Goal: Task Accomplishment & Management: Manage account settings

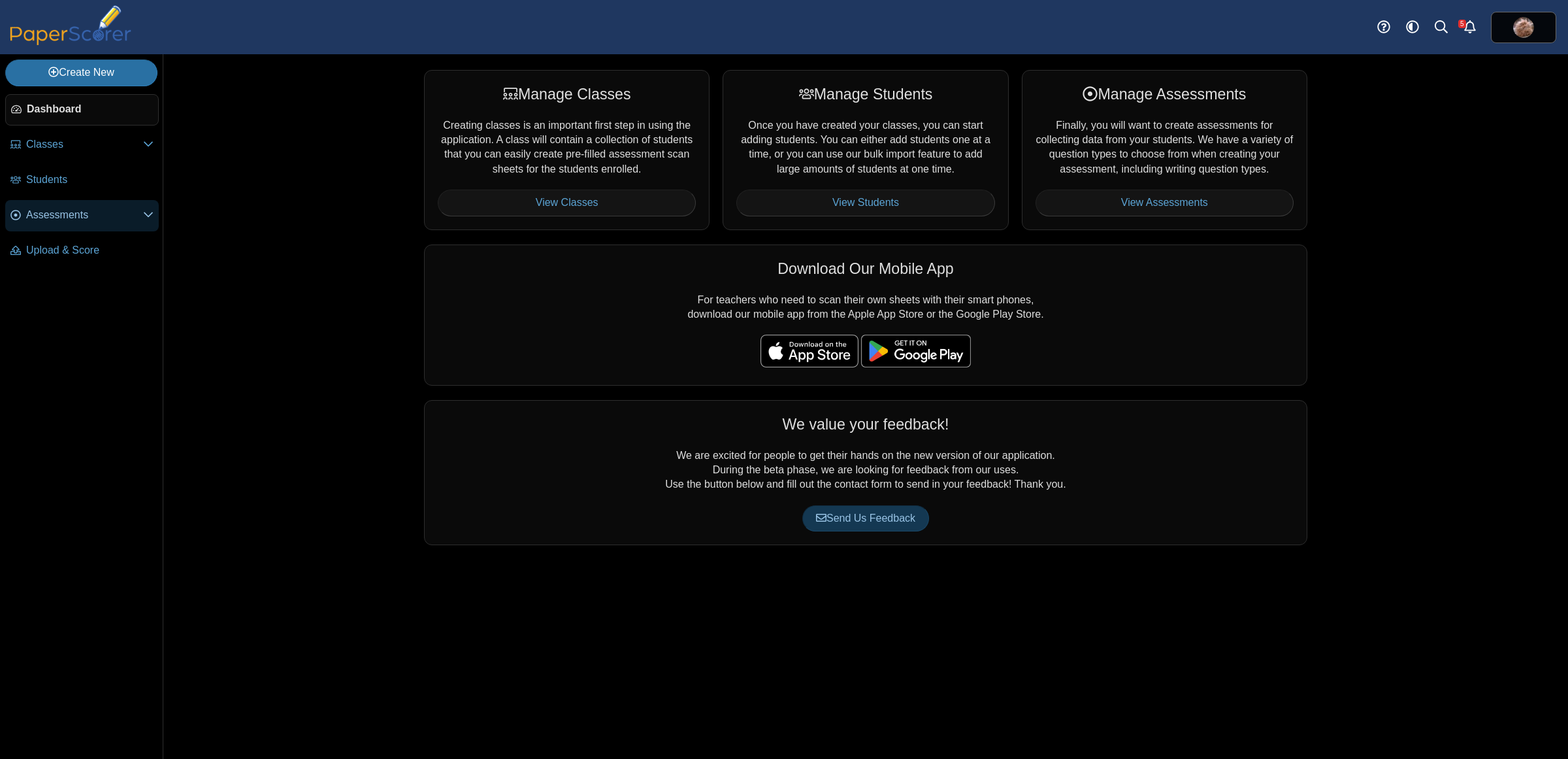
click at [62, 221] on span "Assessments" at bounding box center [85, 215] width 117 height 14
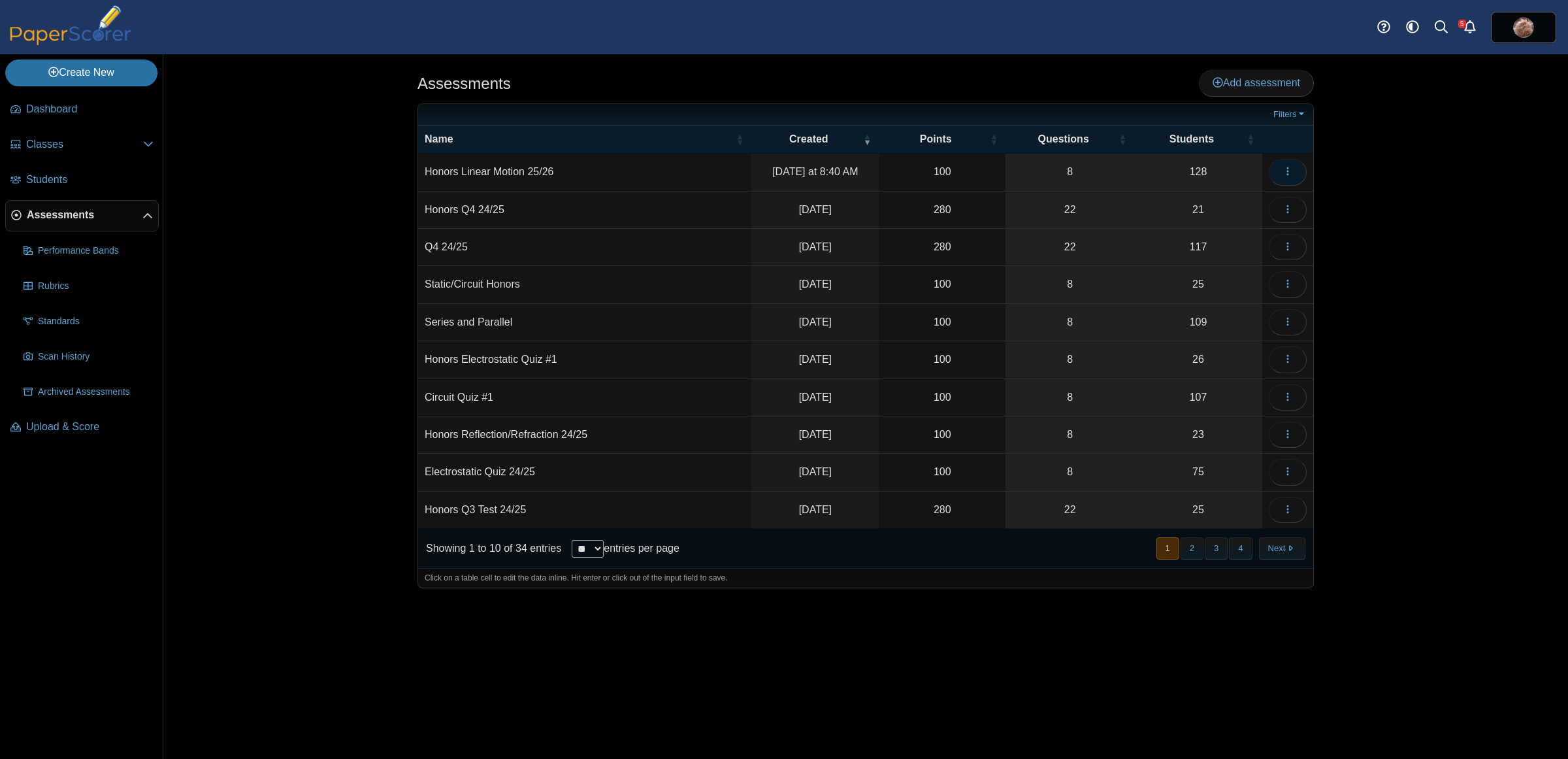
click at [1282, 172] on icon "button" at bounding box center [1287, 171] width 10 height 10
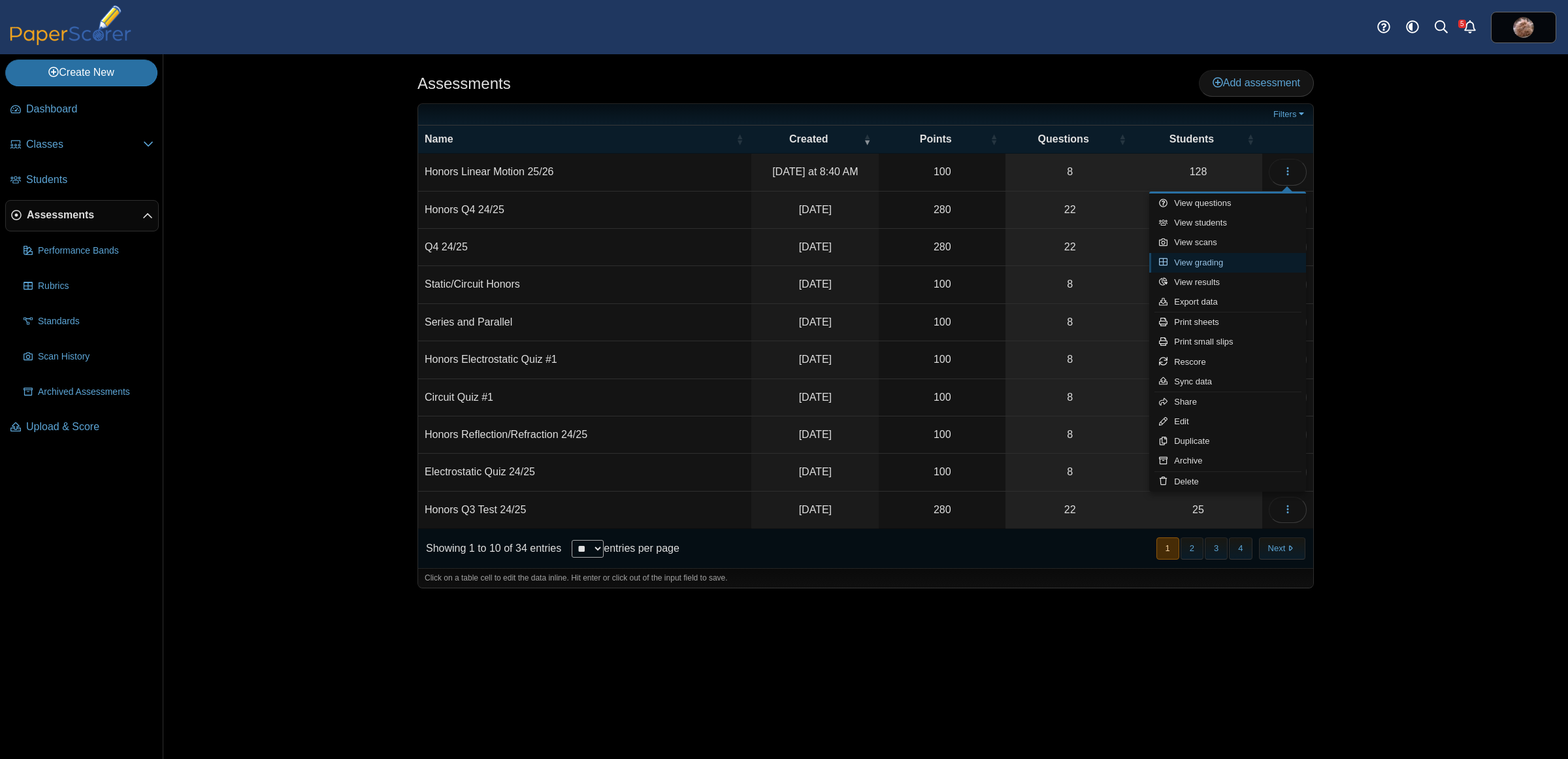
click at [1225, 263] on link "View grading" at bounding box center [1227, 263] width 157 height 20
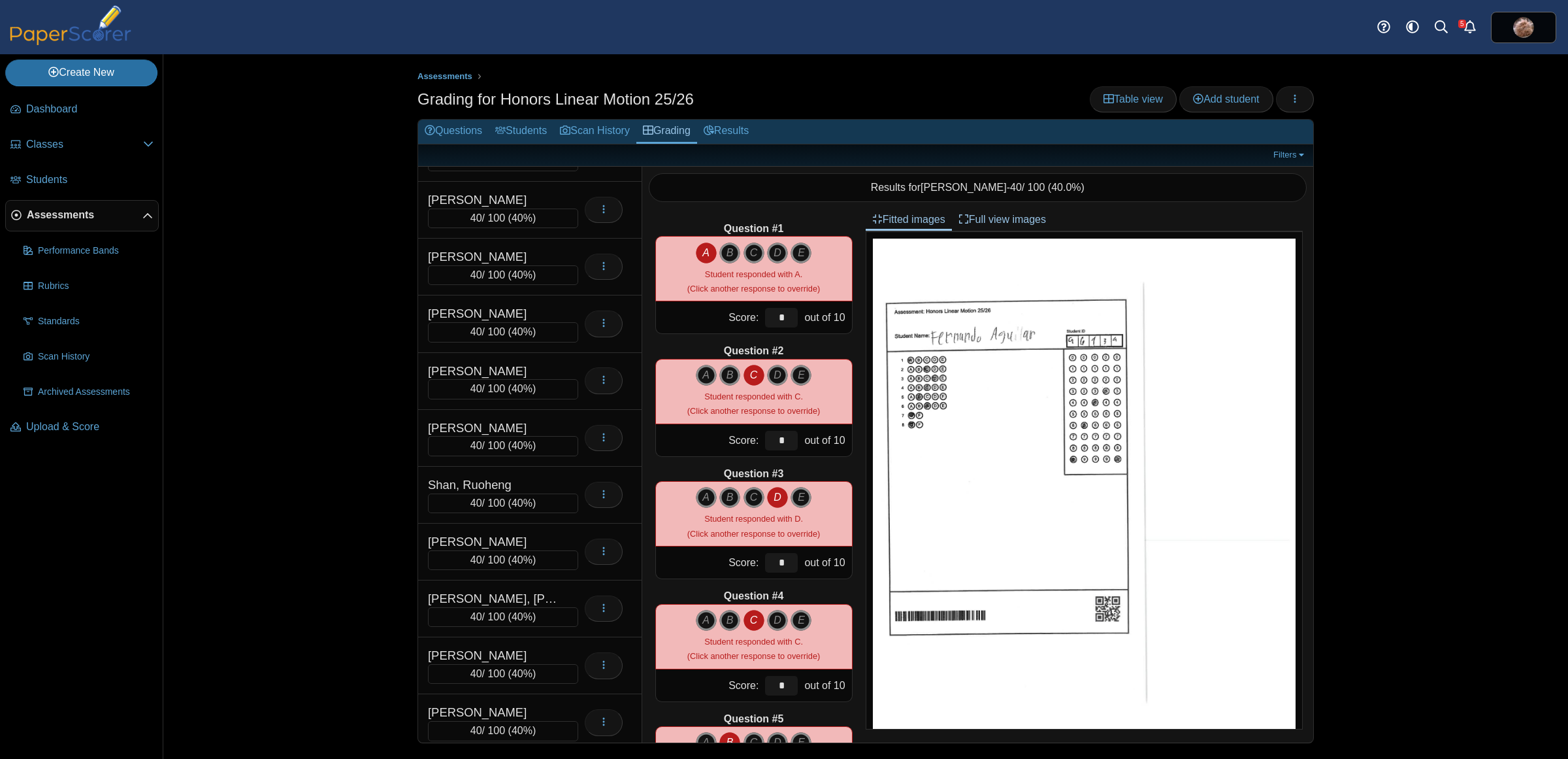
scroll to position [5160, 0]
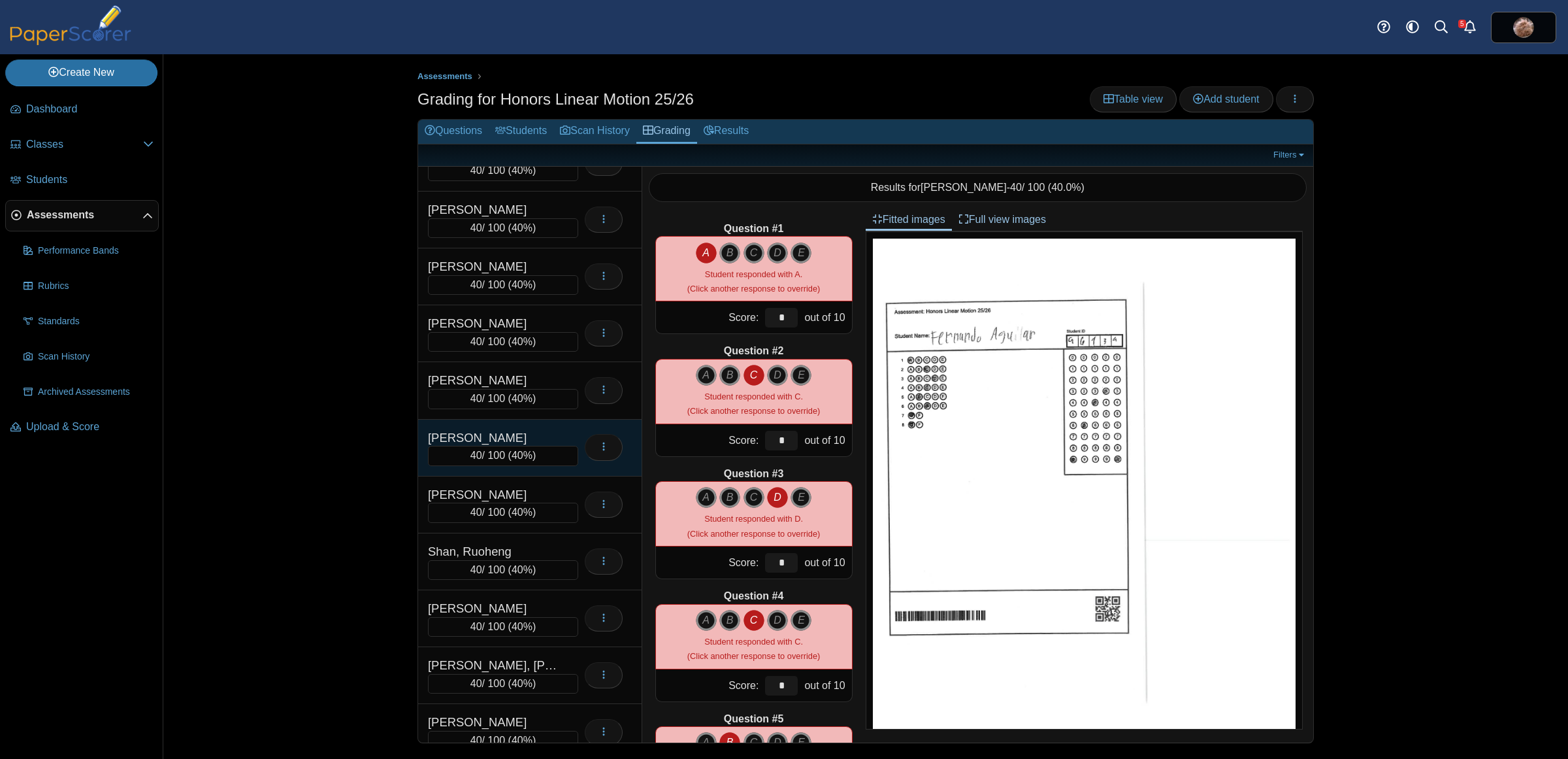
click at [517, 446] on div "Santos, Lucas" at bounding box center [493, 438] width 131 height 17
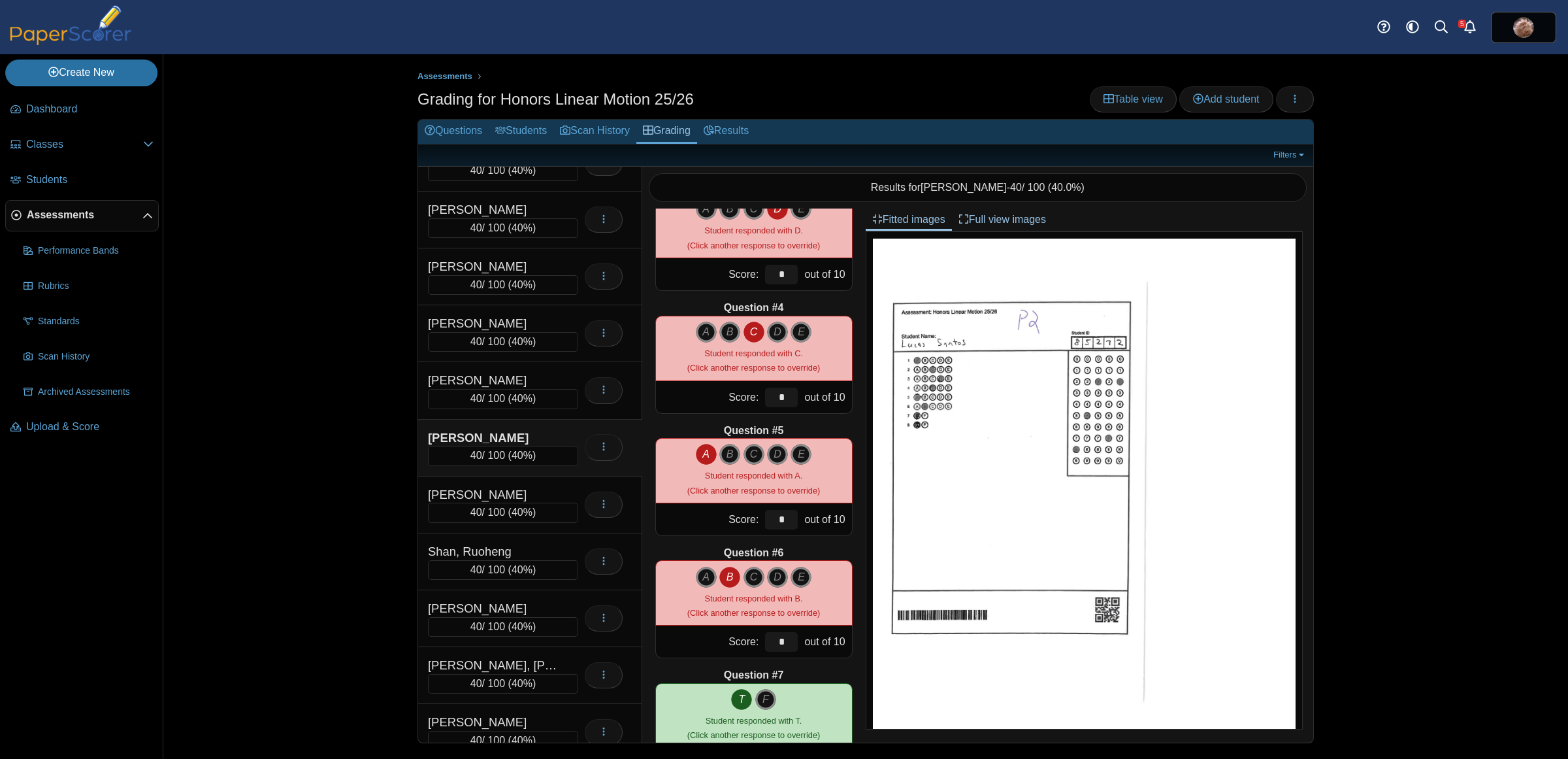
scroll to position [0, 0]
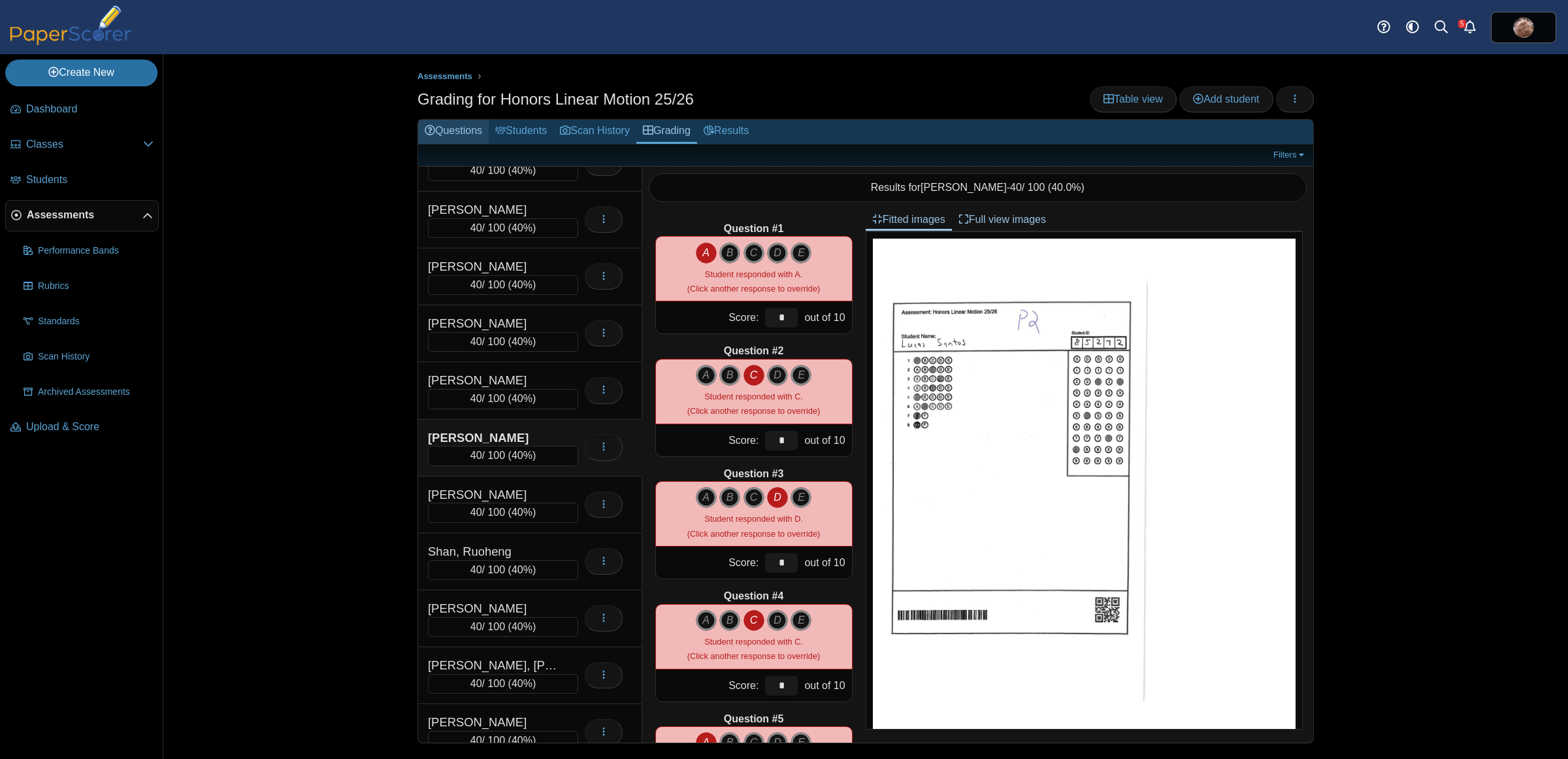
click at [435, 125] on icon at bounding box center [430, 130] width 10 height 10
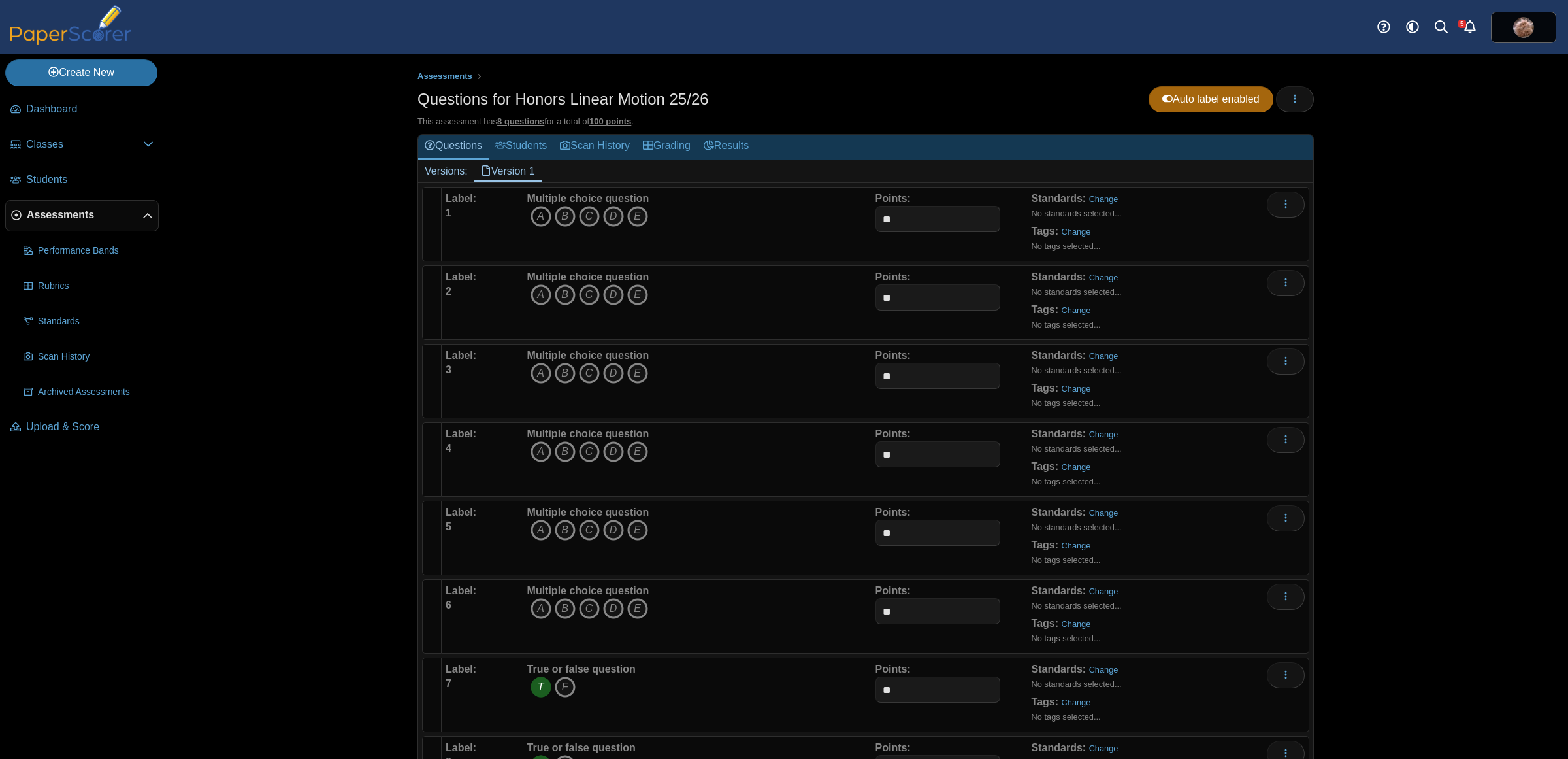
click at [537, 218] on icon "A" at bounding box center [541, 216] width 21 height 21
click at [585, 297] on icon "C" at bounding box center [589, 294] width 21 height 21
click at [539, 376] on icon "A" at bounding box center [541, 373] width 21 height 21
click at [579, 457] on icon "C" at bounding box center [589, 451] width 21 height 21
click at [537, 531] on icon "A" at bounding box center [541, 530] width 21 height 21
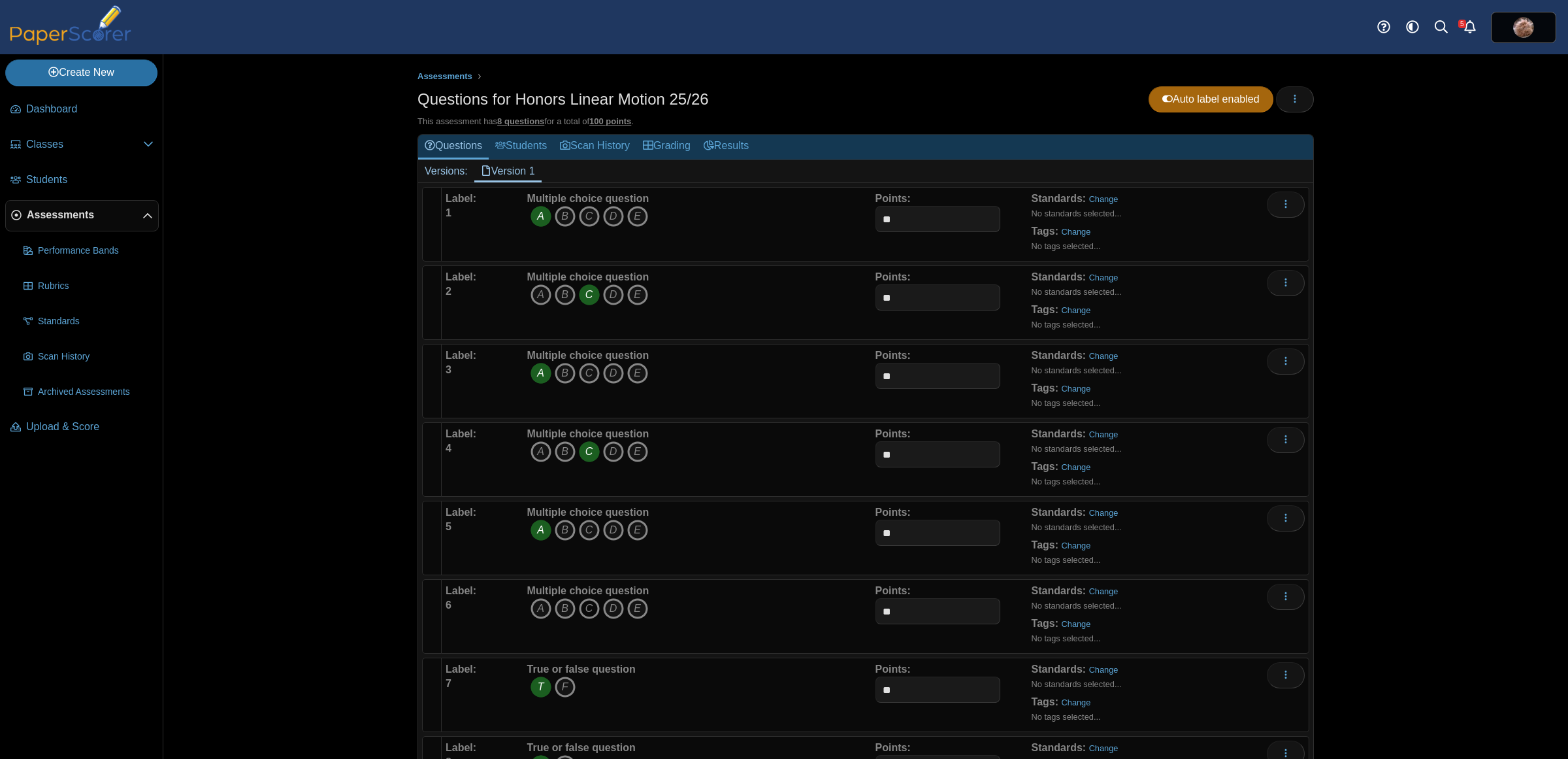
click at [583, 609] on icon "C" at bounding box center [589, 609] width 21 height 21
click at [366, 525] on div "Assessments Questions for Honors Linear Motion 25/26 Auto label enabled Loading…" at bounding box center [866, 407] width 1405 height 705
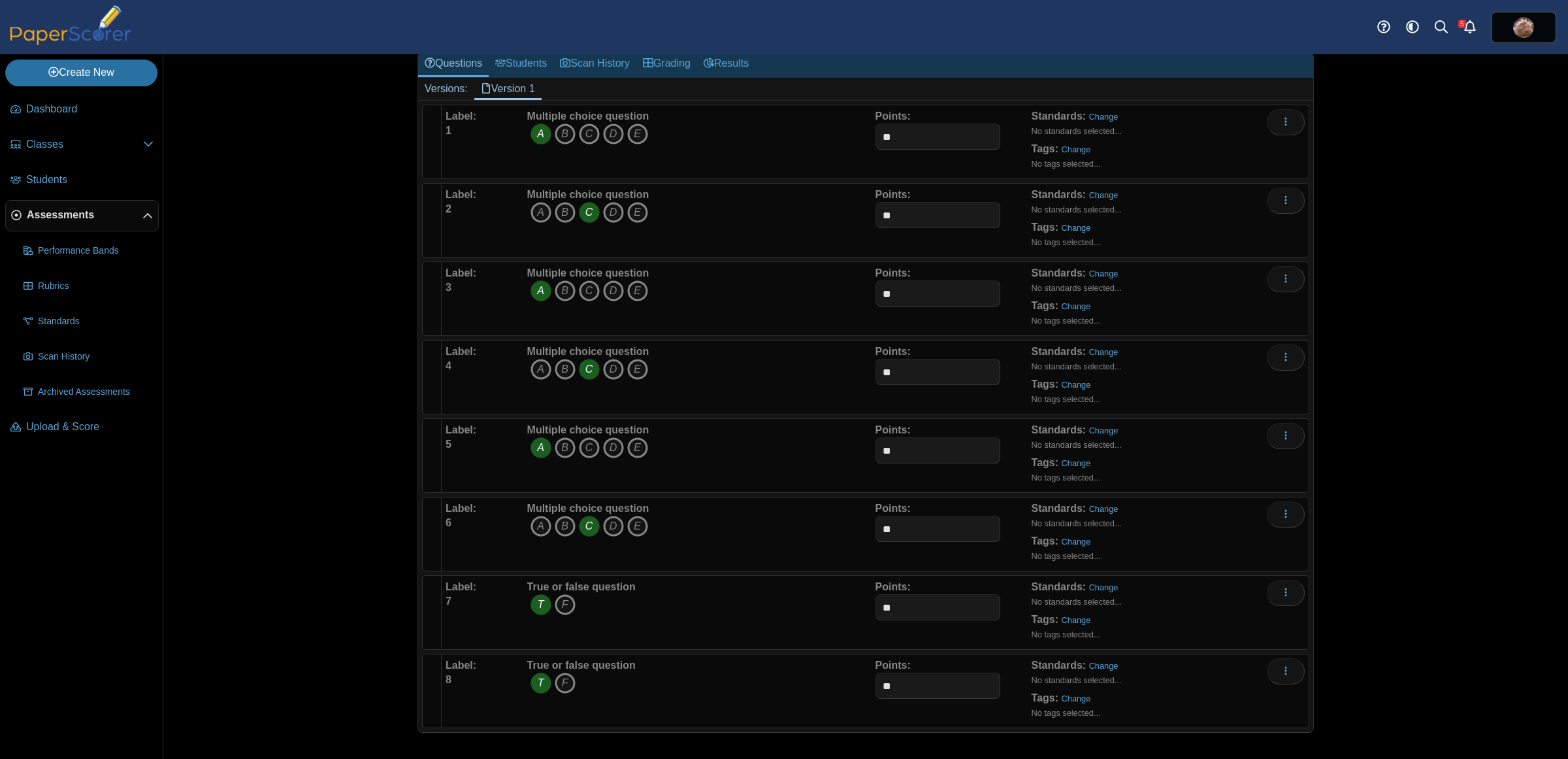
scroll to position [85, 0]
click at [562, 602] on icon "F" at bounding box center [565, 604] width 21 height 21
click at [555, 682] on icon "F" at bounding box center [565, 683] width 21 height 21
click at [230, 396] on div "Assessments Questions for Honors Linear Motion 25/26 Auto label enabled Loading…" at bounding box center [866, 407] width 1405 height 705
click at [537, 606] on icon "T" at bounding box center [541, 604] width 21 height 21
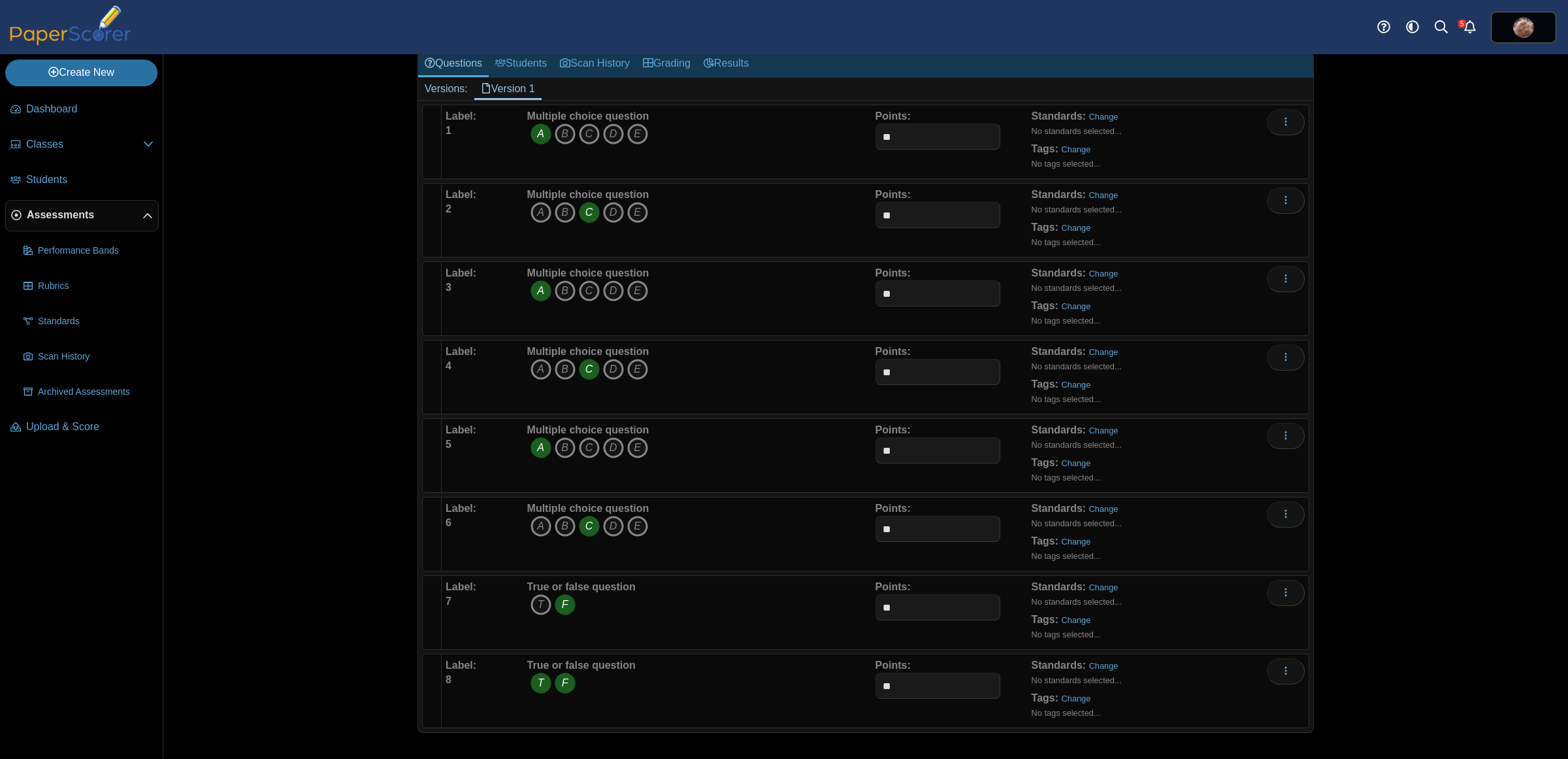
click at [556, 611] on icon "F" at bounding box center [565, 604] width 21 height 21
drag, startPoint x: 558, startPoint y: 679, endPoint x: 531, endPoint y: 683, distance: 27.3
click at [558, 680] on icon "F" at bounding box center [565, 683] width 21 height 21
click at [531, 683] on icon "T" at bounding box center [541, 683] width 21 height 21
drag, startPoint x: 266, startPoint y: 446, endPoint x: 320, endPoint y: 433, distance: 55.5
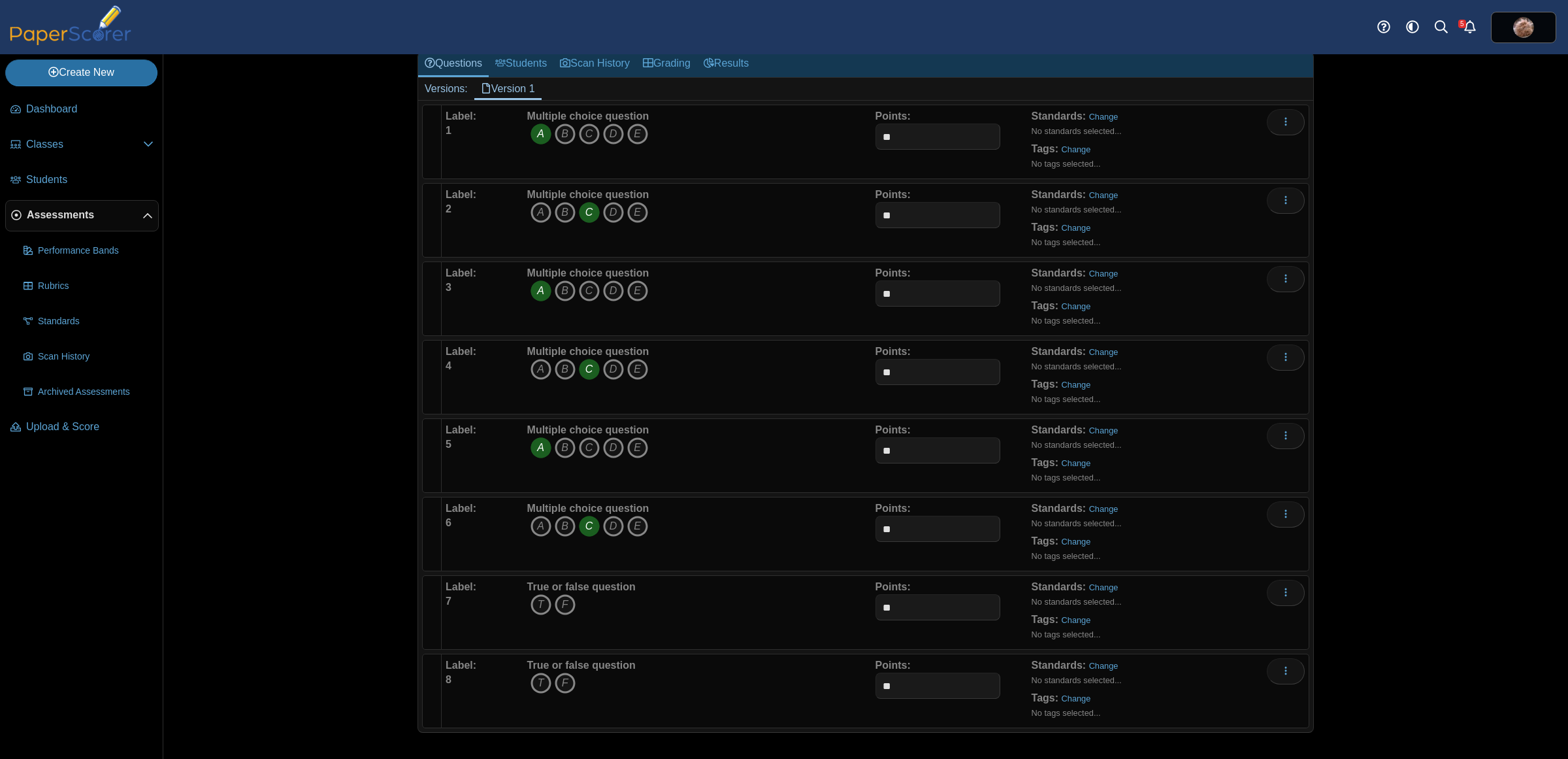
click at [268, 446] on div "Assessments Questions for Honors Linear Motion 25/26 Auto label enabled Loading…" at bounding box center [866, 407] width 1405 height 705
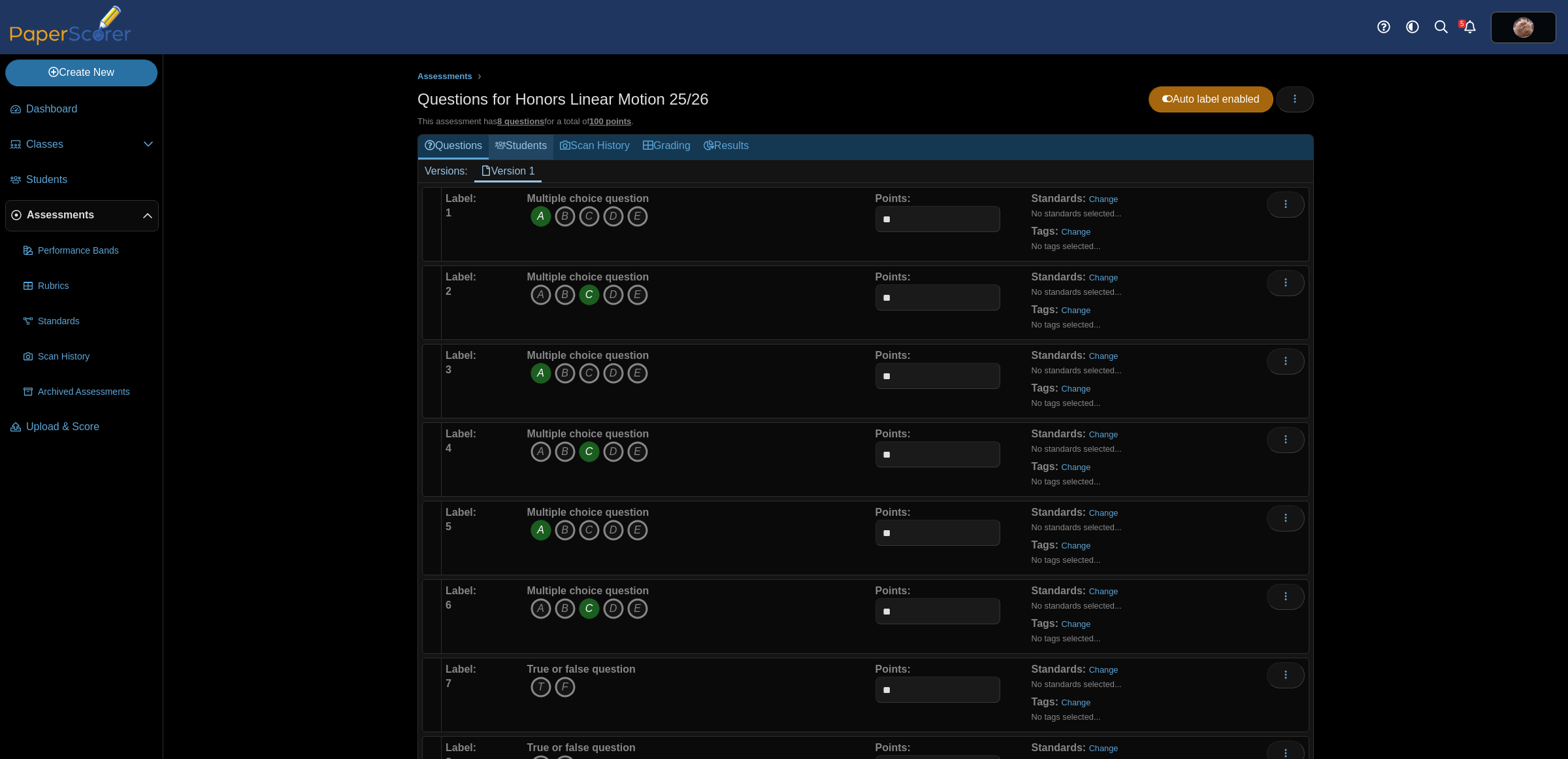
click at [519, 149] on link "Students" at bounding box center [521, 146] width 64 height 24
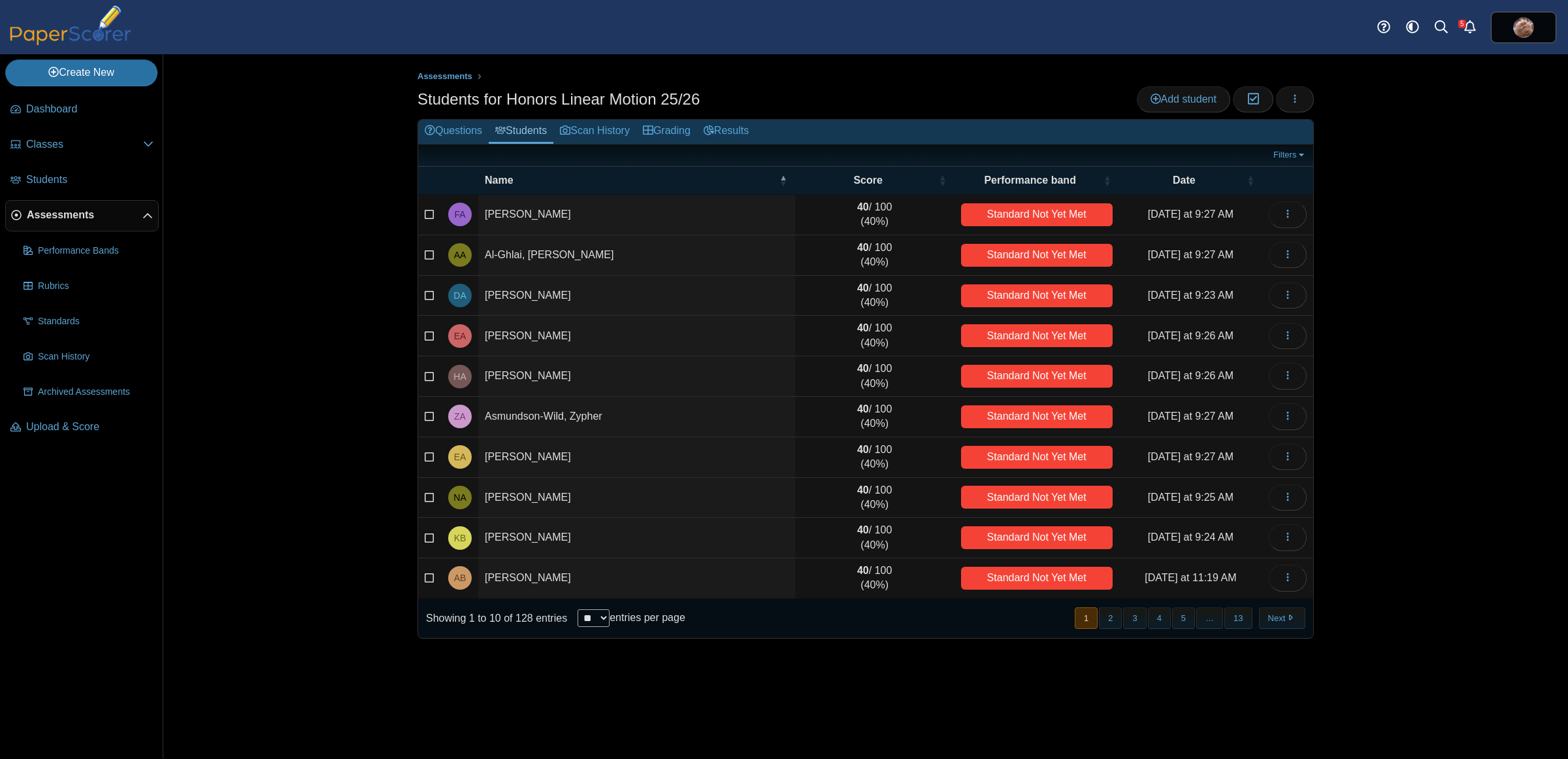
click at [357, 217] on div "Assessments Students for Honors Linear Motion 25/26 Add student Moderation 0 Lo…" at bounding box center [866, 407] width 1405 height 705
click at [660, 127] on link "Grading" at bounding box center [667, 131] width 61 height 24
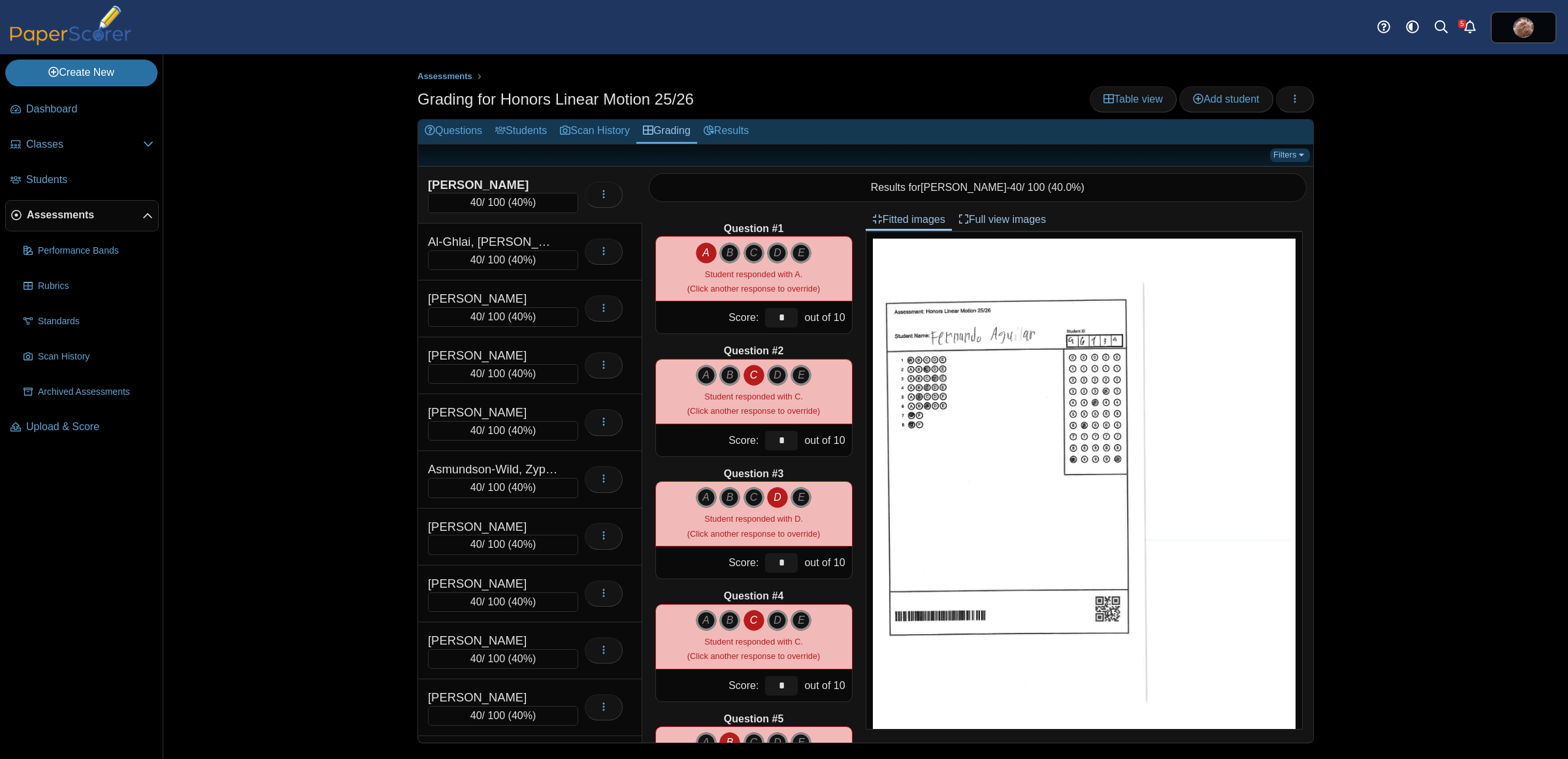
click at [1292, 153] on link "Filters" at bounding box center [1290, 155] width 40 height 13
click at [1292, 102] on icon "button" at bounding box center [1295, 98] width 10 height 10
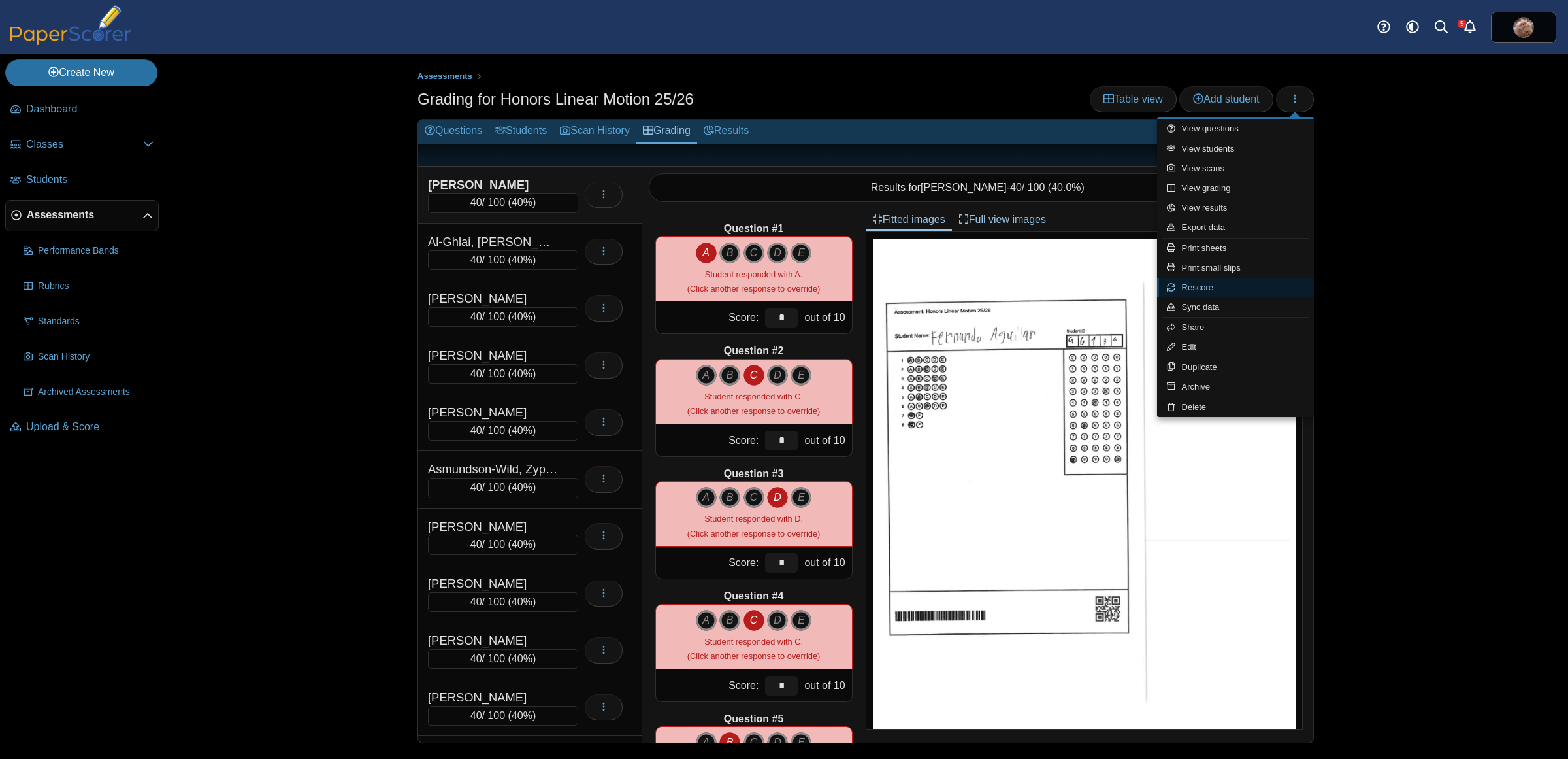
click at [1208, 285] on link "Rescore" at bounding box center [1235, 287] width 157 height 20
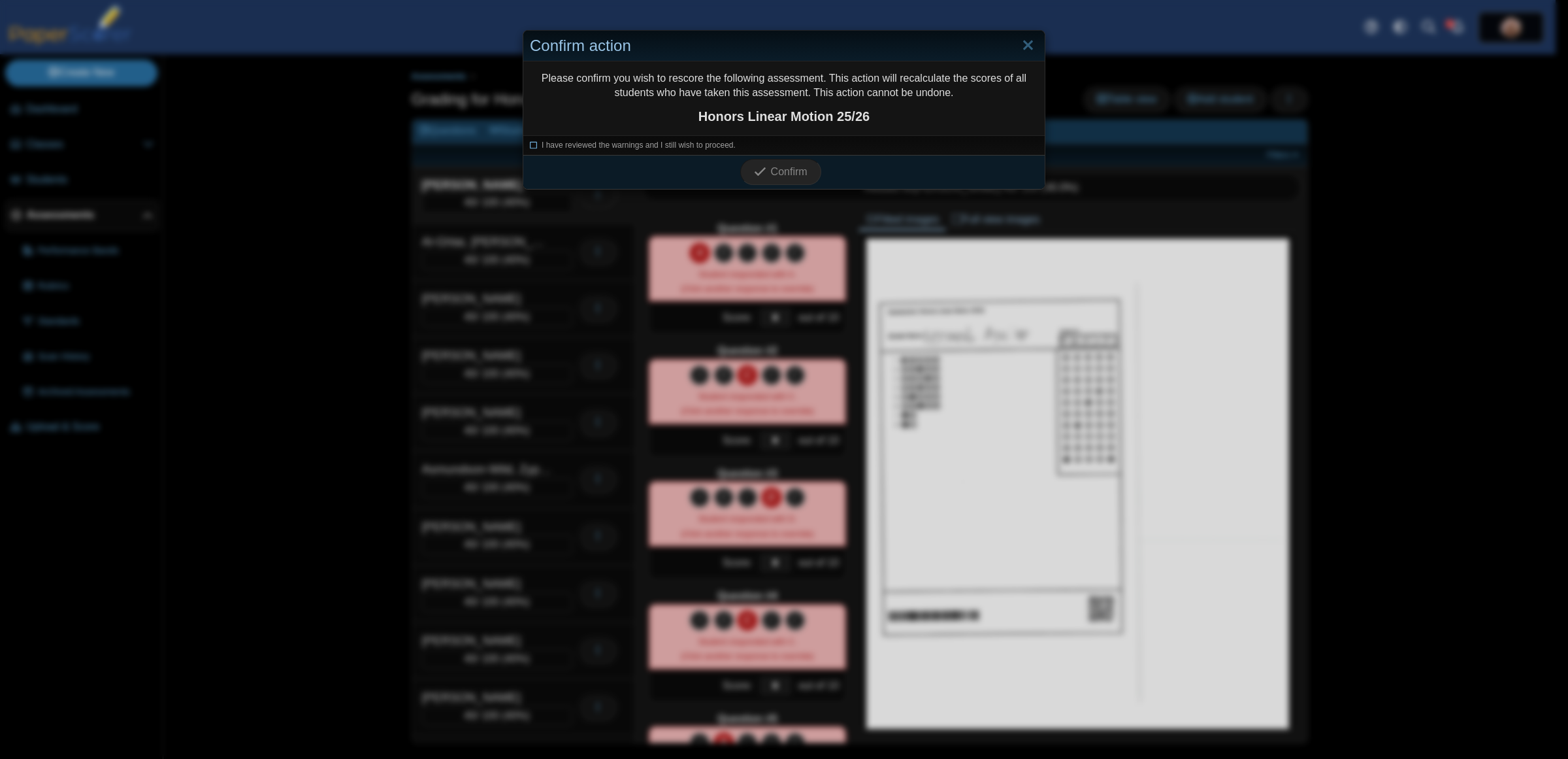
click at [543, 145] on span "I have reviewed the warnings and I still wish to proceed." at bounding box center [639, 145] width 194 height 9
click at [754, 171] on icon "submit" at bounding box center [760, 171] width 12 height 12
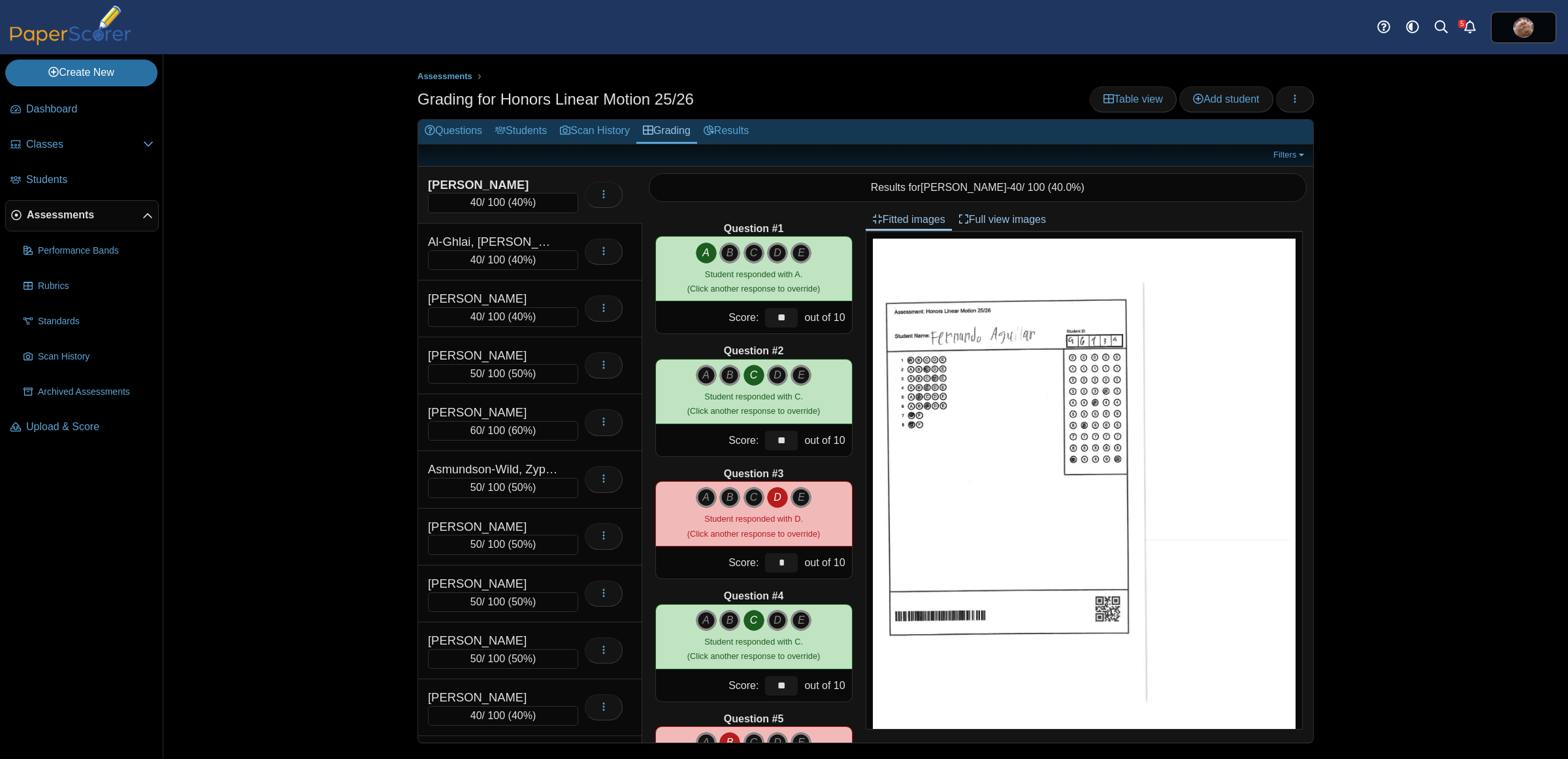
click at [265, 315] on div "Assessments Grading for Honors Linear Motion 25/26 Table view Add student Loadi…" at bounding box center [866, 407] width 1405 height 705
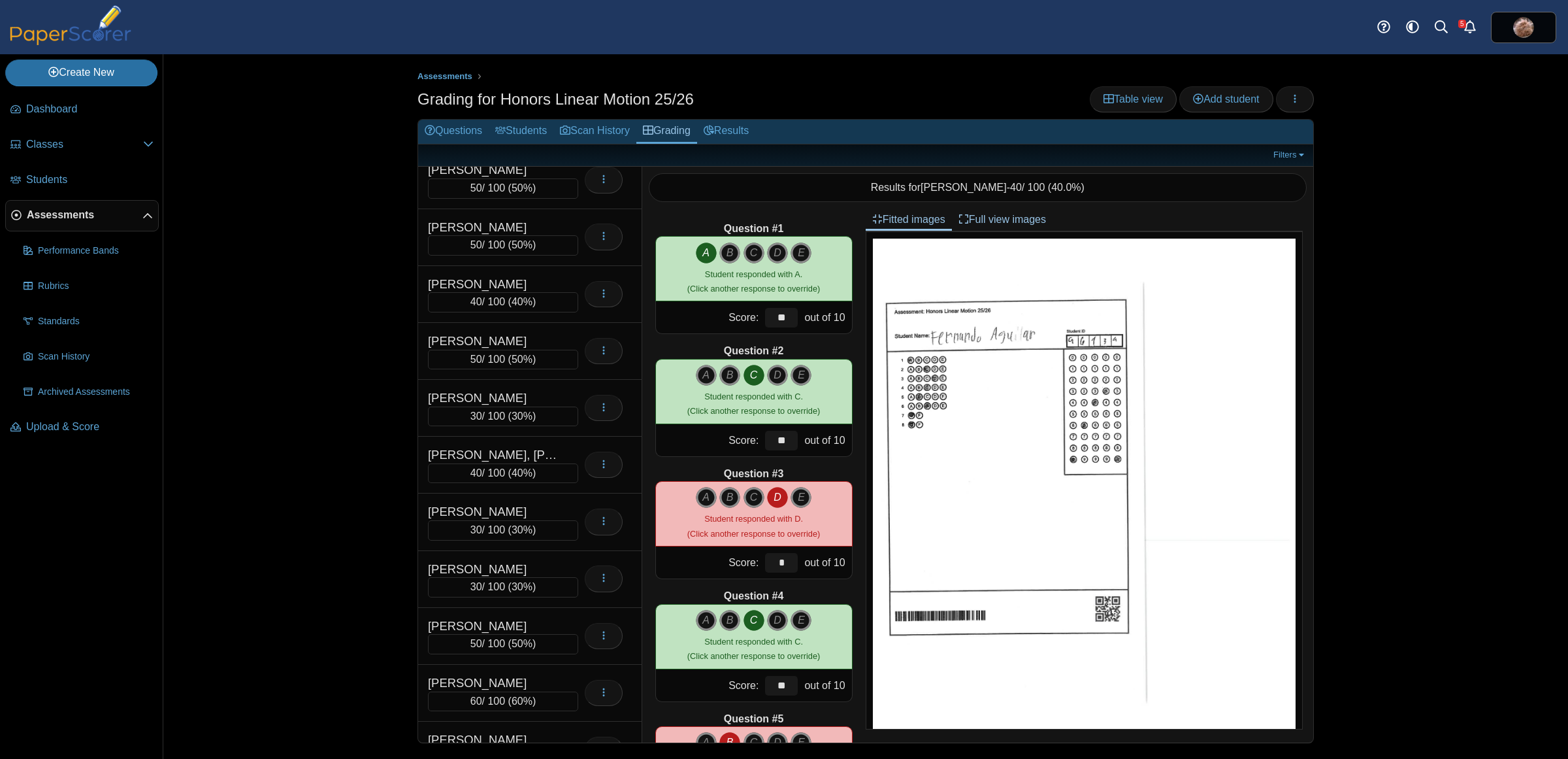
scroll to position [3217, 0]
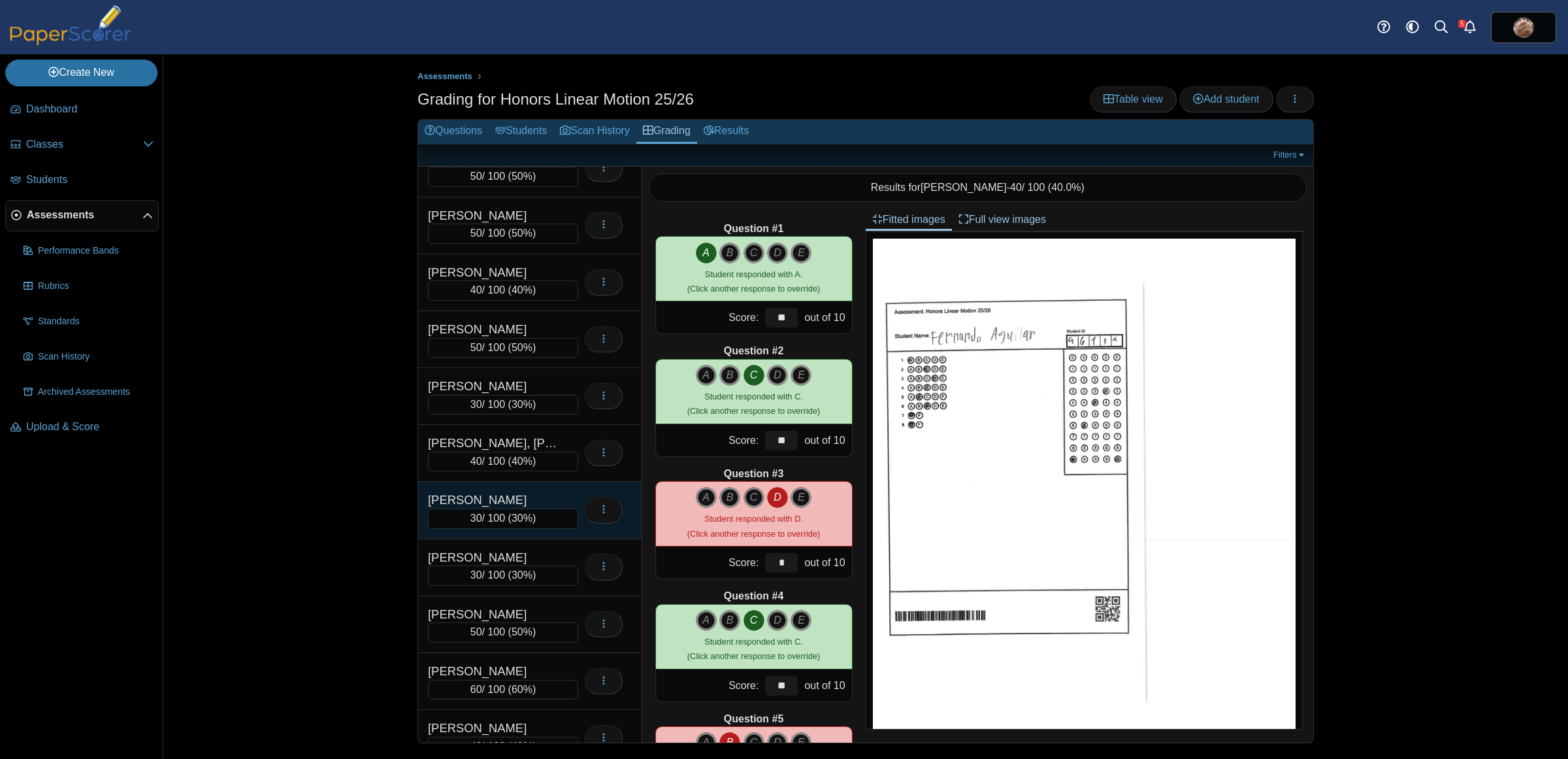
click at [524, 509] on div "[PERSON_NAME]" at bounding box center [493, 499] width 131 height 17
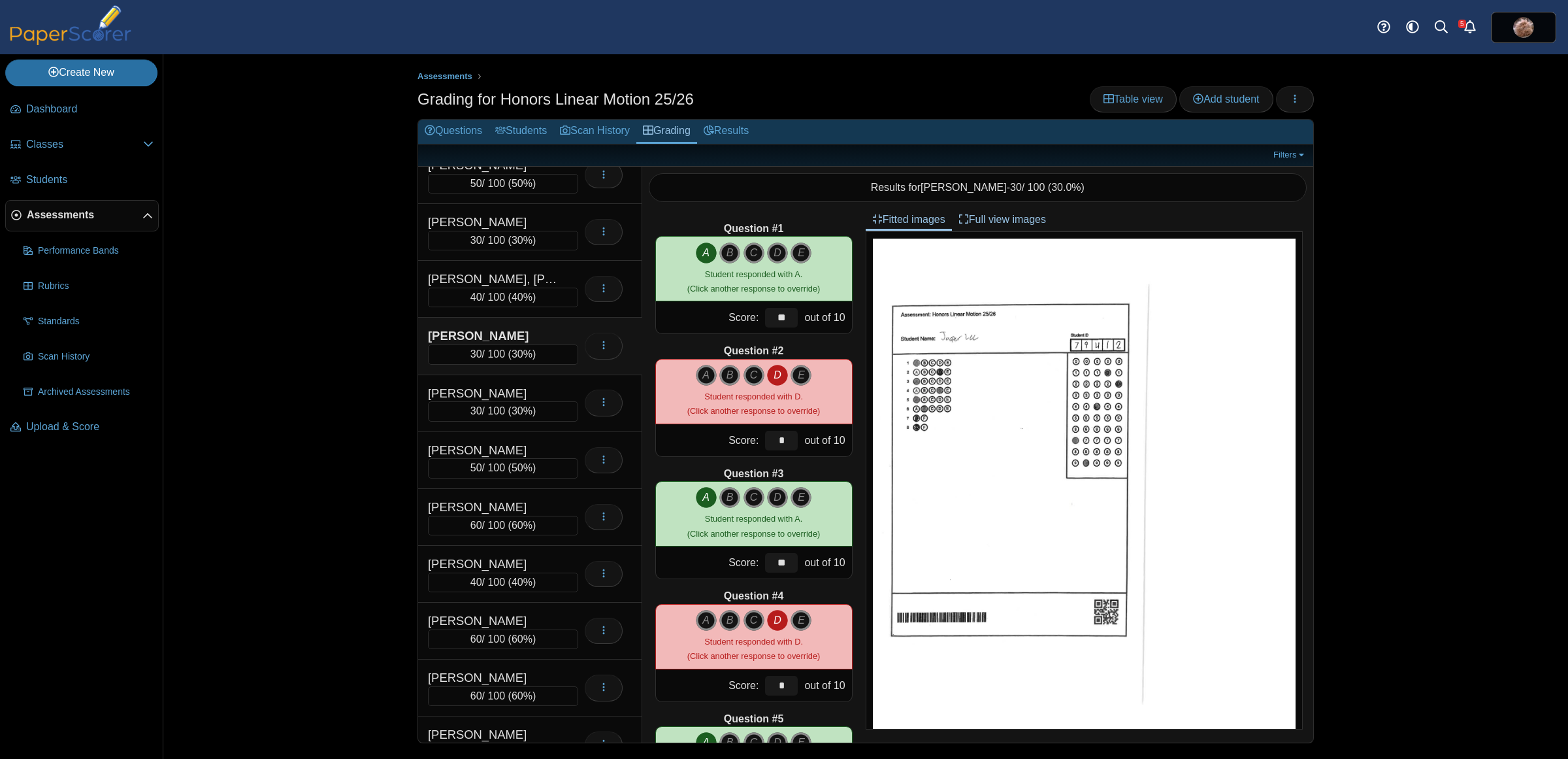
scroll to position [3435, 0]
click at [318, 449] on div "Assessments Grading for Honors Linear Motion 25/26 Table view Add student Loadi…" at bounding box center [866, 407] width 1405 height 705
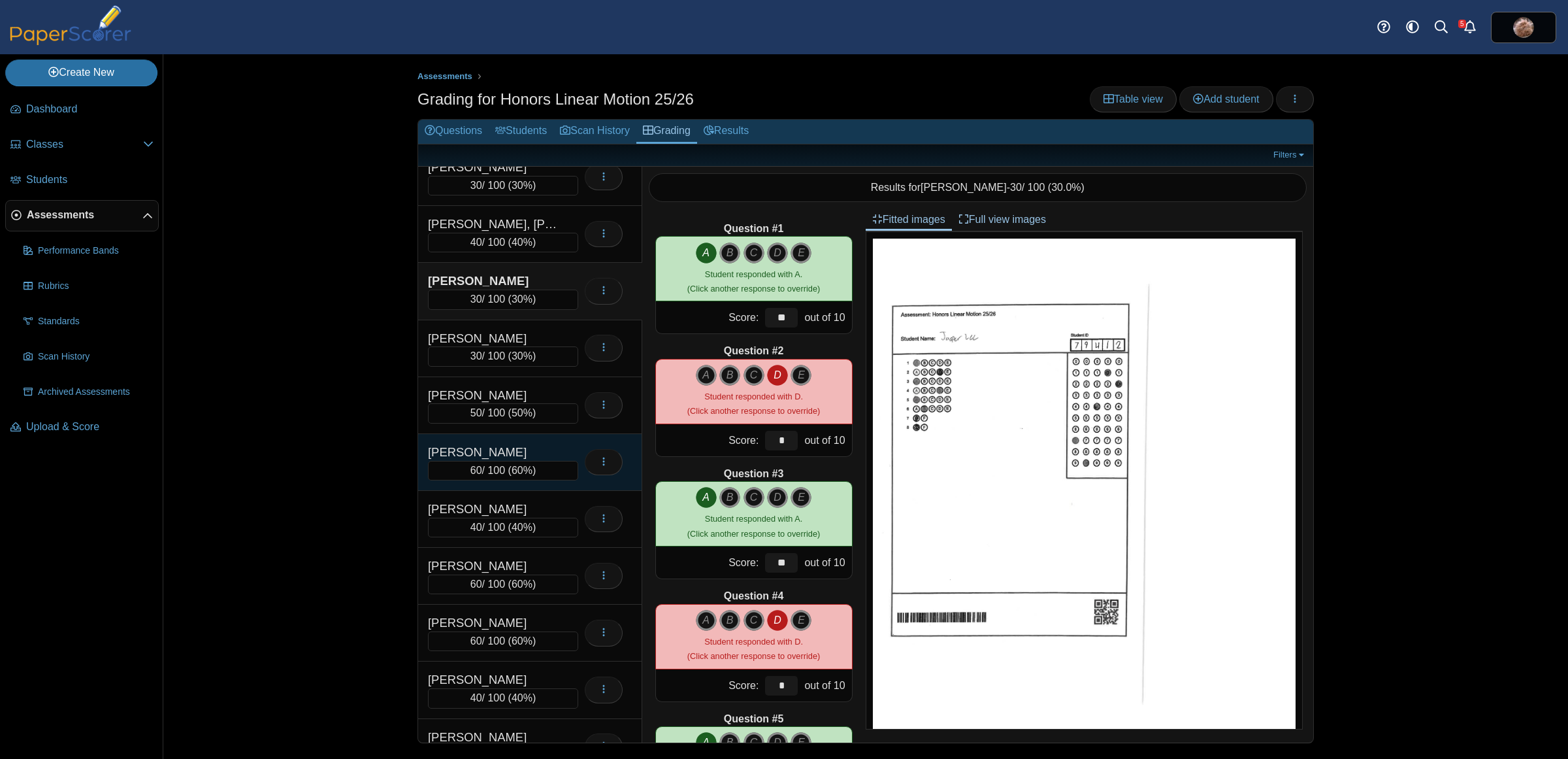
drag, startPoint x: 266, startPoint y: 420, endPoint x: 493, endPoint y: 464, distance: 231.2
click at [267, 419] on div "Assessments Grading for Honors Linear Motion 25/26 Table view Add student Loadi…" at bounding box center [866, 407] width 1405 height 705
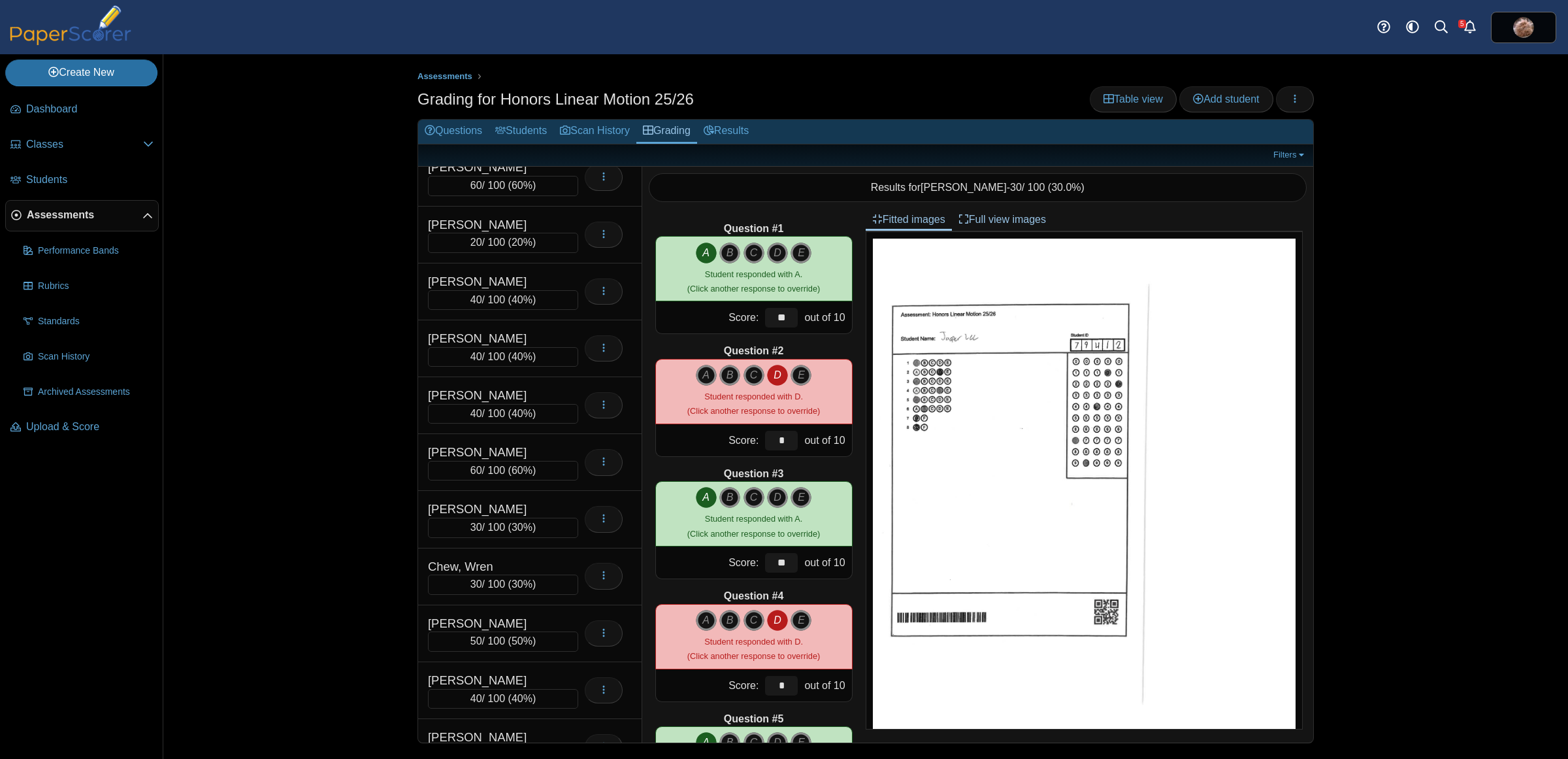
scroll to position [923, 0]
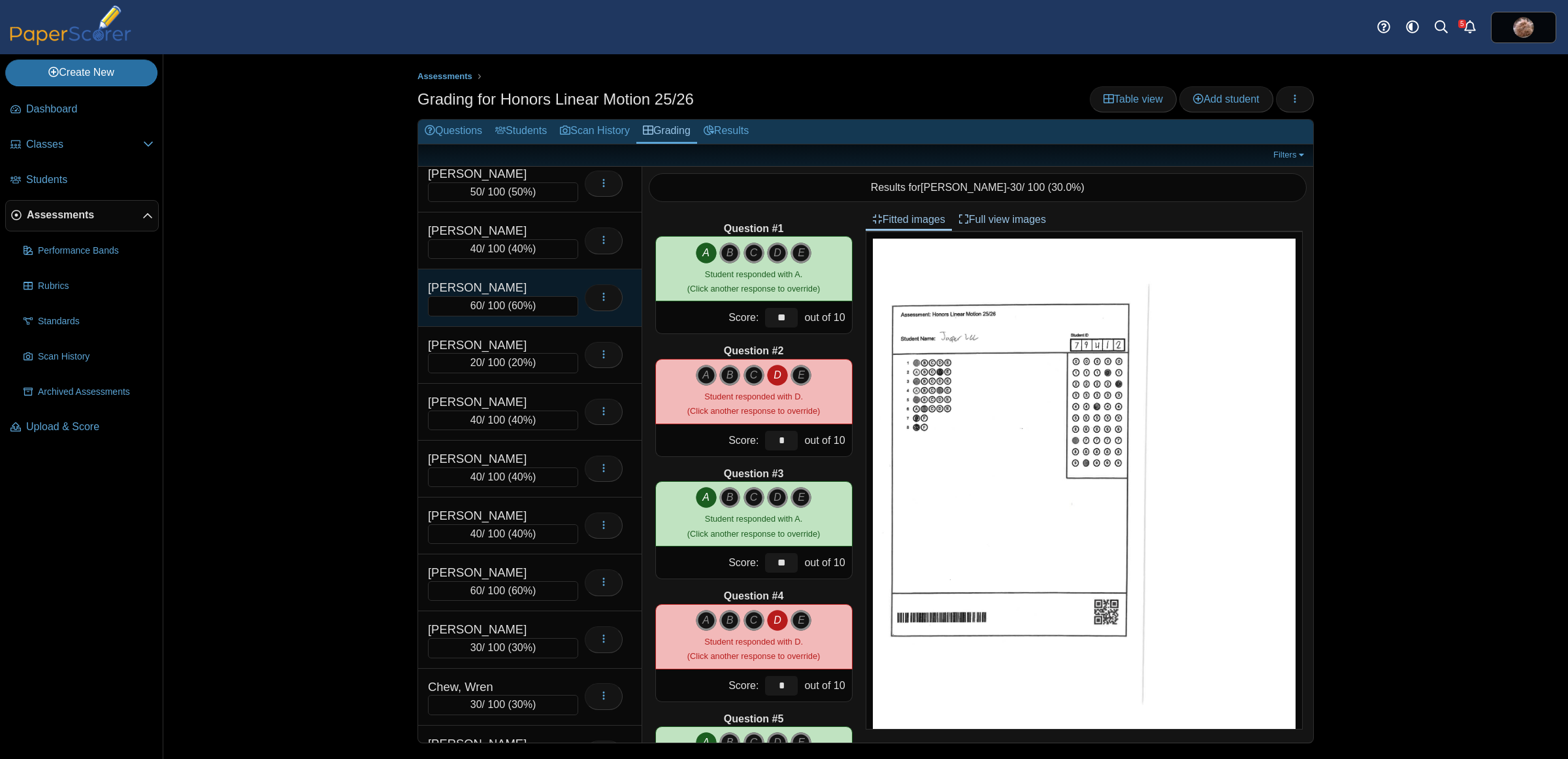
click at [511, 292] on div "[PERSON_NAME]" at bounding box center [493, 287] width 131 height 17
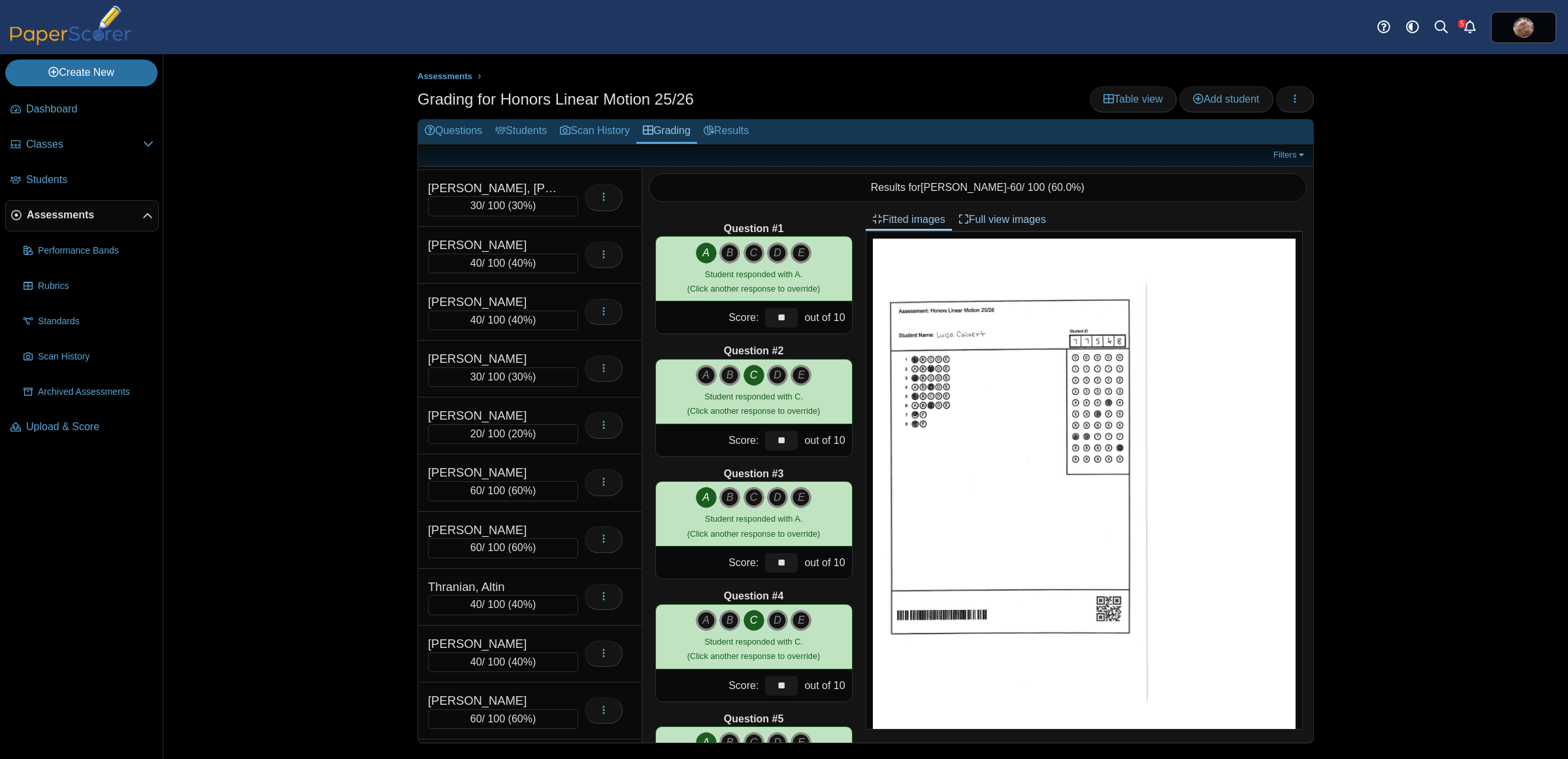
scroll to position [5796, 0]
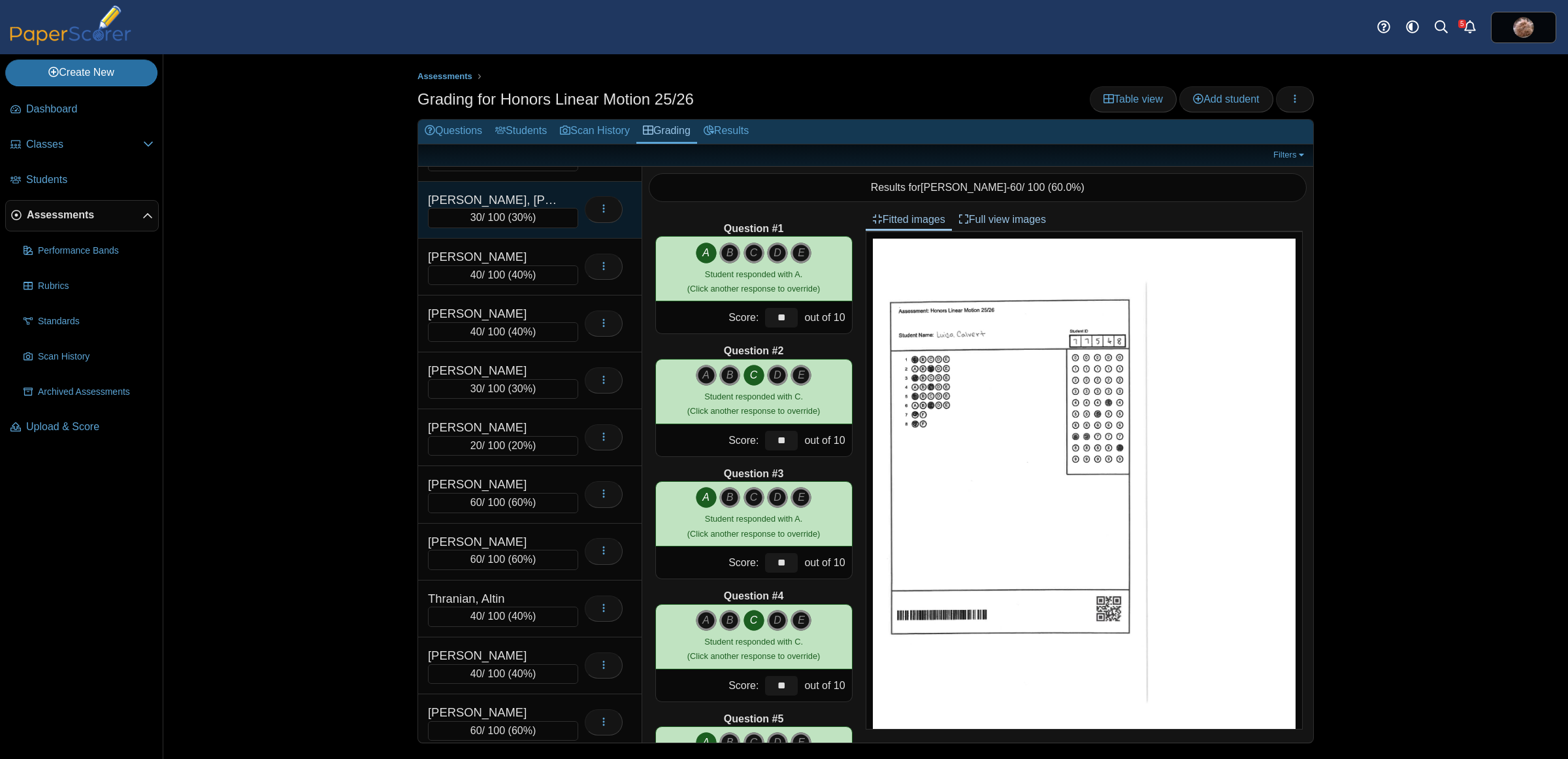
click at [504, 208] on div "[PERSON_NAME], [PERSON_NAME]" at bounding box center [493, 200] width 131 height 17
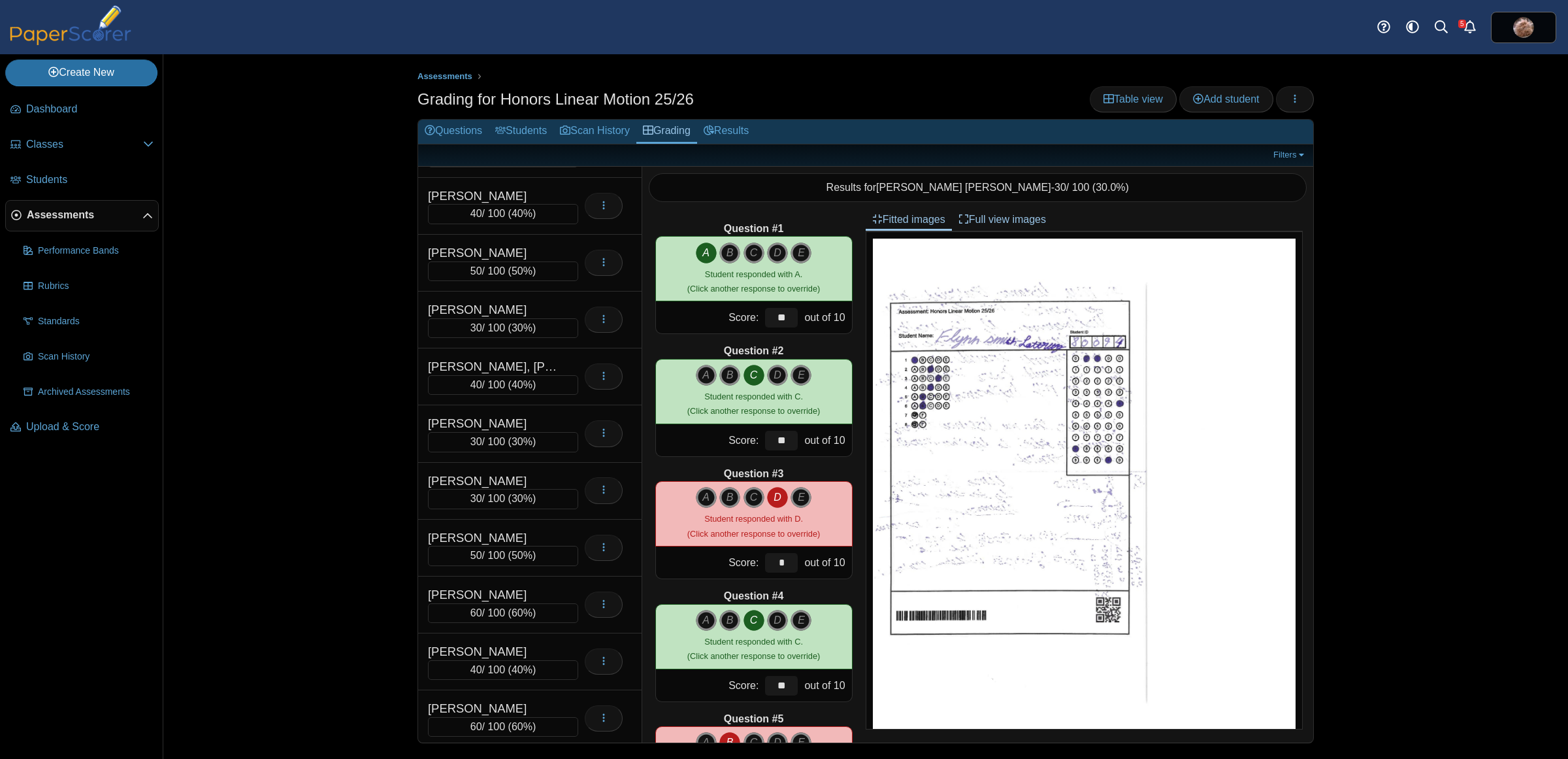
scroll to position [3282, 0]
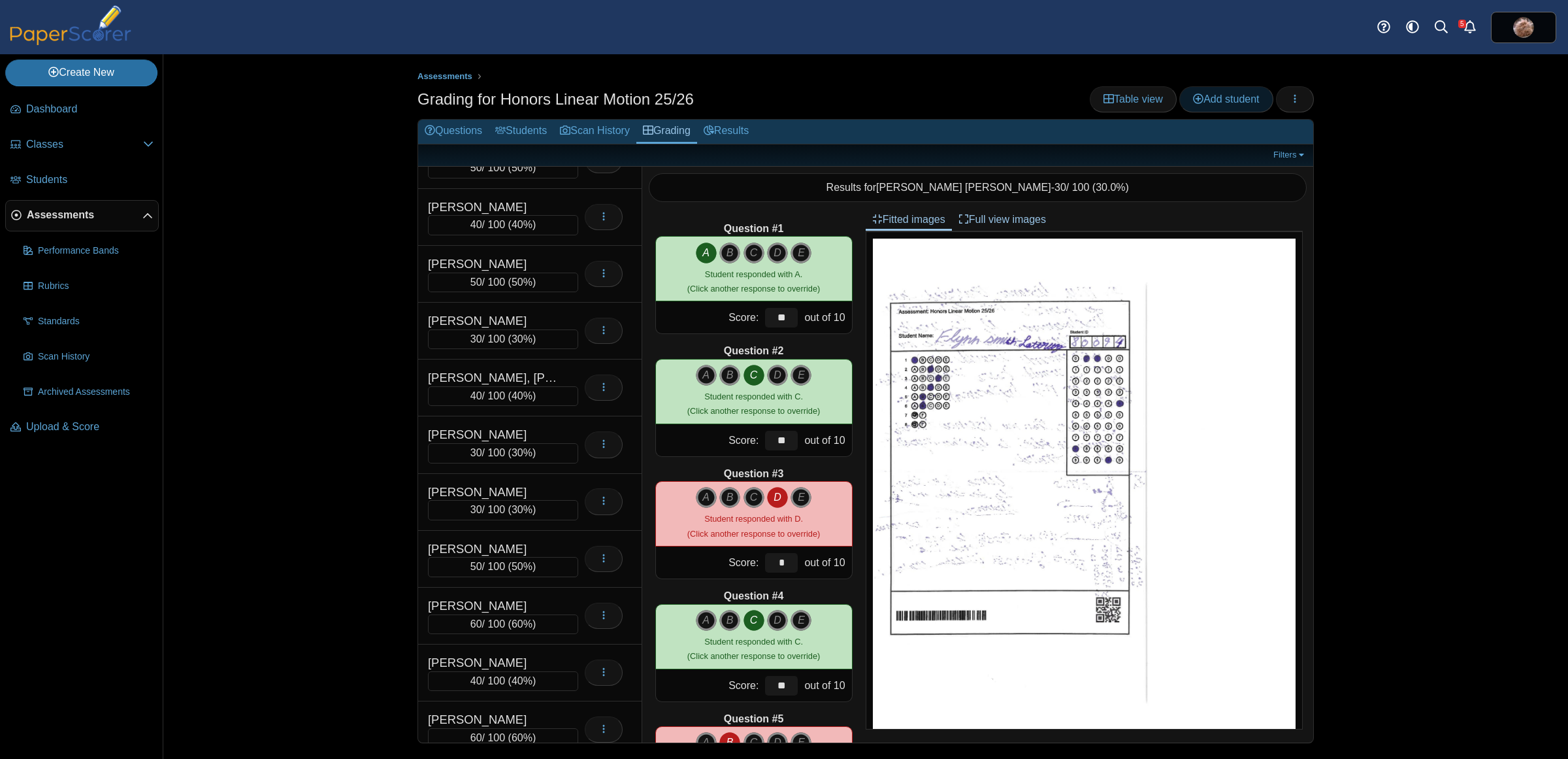
click at [1212, 102] on span "Add student" at bounding box center [1226, 98] width 66 height 11
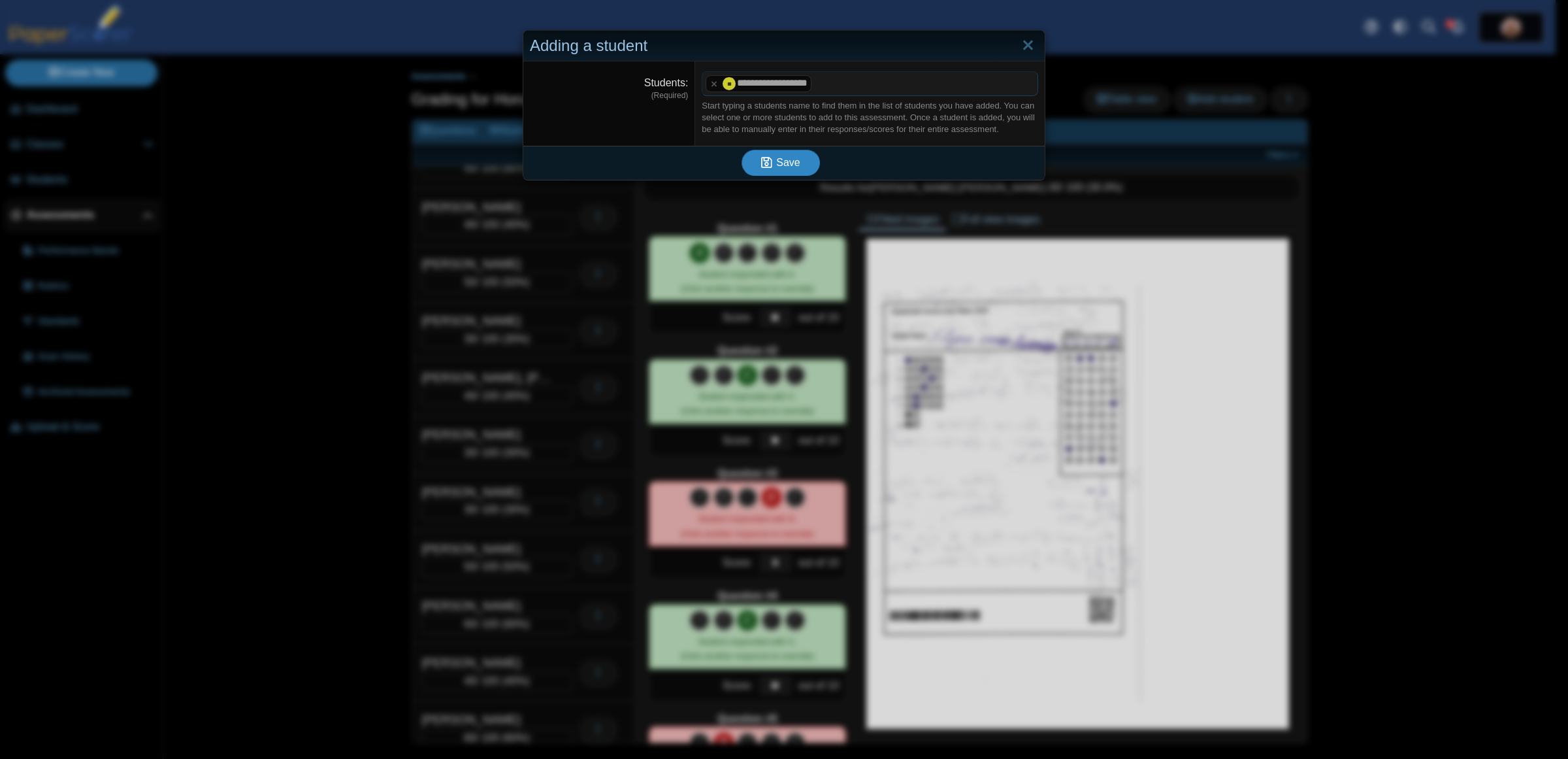
click at [792, 161] on span "Save" at bounding box center [788, 162] width 24 height 11
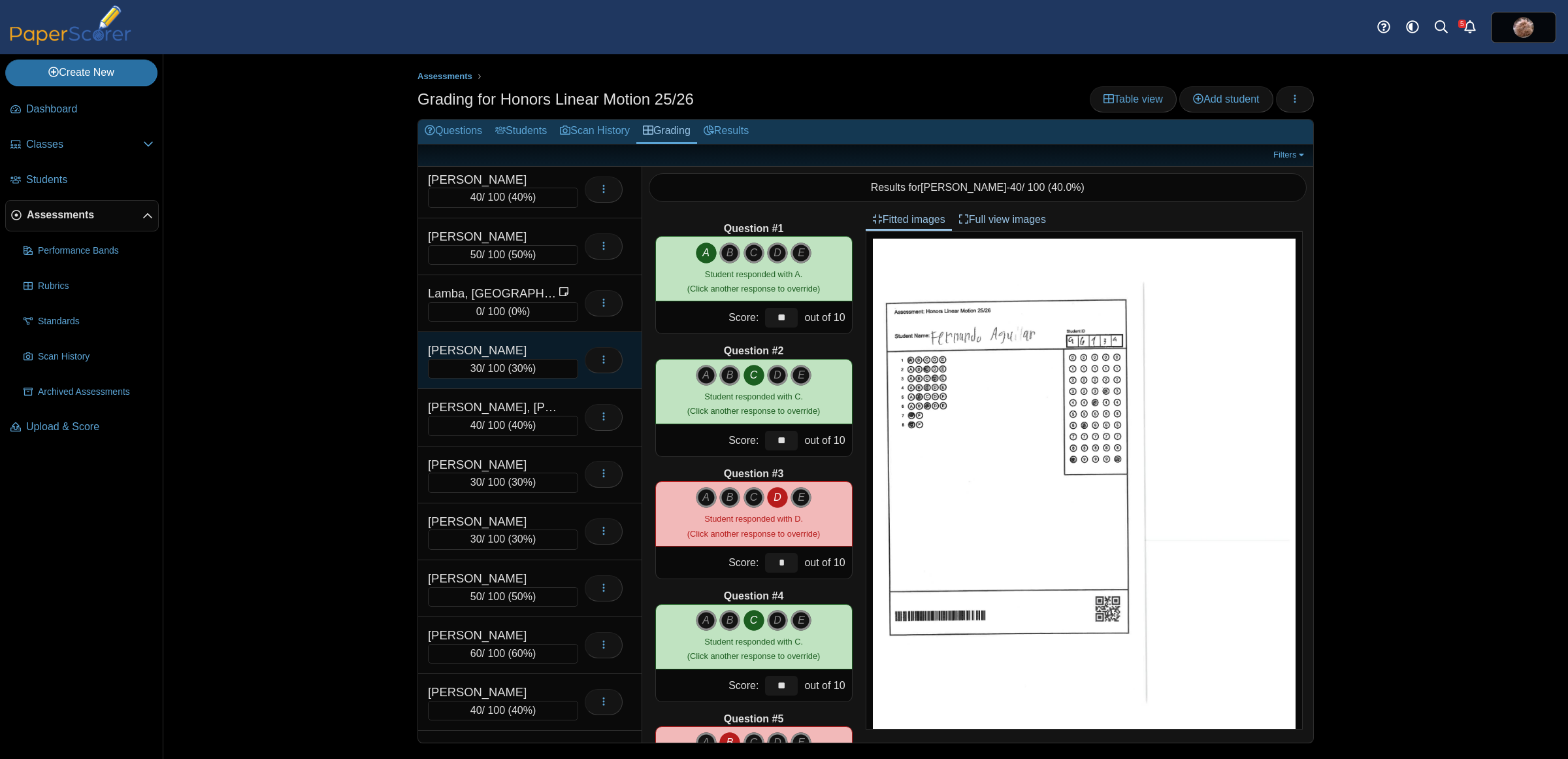
scroll to position [3299, 0]
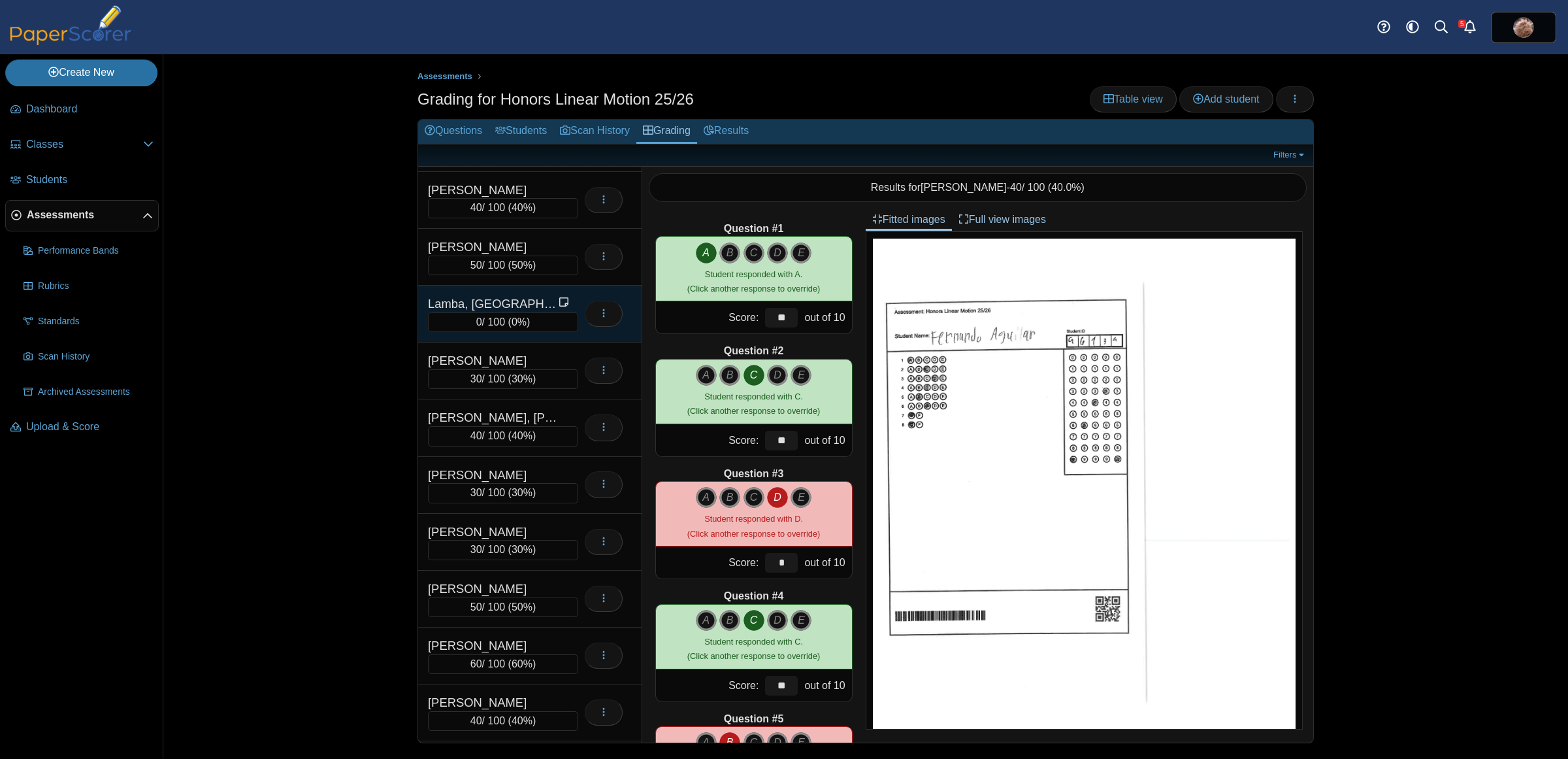
click at [492, 313] on div "Lamba, [GEOGRAPHIC_DATA]" at bounding box center [493, 303] width 131 height 17
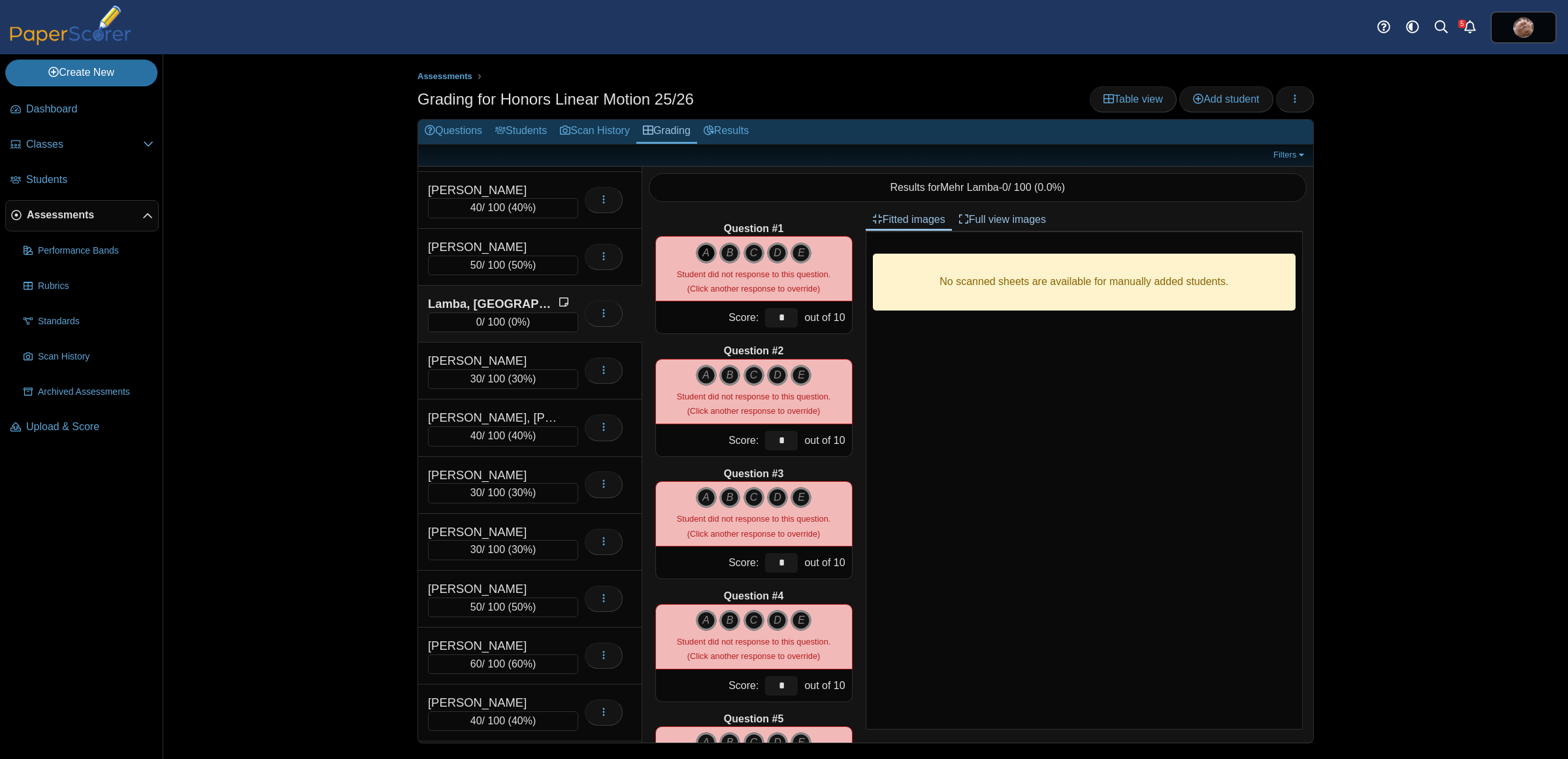
click at [701, 245] on icon "A" at bounding box center [706, 253] width 21 height 21
type input "**"
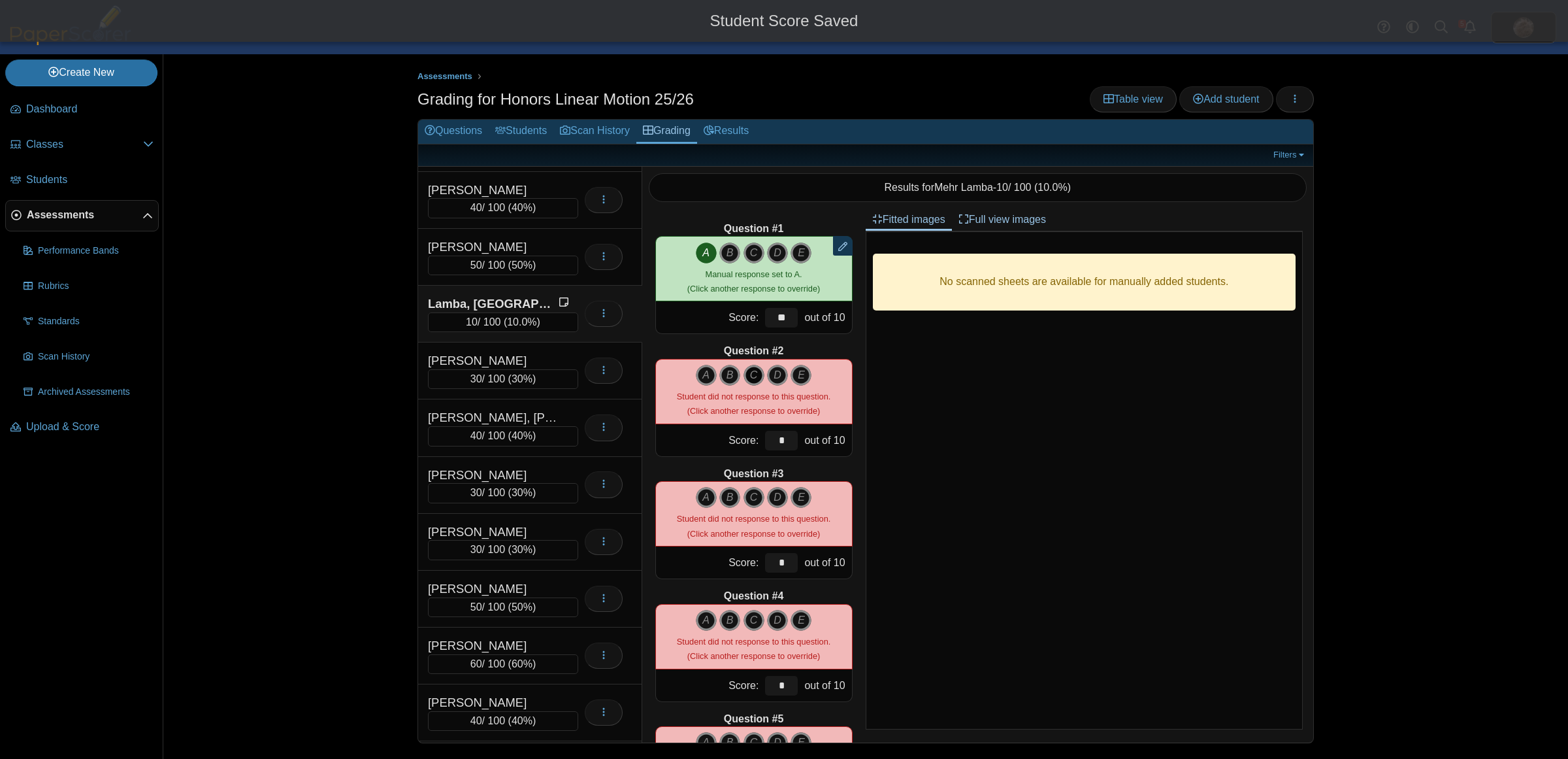
click at [748, 373] on icon "C" at bounding box center [754, 375] width 21 height 21
type input "**"
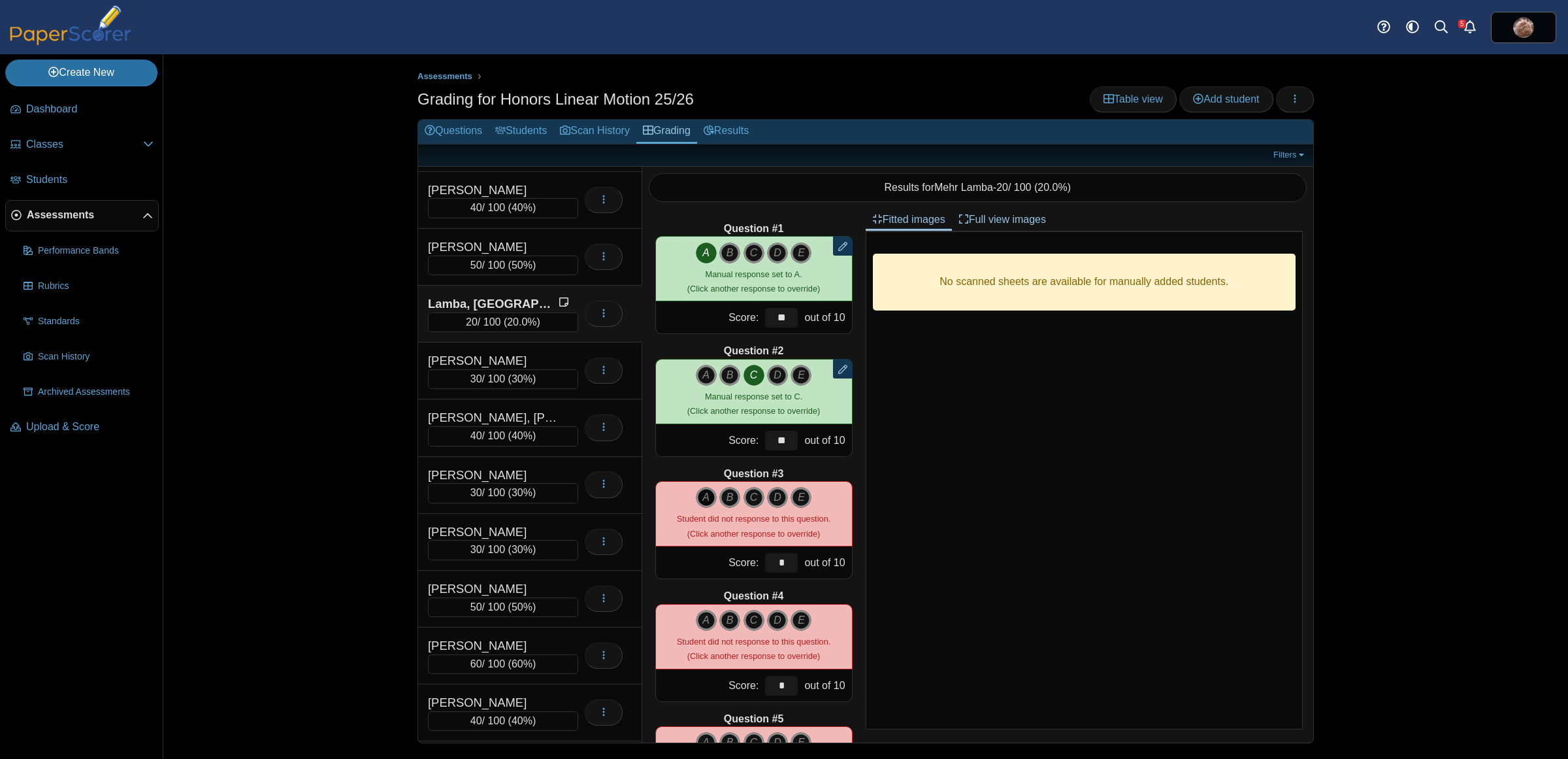
click at [696, 501] on icon "A" at bounding box center [706, 497] width 21 height 21
type input "**"
click at [745, 622] on icon "C" at bounding box center [754, 620] width 21 height 21
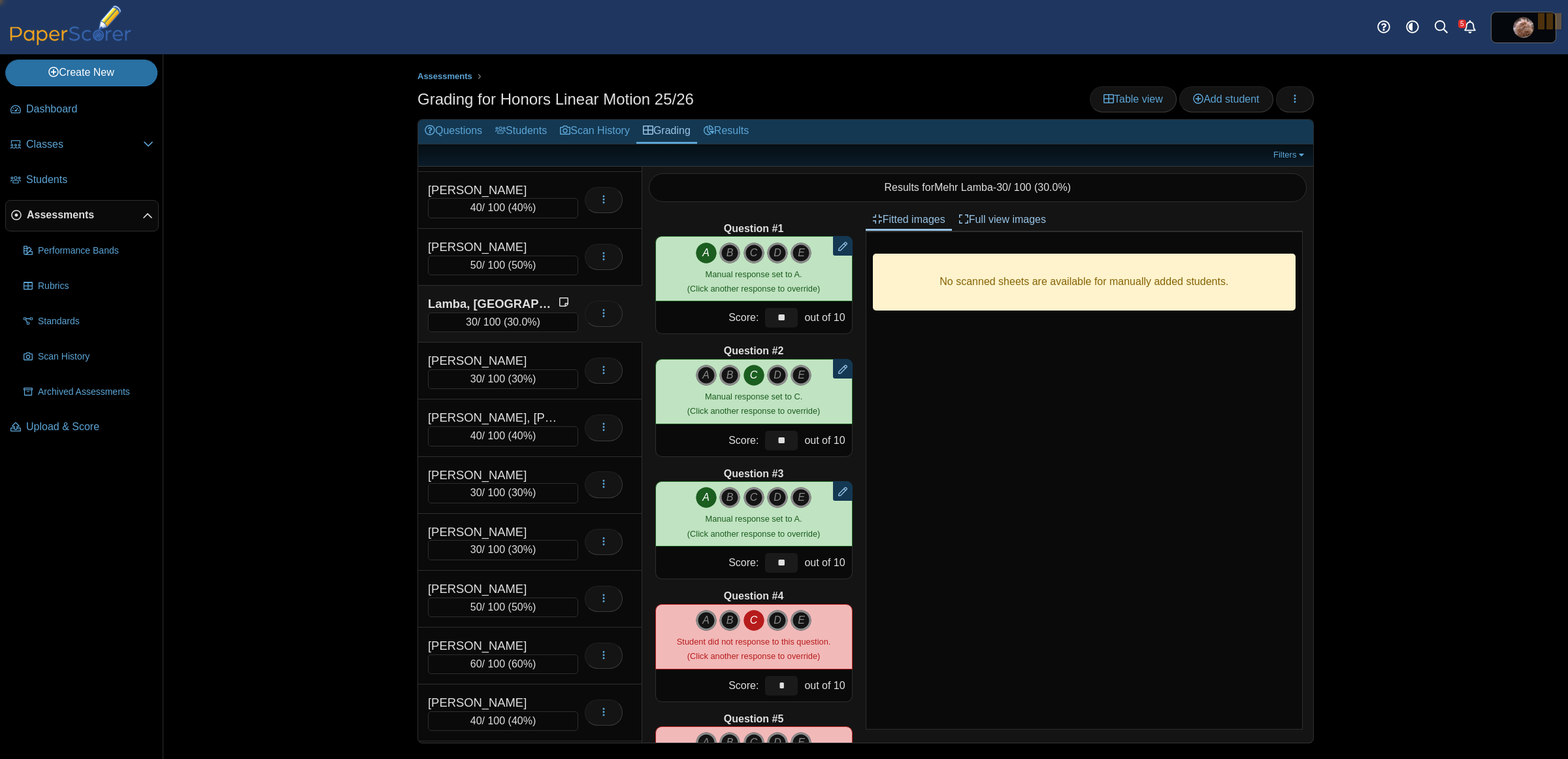
type input "**"
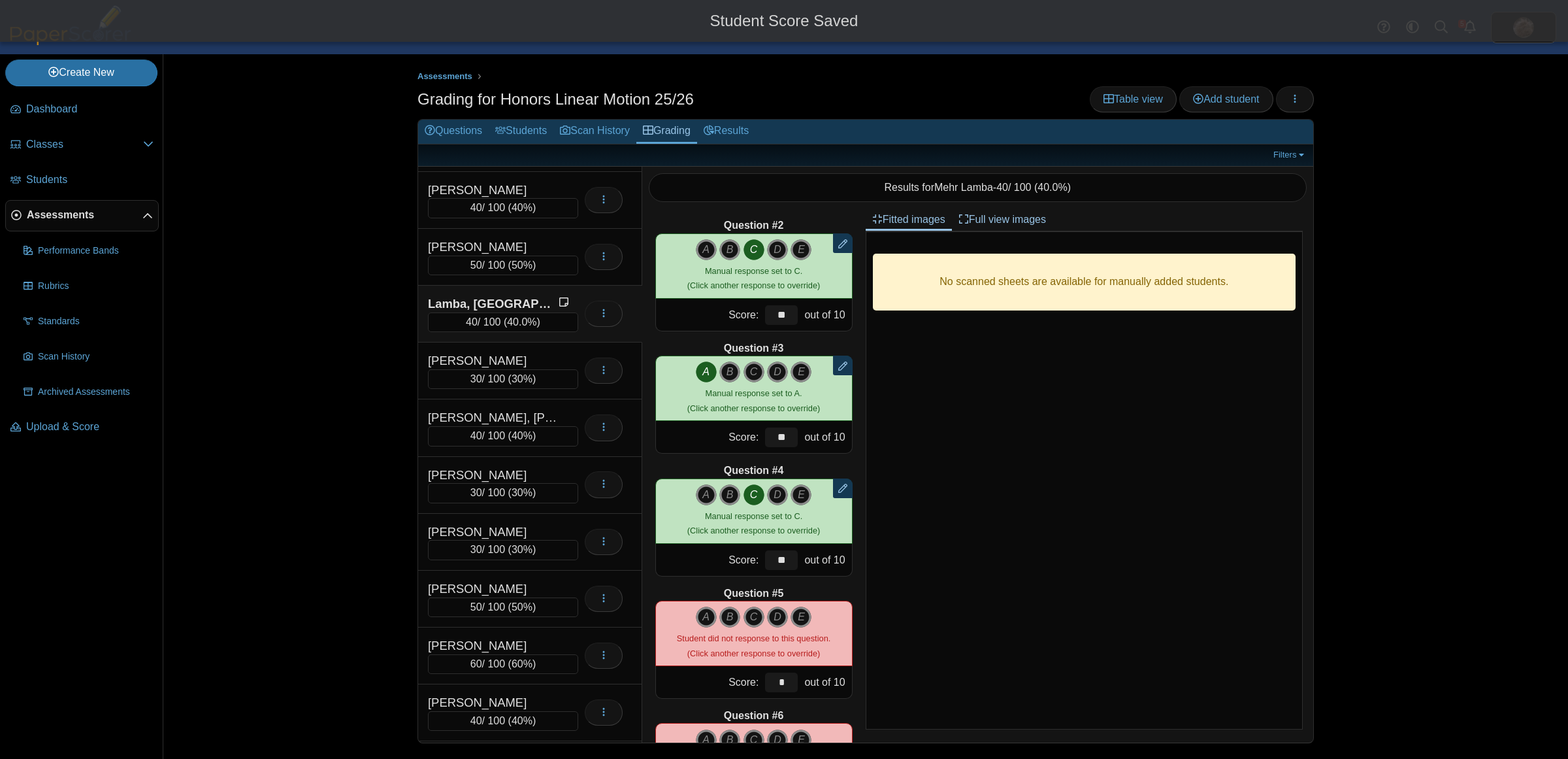
scroll to position [164, 0]
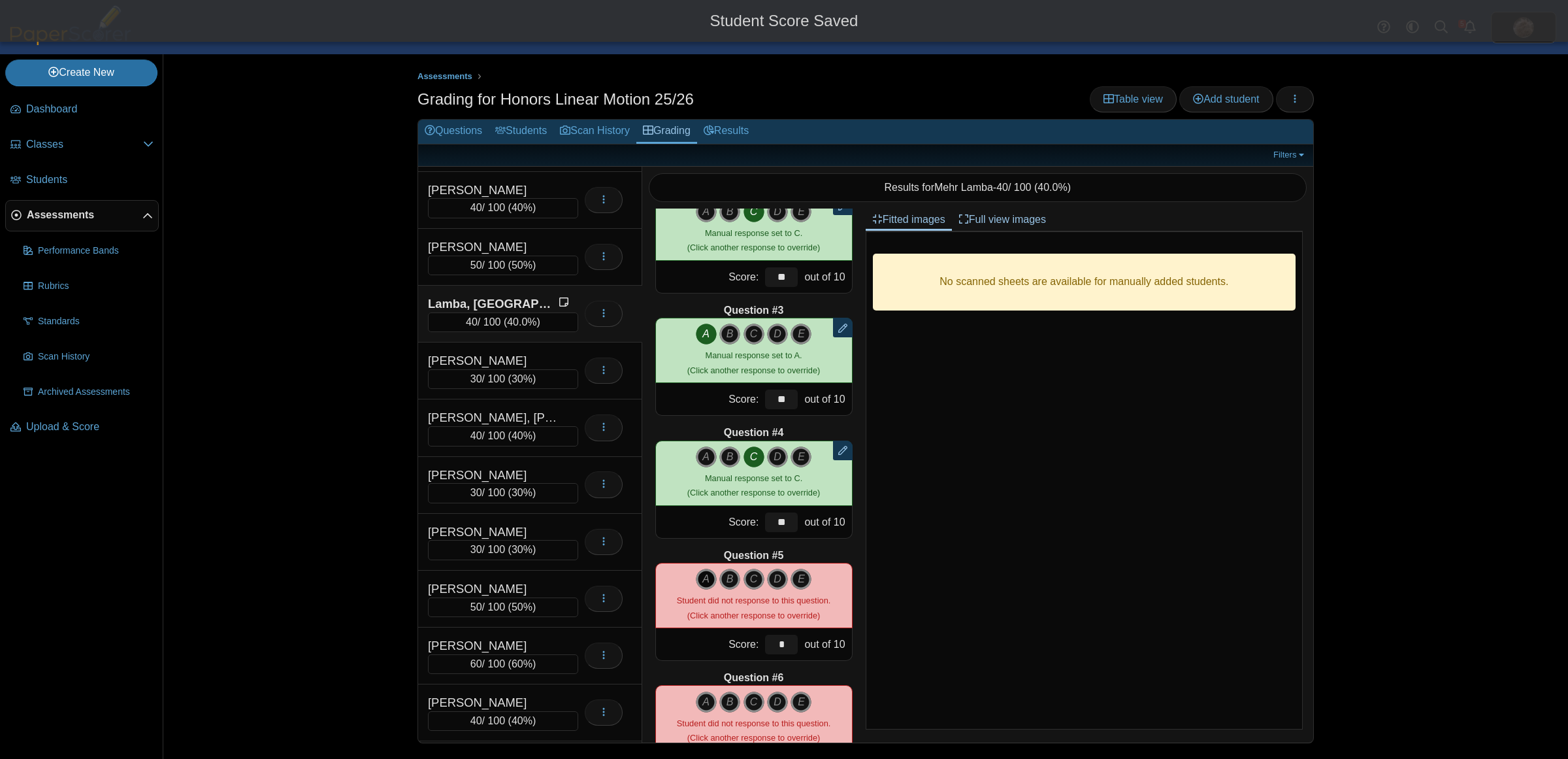
click at [696, 577] on icon "A" at bounding box center [706, 579] width 21 height 21
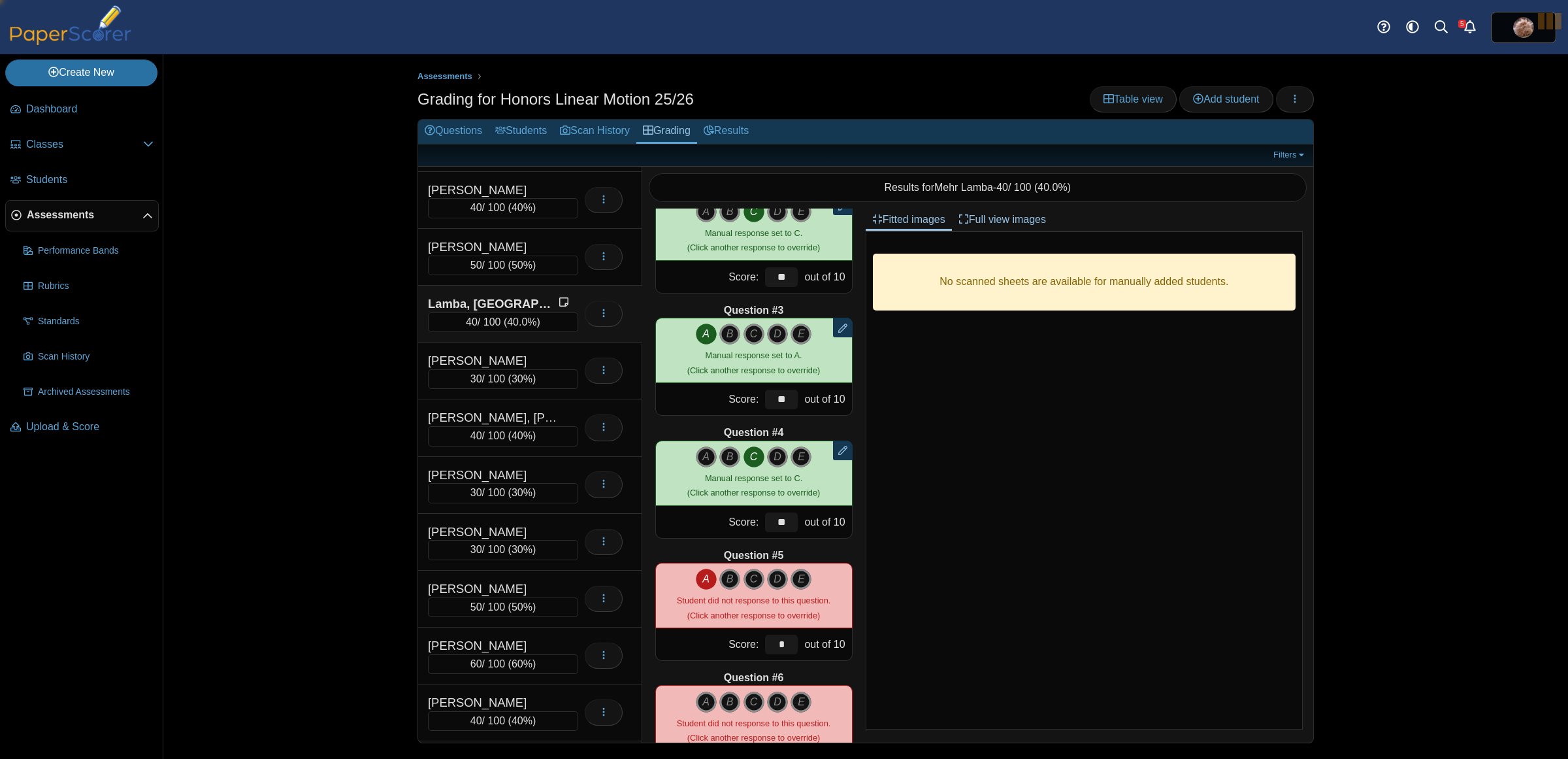
type input "**"
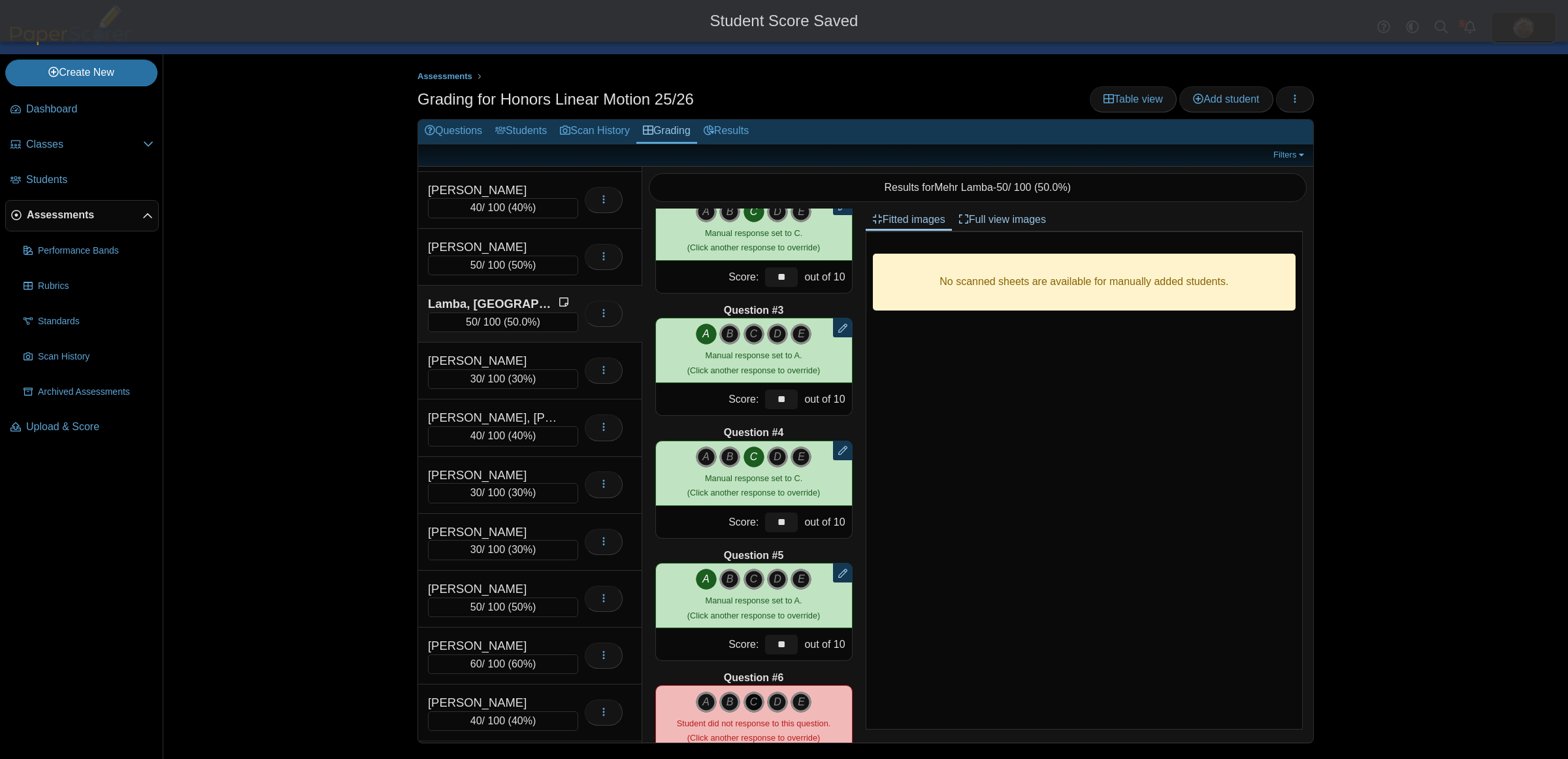
click at [746, 695] on icon "C" at bounding box center [754, 702] width 21 height 21
type input "**"
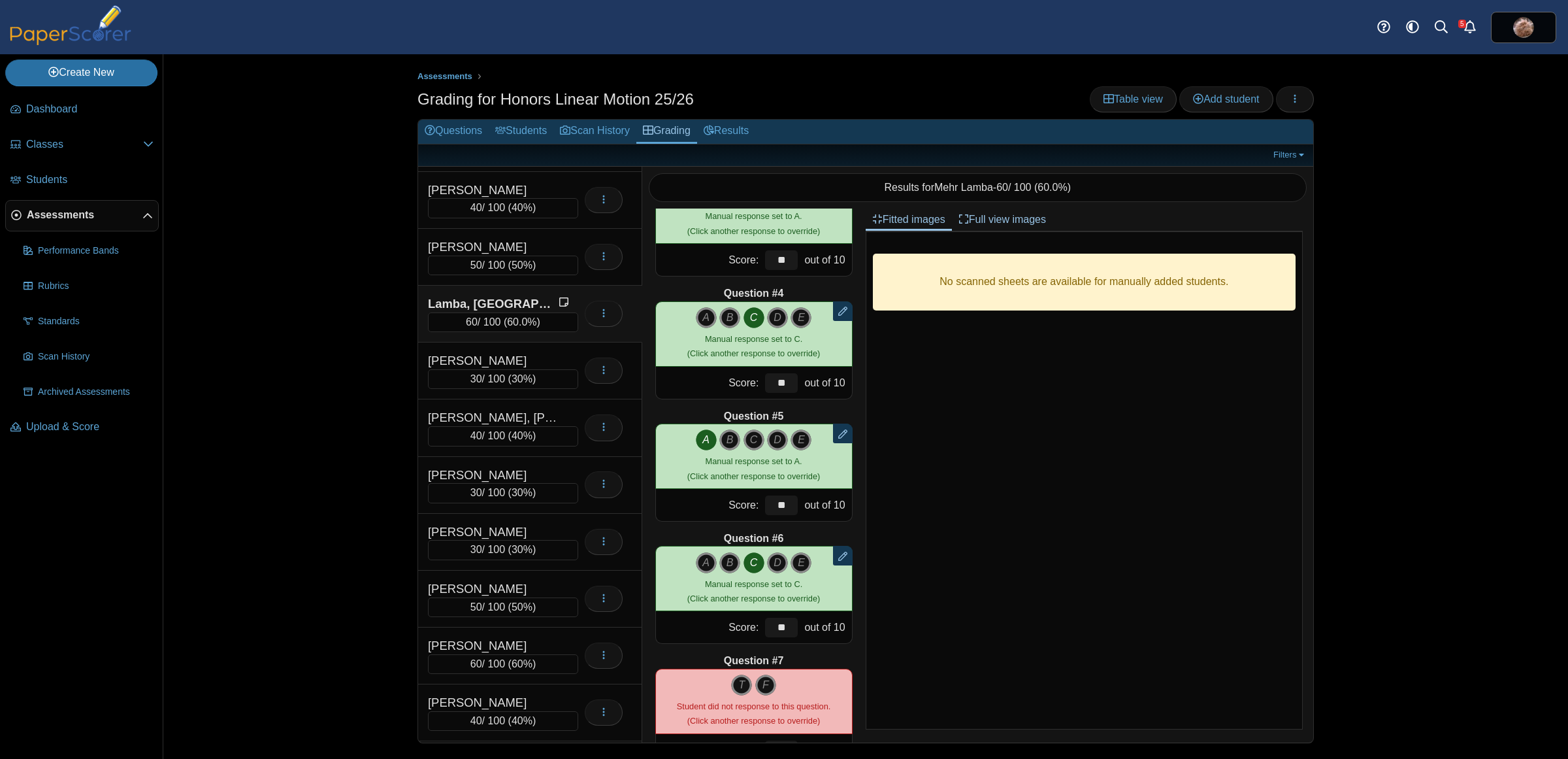
scroll to position [321, 0]
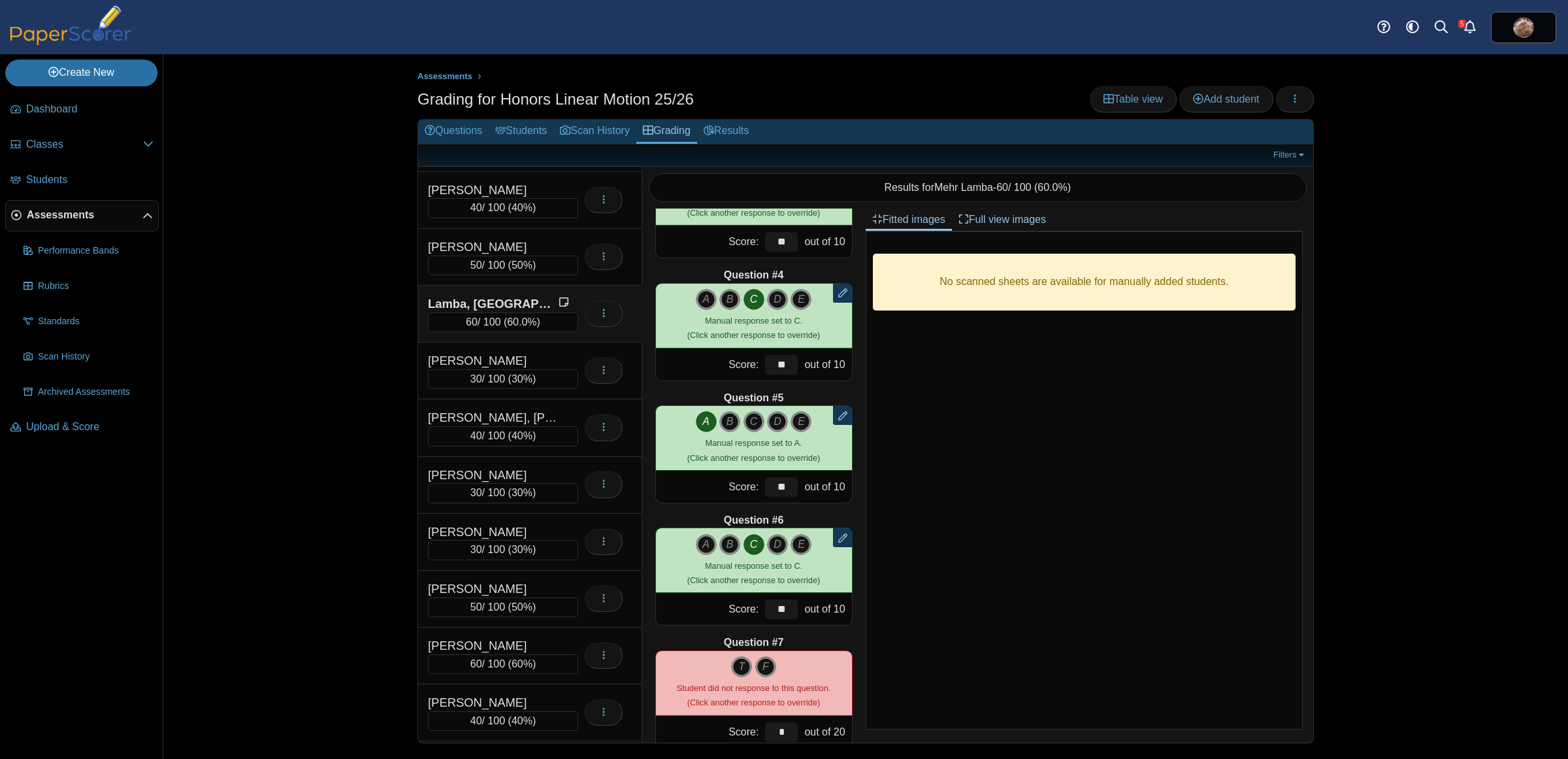
click at [814, 632] on div "Question #1 Remove manual response A B C" at bounding box center [754, 475] width 223 height 534
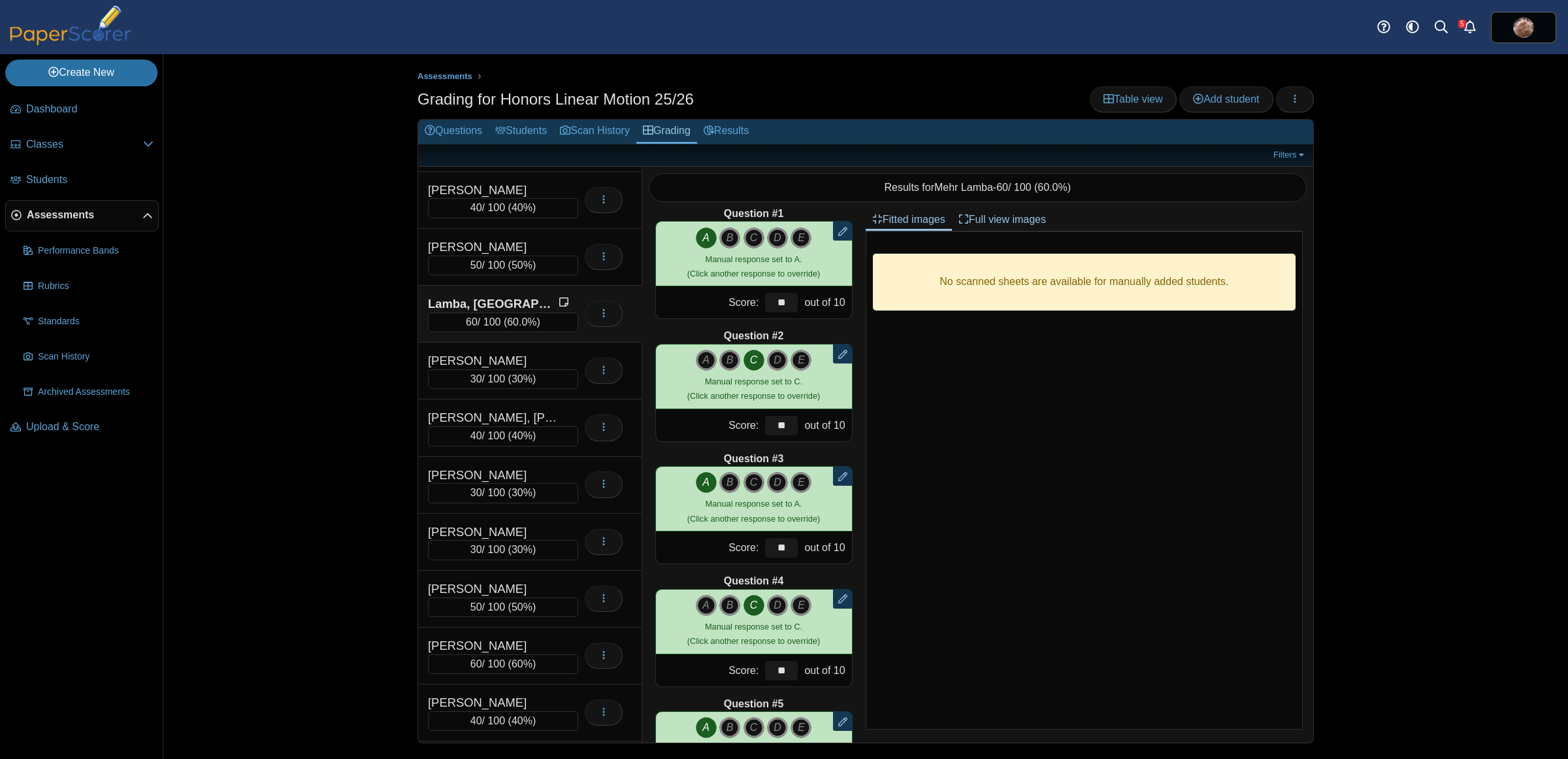
scroll to position [0, 0]
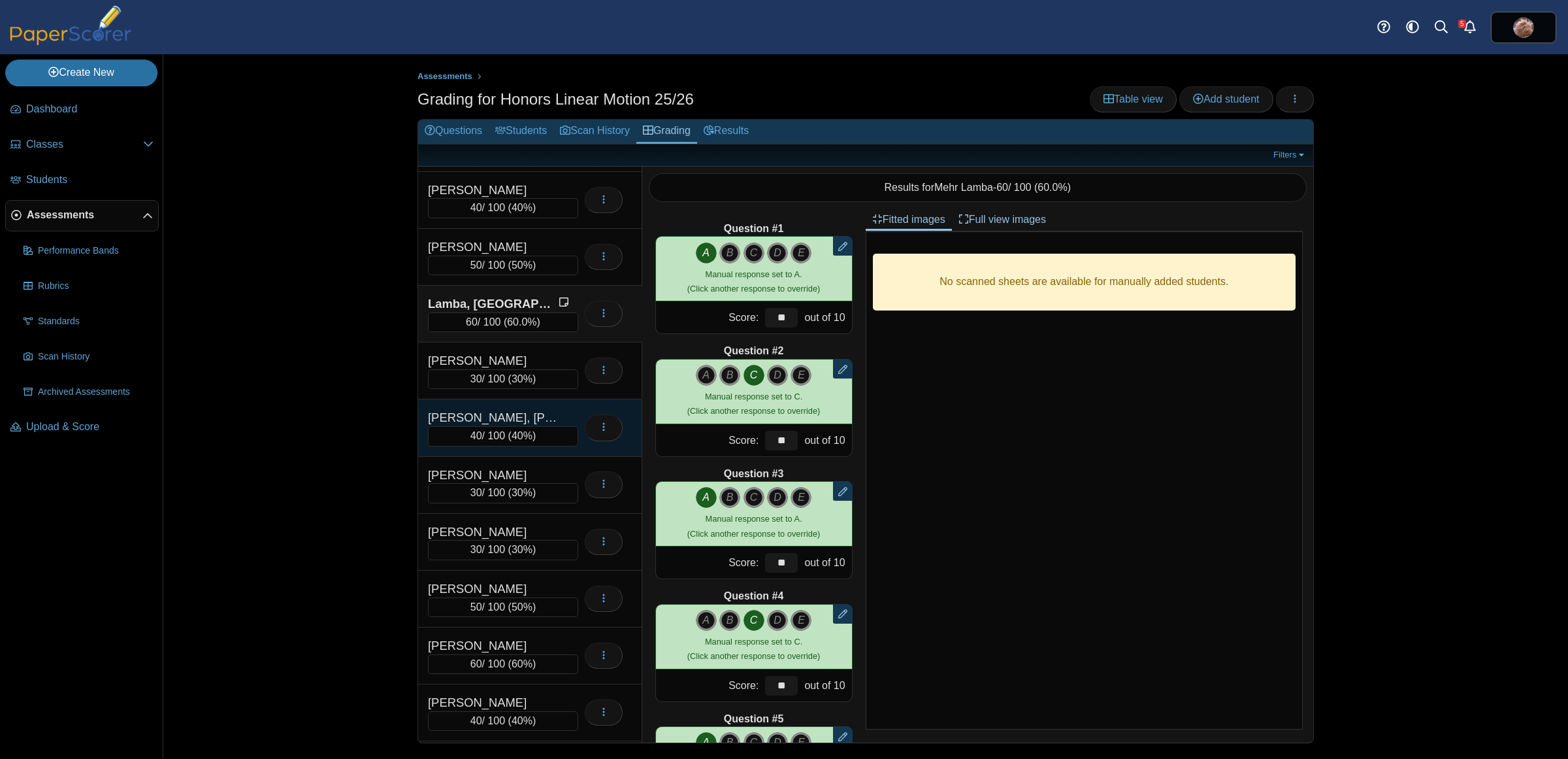
click at [487, 426] on div "[PERSON_NAME], [PERSON_NAME]" at bounding box center [493, 417] width 131 height 17
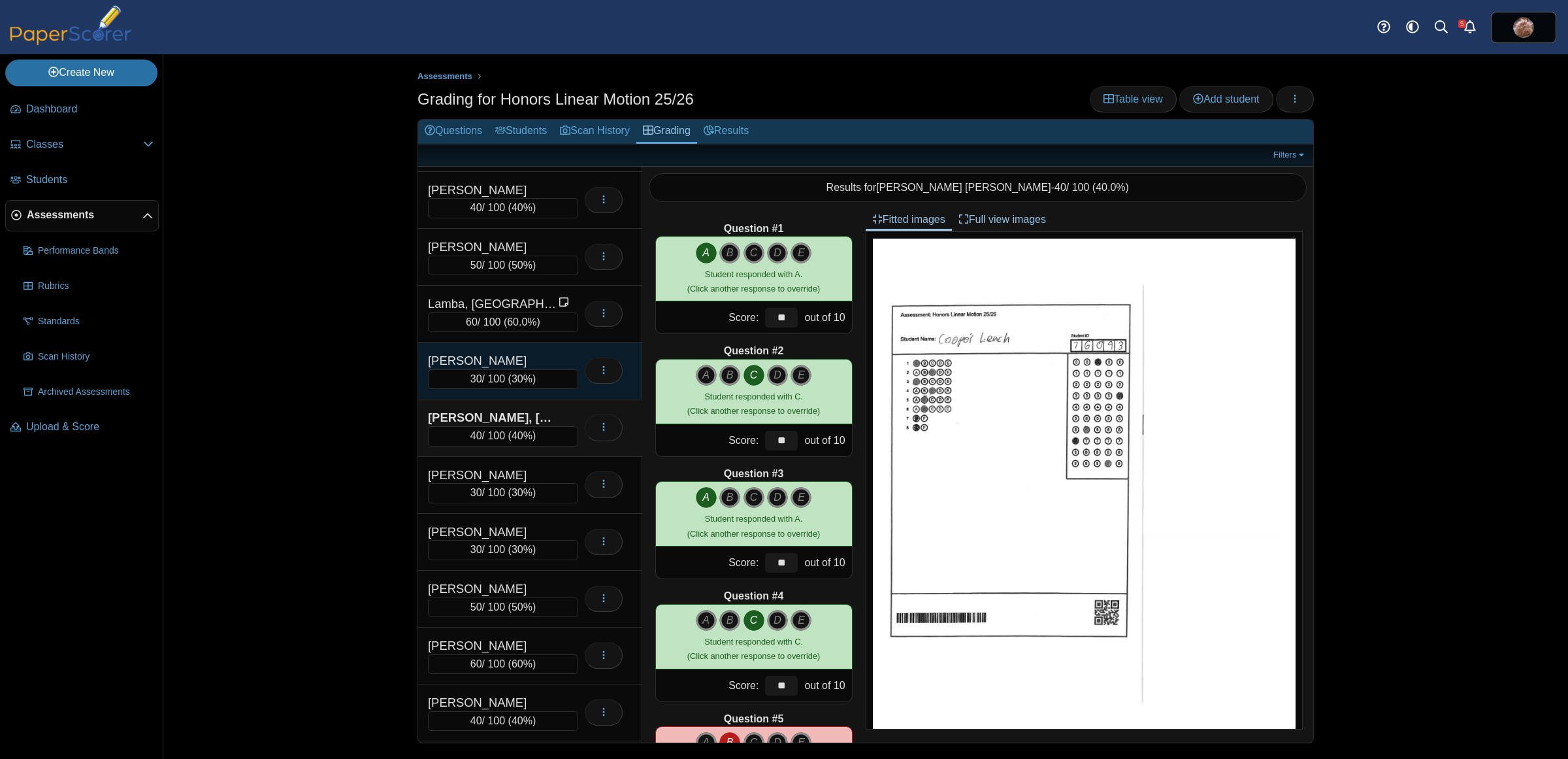
click at [479, 369] on div "[PERSON_NAME]" at bounding box center [493, 360] width 131 height 17
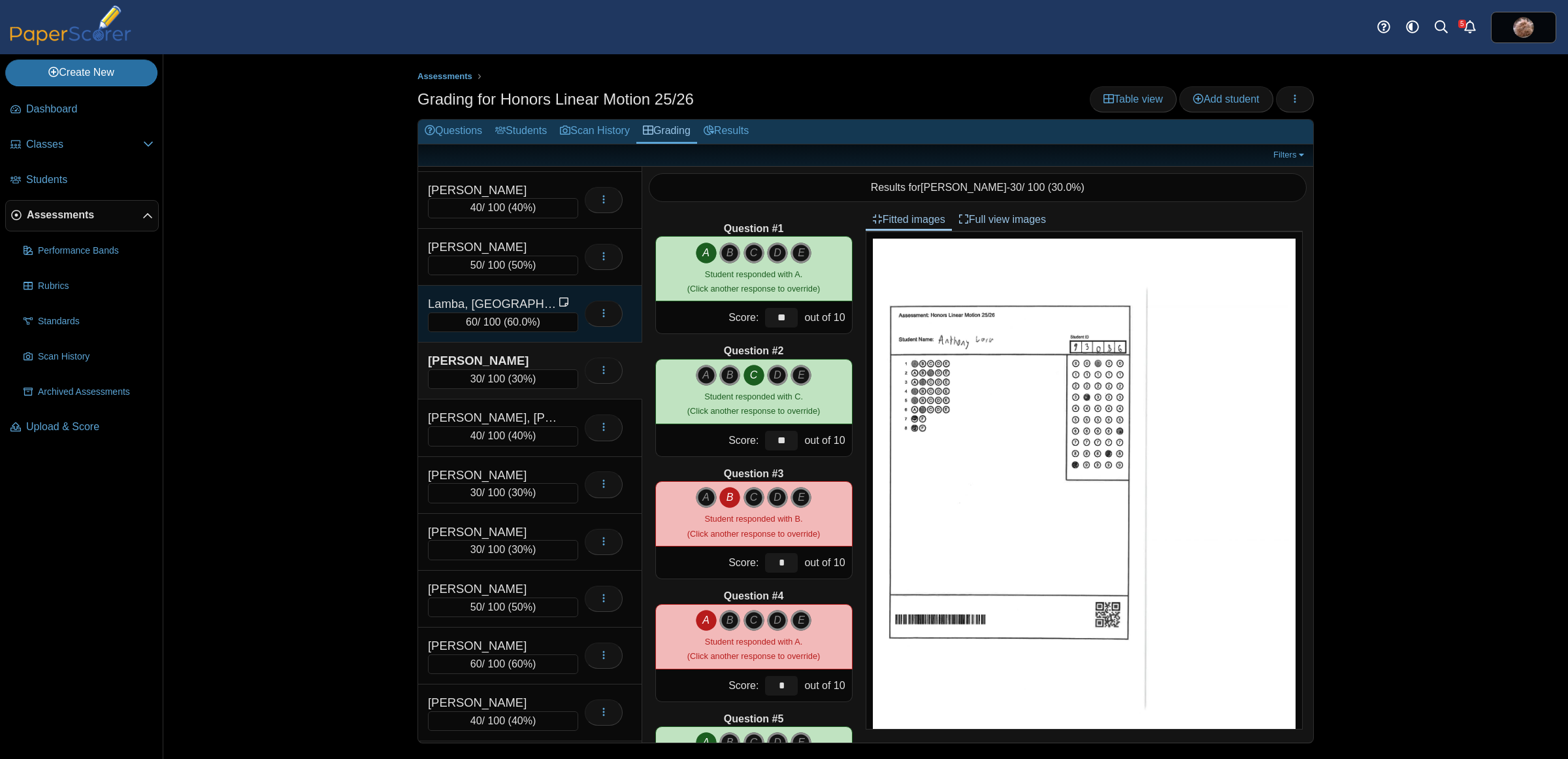
click at [493, 313] on div "Lamba, [GEOGRAPHIC_DATA]" at bounding box center [493, 303] width 131 height 17
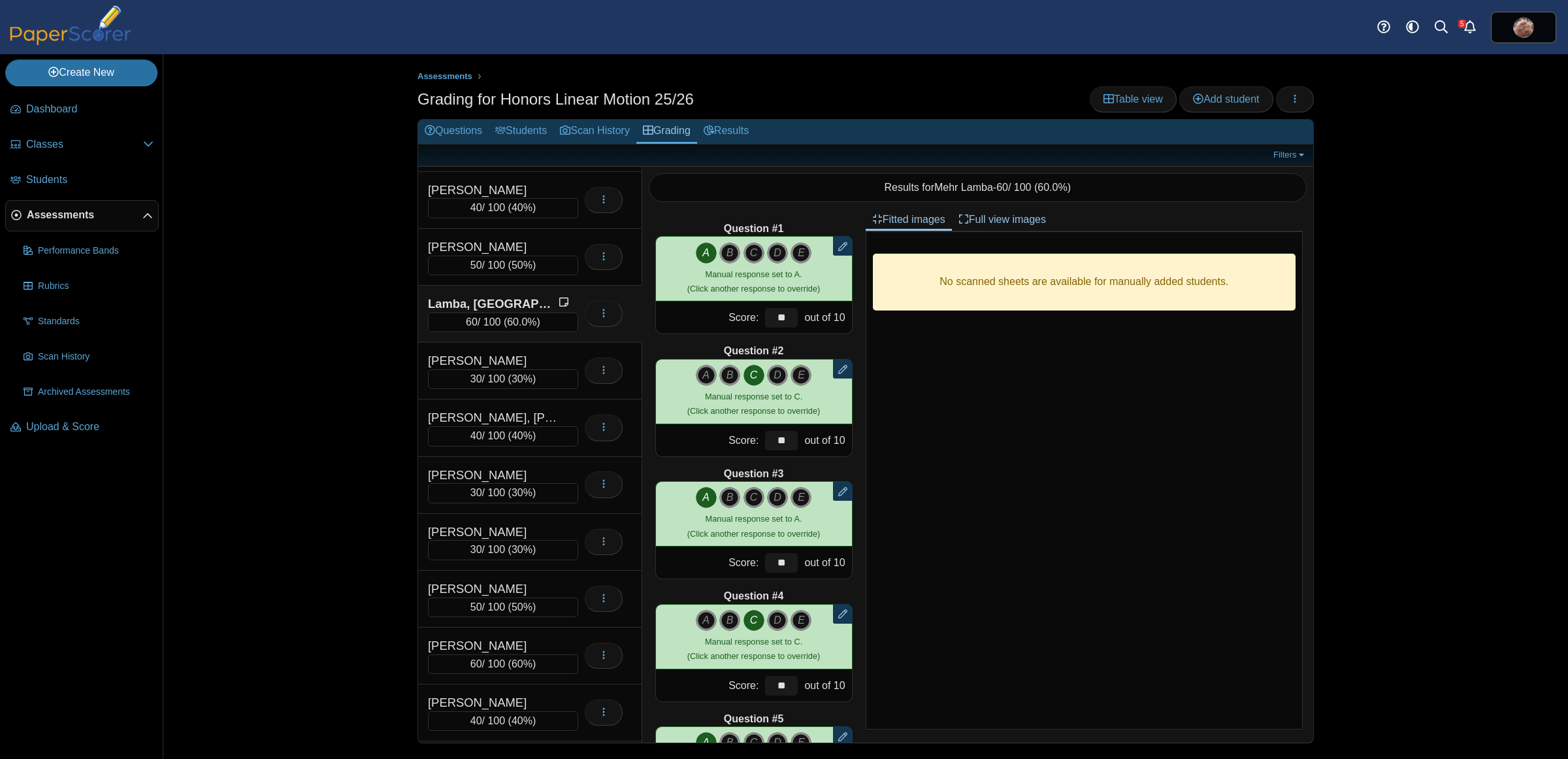
click at [743, 374] on icon "C" at bounding box center [754, 375] width 21 height 21
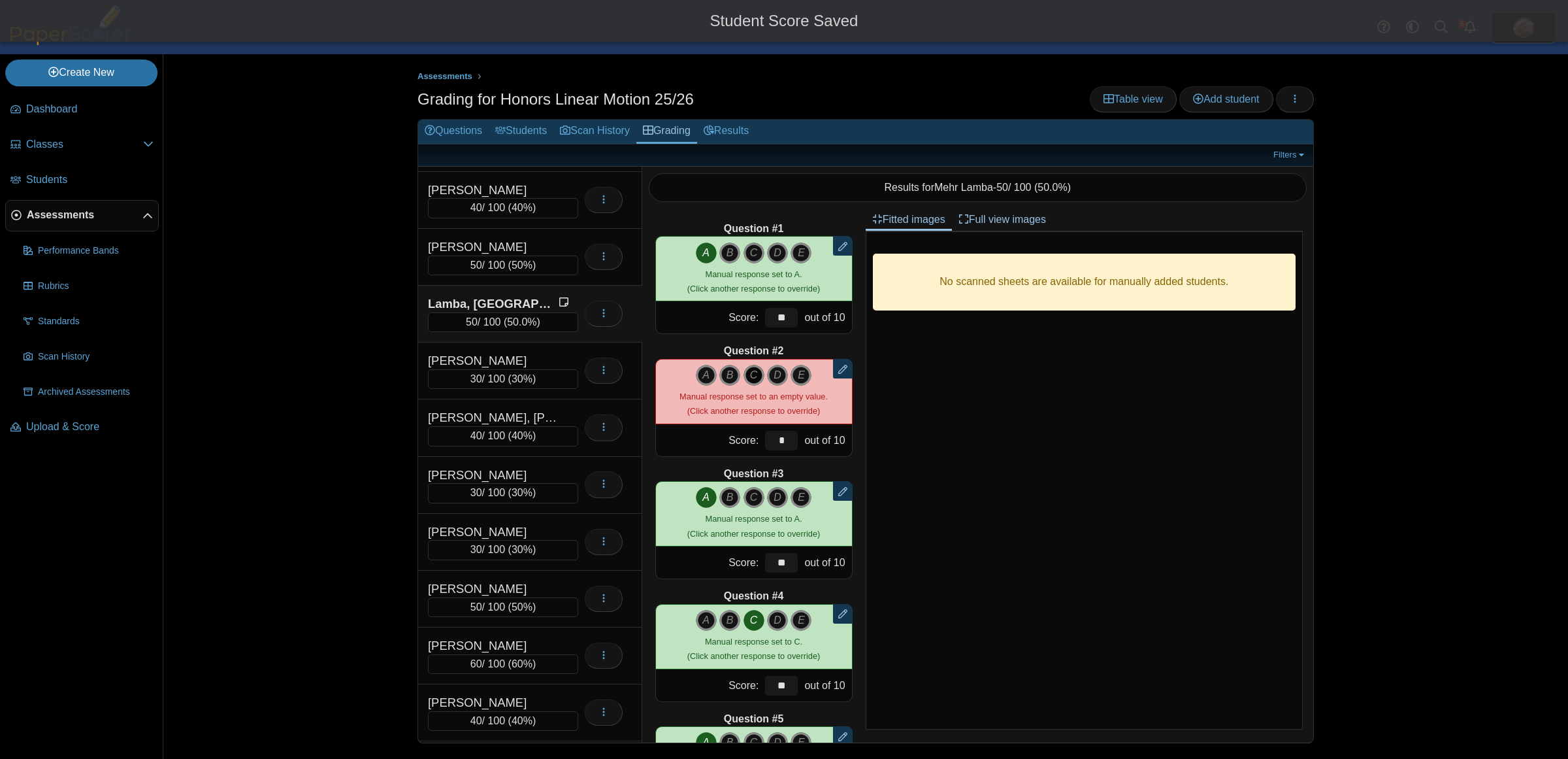
click at [743, 374] on icon "C" at bounding box center [754, 375] width 21 height 21
click at [723, 377] on icon "B" at bounding box center [730, 375] width 21 height 21
click at [749, 376] on icon "C" at bounding box center [754, 375] width 21 height 21
click at [723, 374] on icon "B" at bounding box center [730, 375] width 21 height 21
click at [749, 376] on icon "C" at bounding box center [754, 375] width 21 height 21
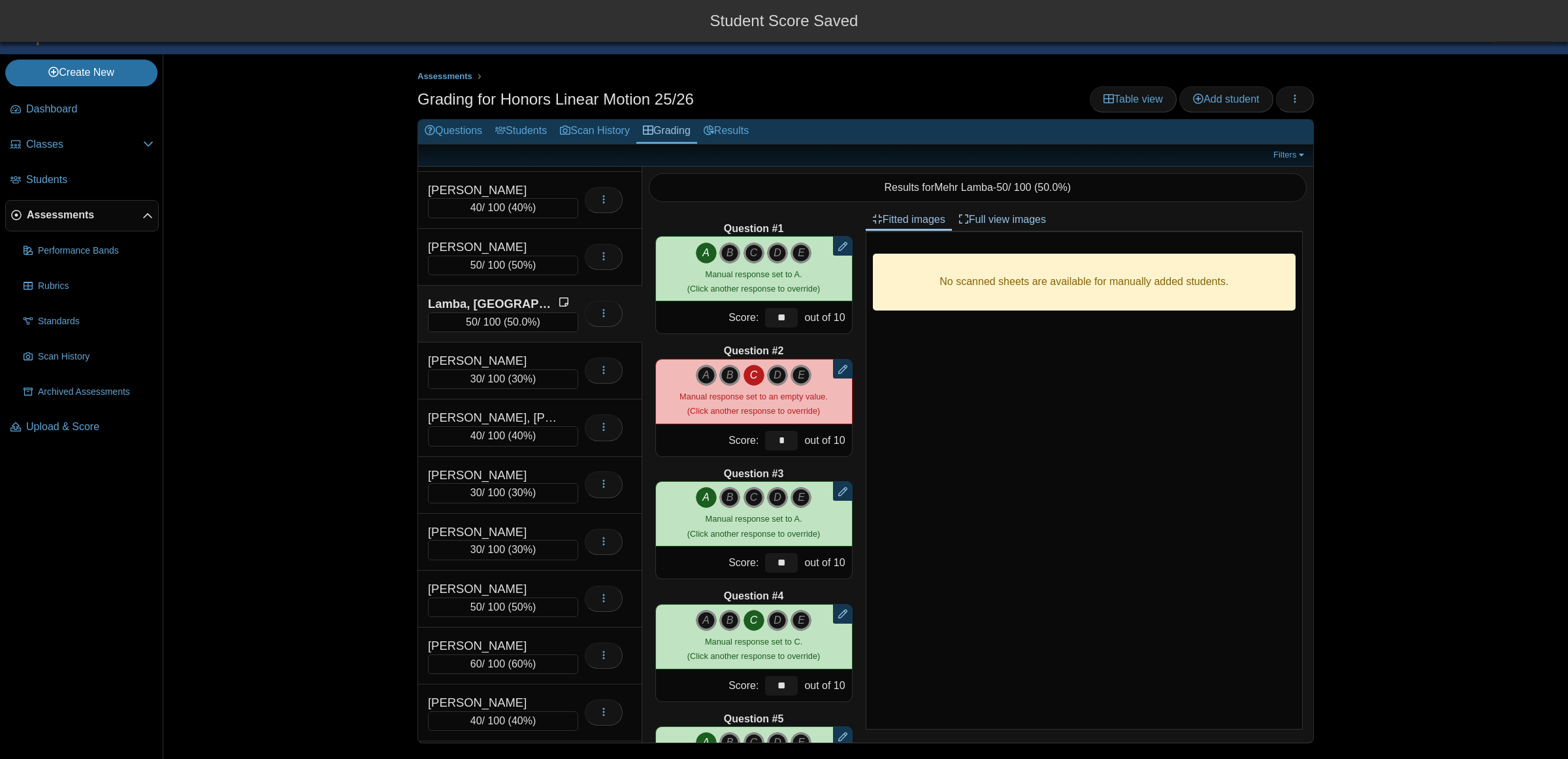
type input "**"
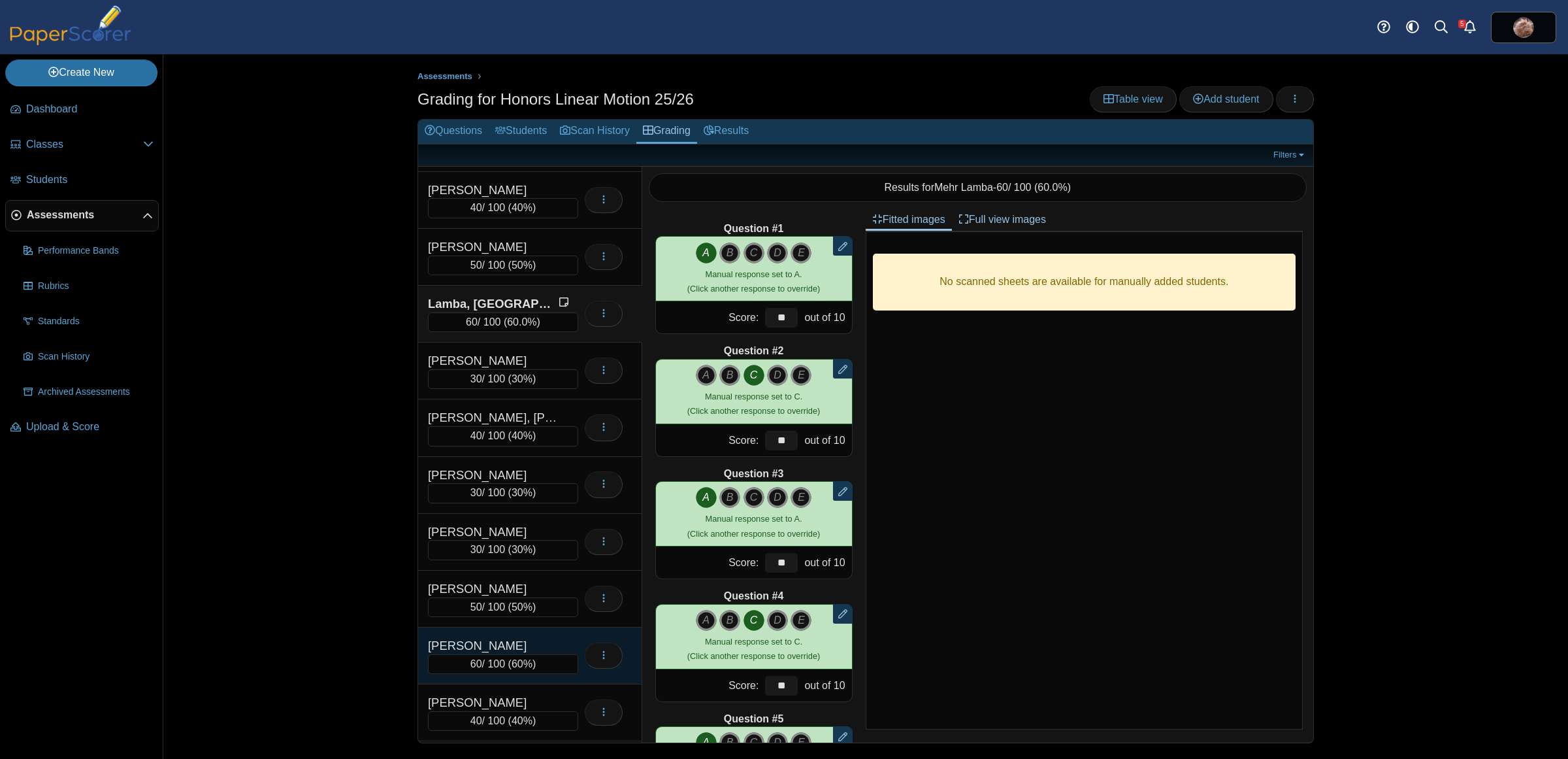
click at [504, 654] on div "[PERSON_NAME]" at bounding box center [493, 645] width 131 height 17
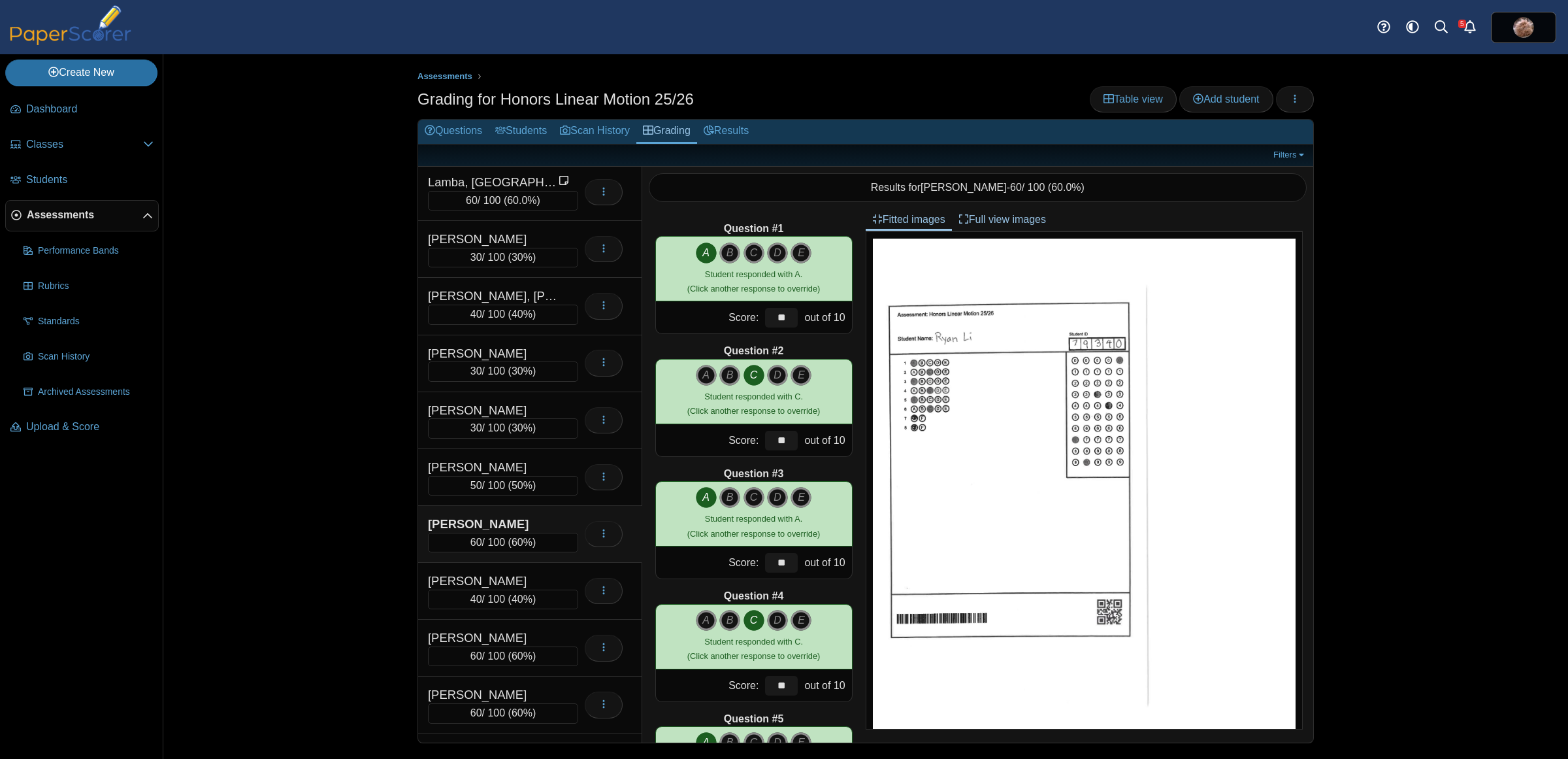
scroll to position [3432, 0]
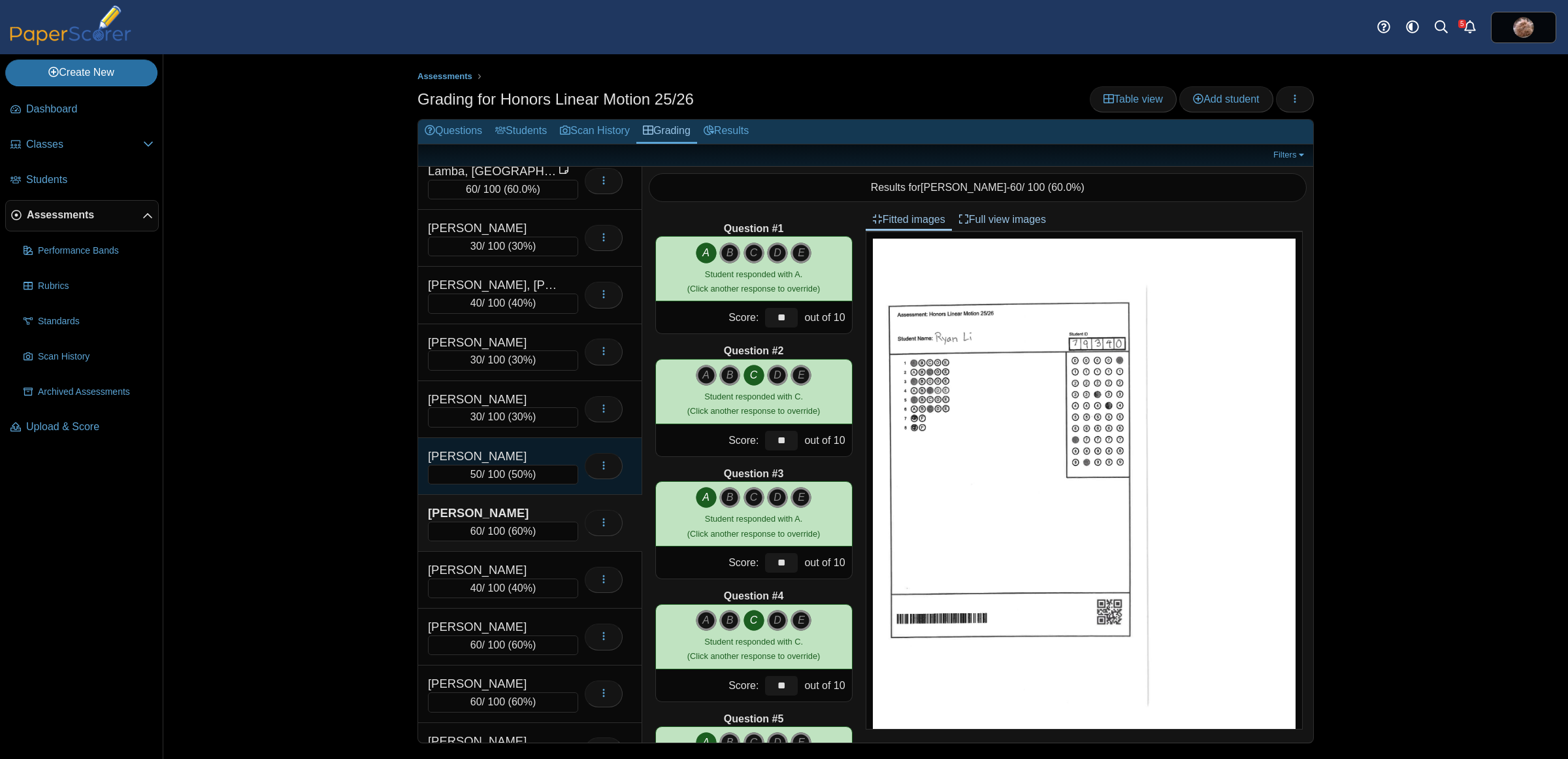
click at [519, 465] on div "[PERSON_NAME]" at bounding box center [493, 456] width 131 height 17
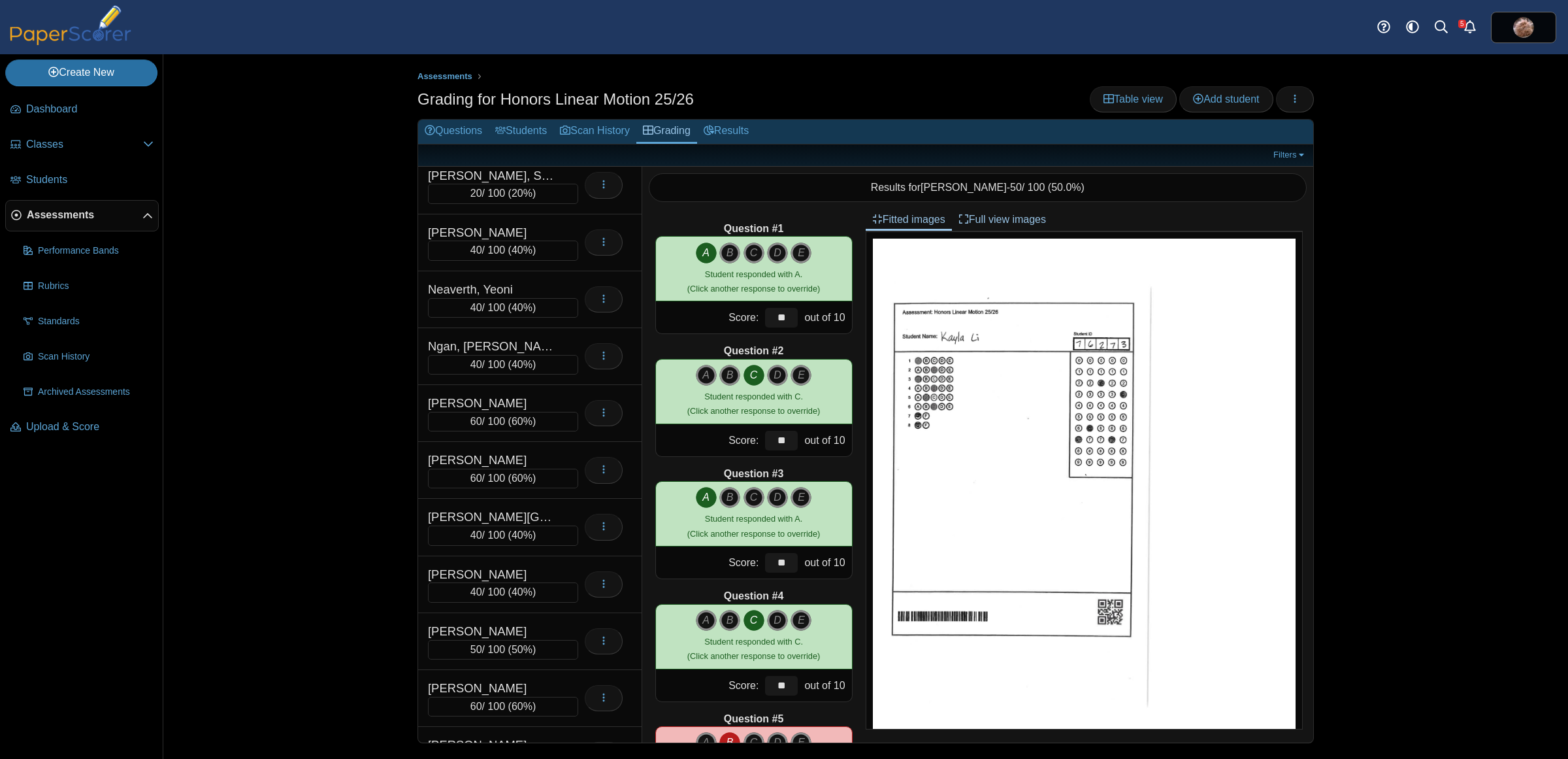
scroll to position [4373, 0]
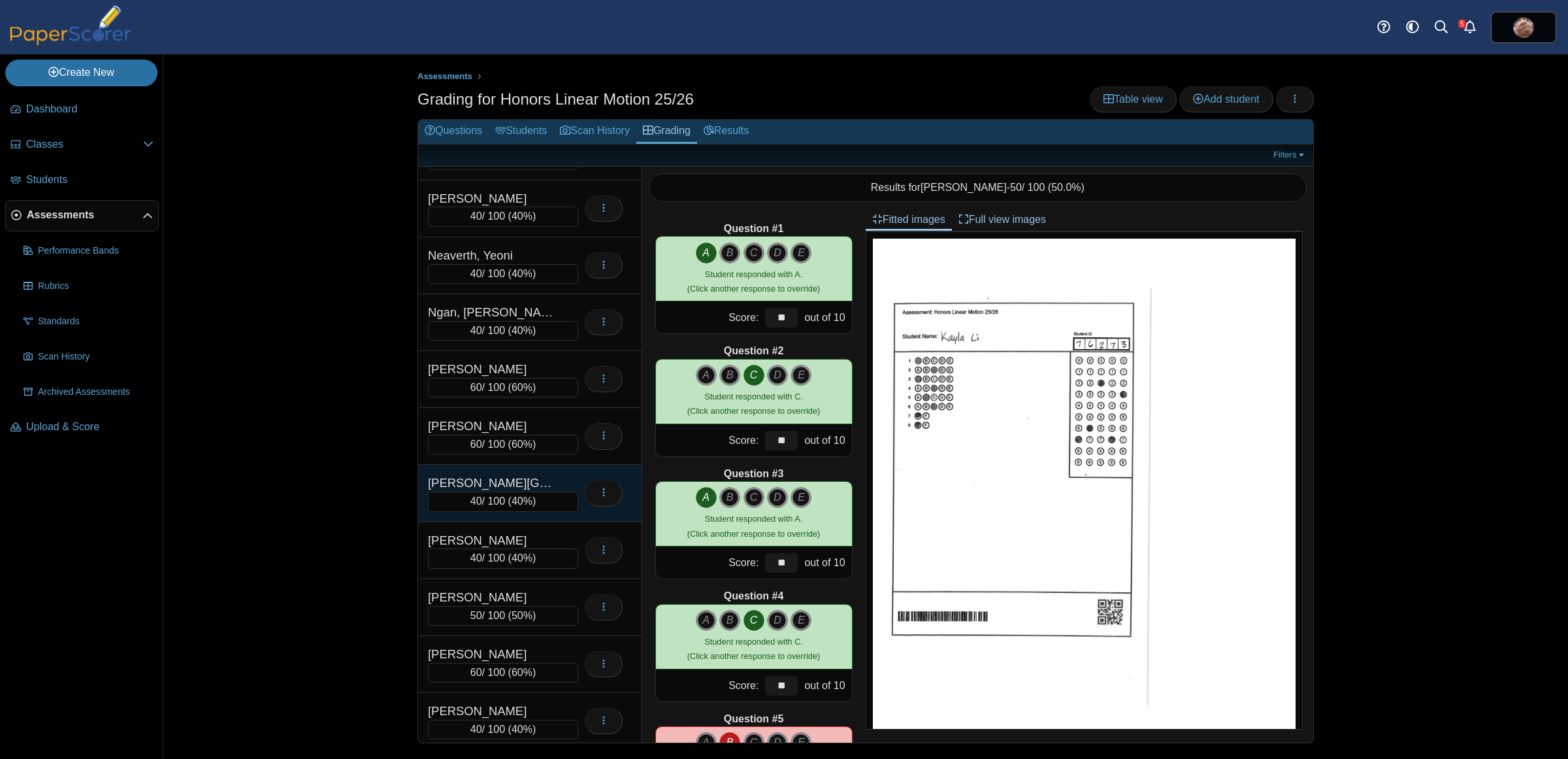
click at [524, 491] on div "[PERSON_NAME][GEOGRAPHIC_DATA]" at bounding box center [493, 483] width 131 height 17
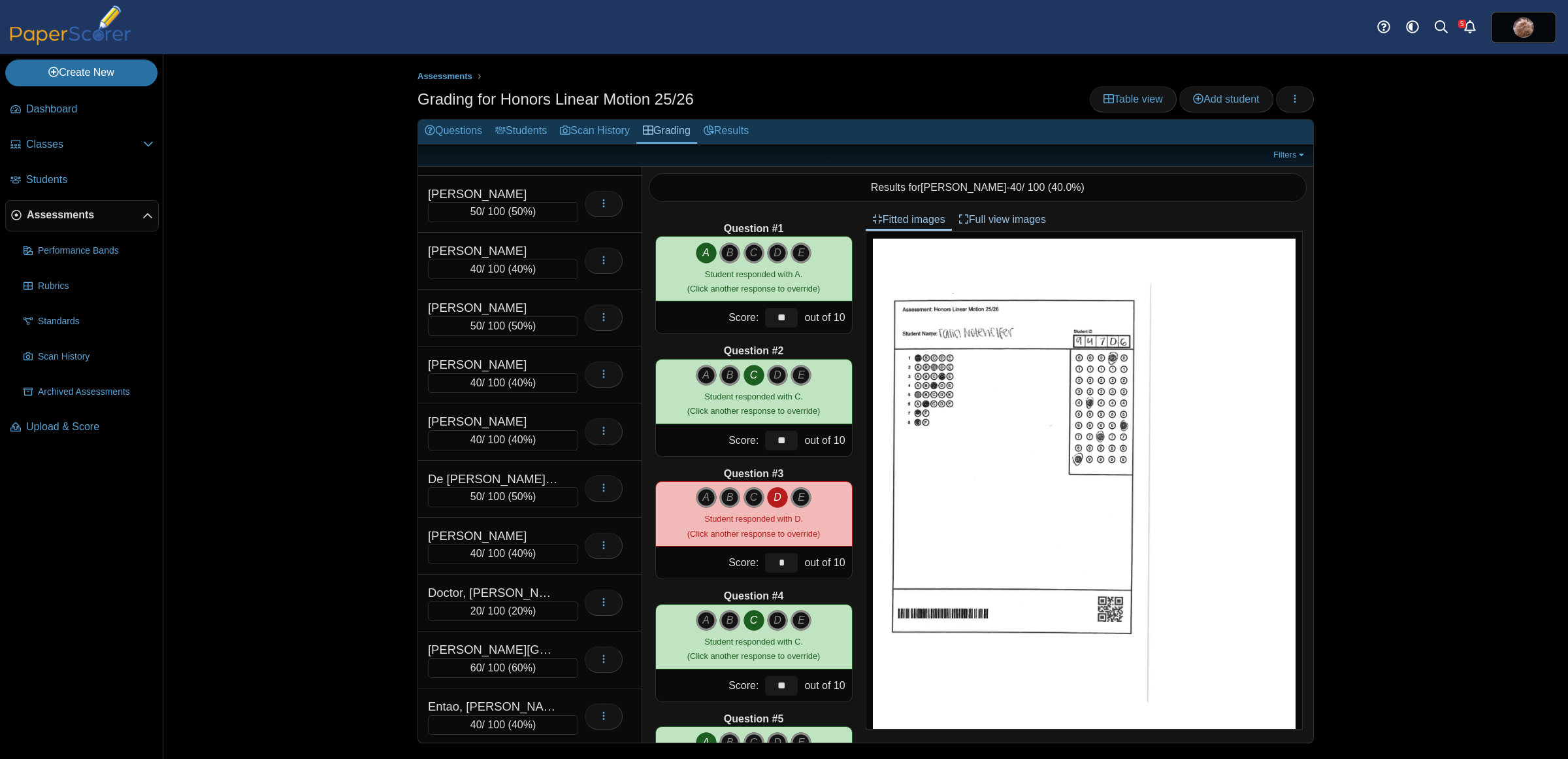
scroll to position [1484, 0]
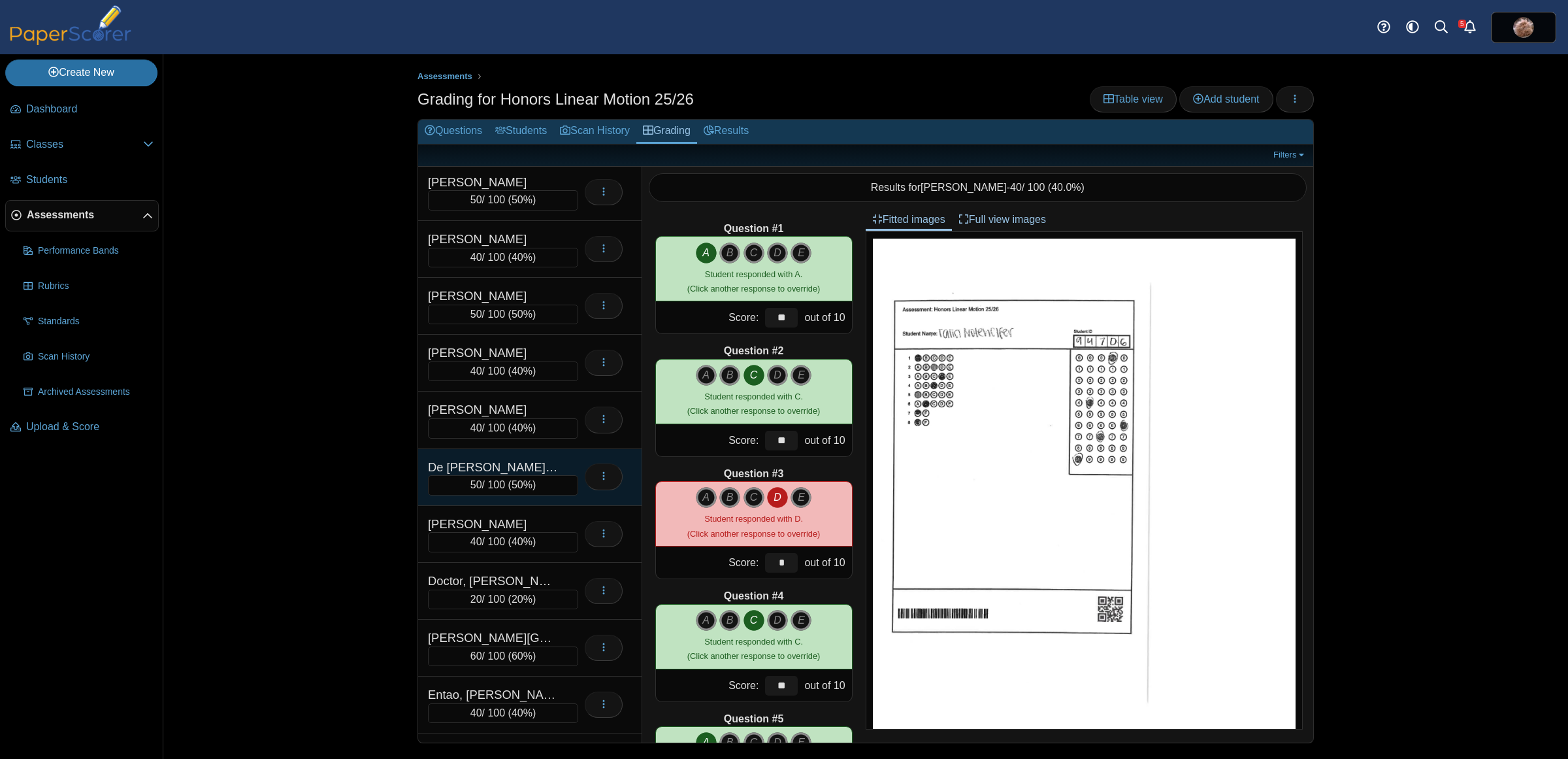
click at [528, 476] on div "De [PERSON_NAME], [PERSON_NAME]" at bounding box center [493, 467] width 131 height 17
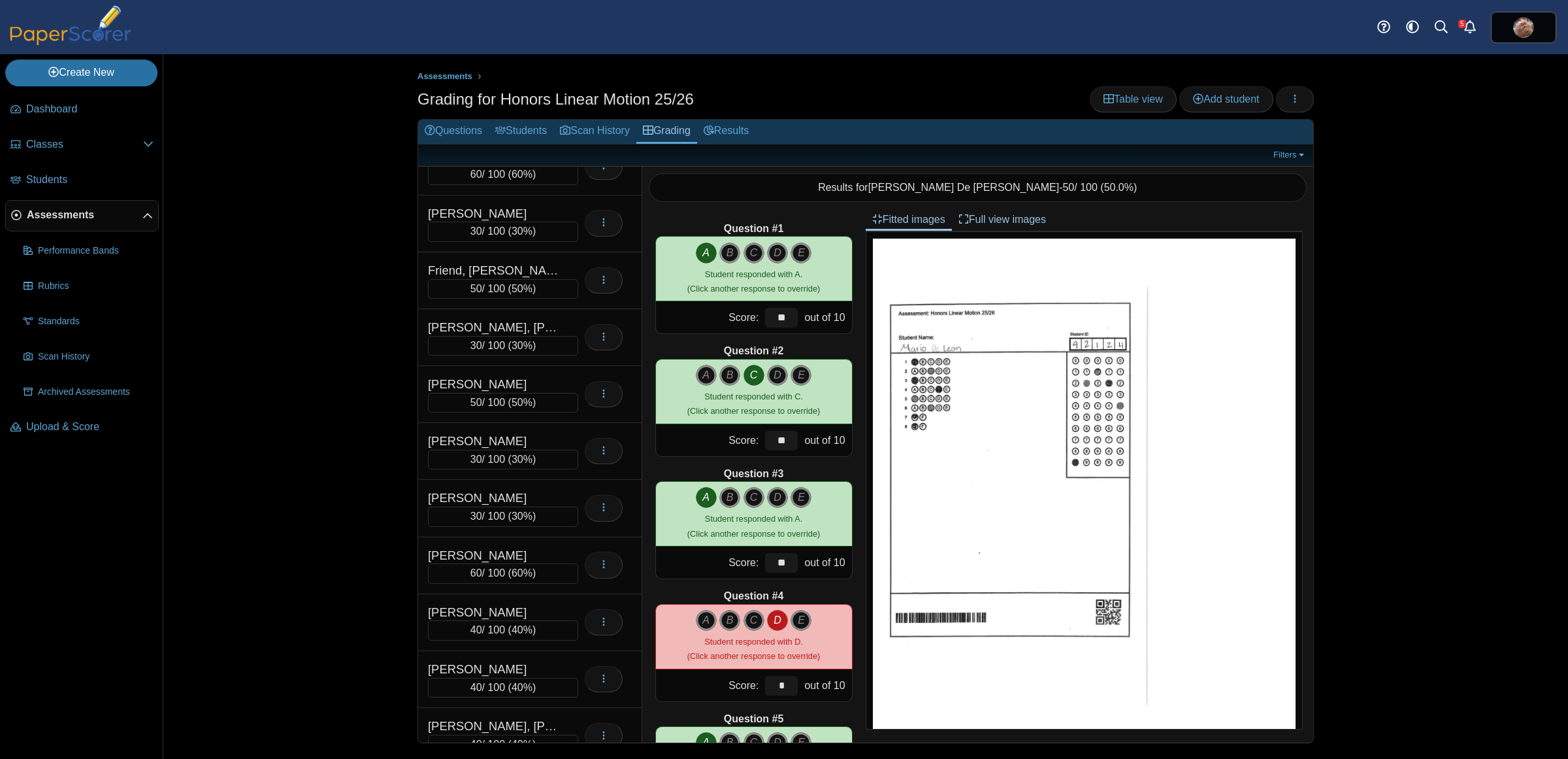
scroll to position [2115, 0]
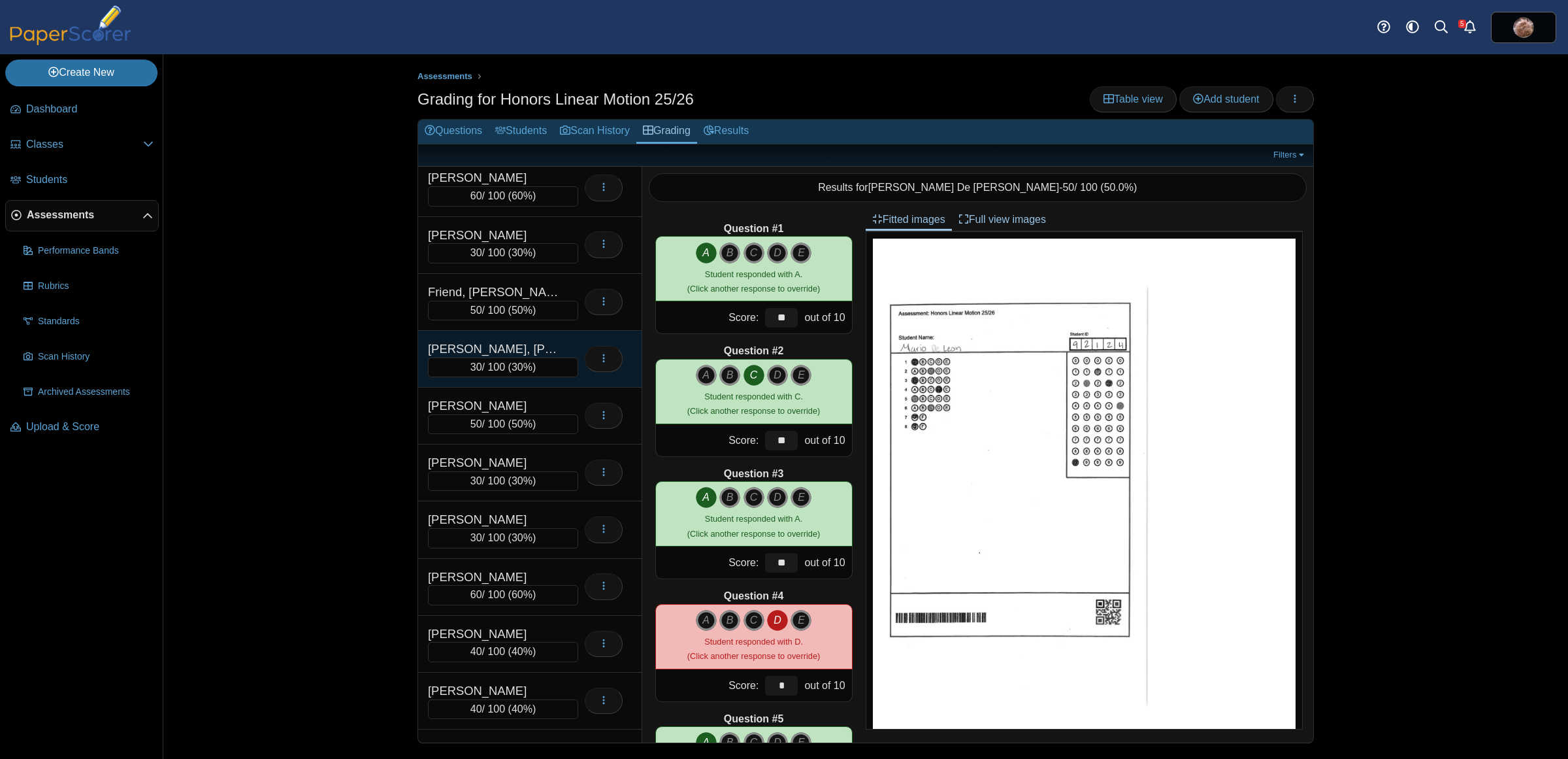
click at [533, 357] on div "[PERSON_NAME], [PERSON_NAME]" at bounding box center [493, 349] width 131 height 17
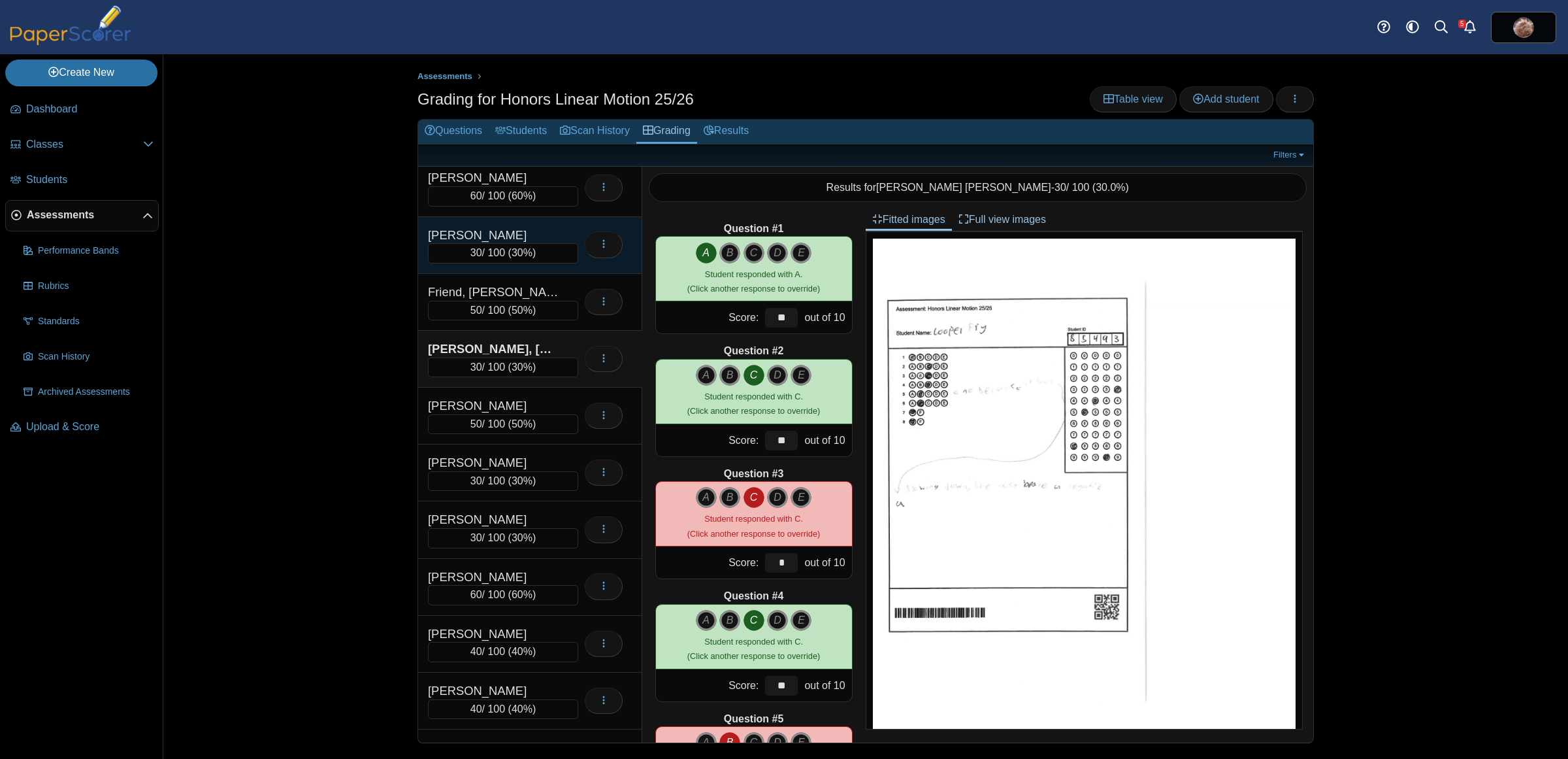
click at [511, 244] on div "[PERSON_NAME]" at bounding box center [493, 234] width 131 height 17
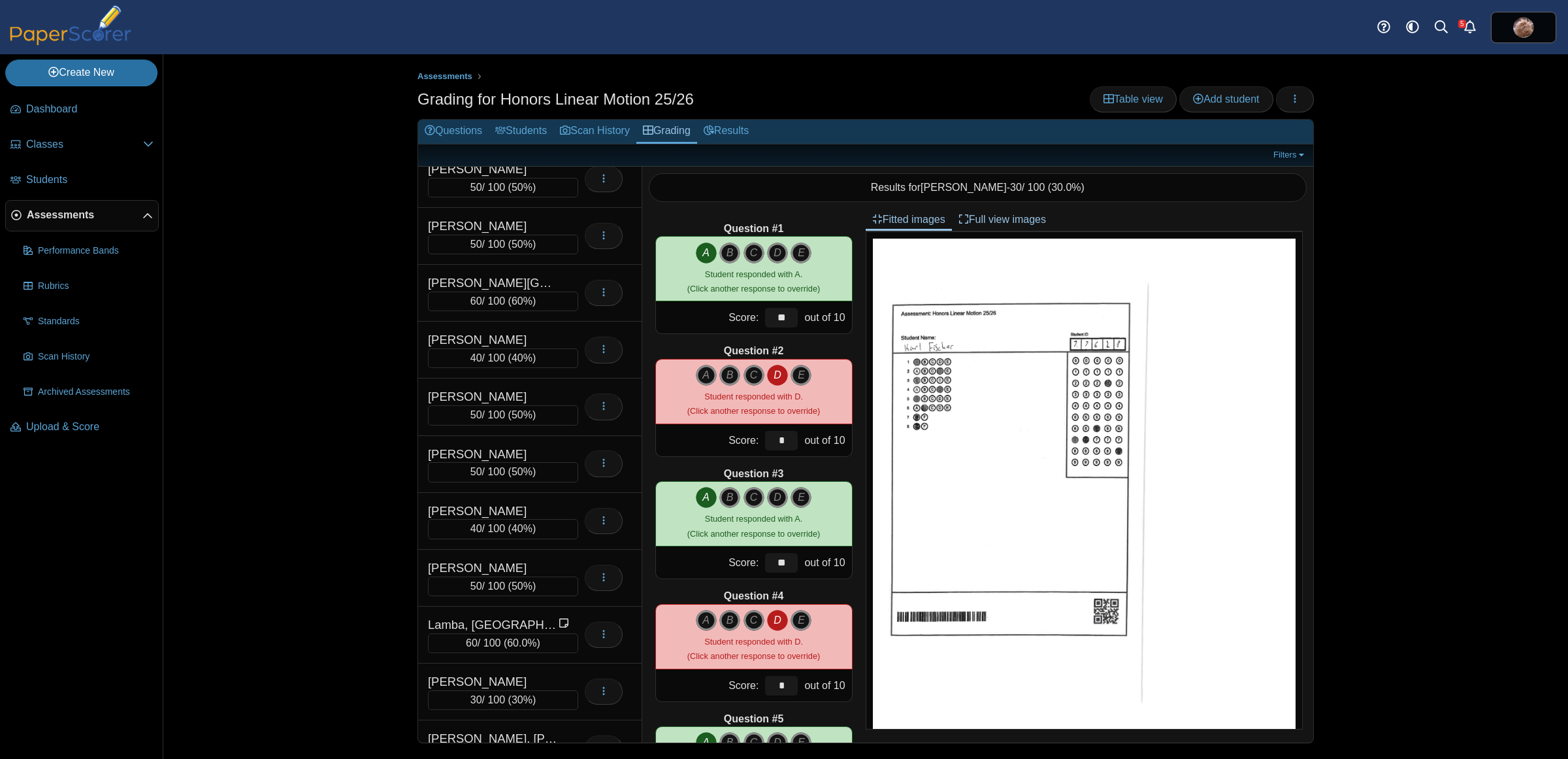
scroll to position [2988, 0]
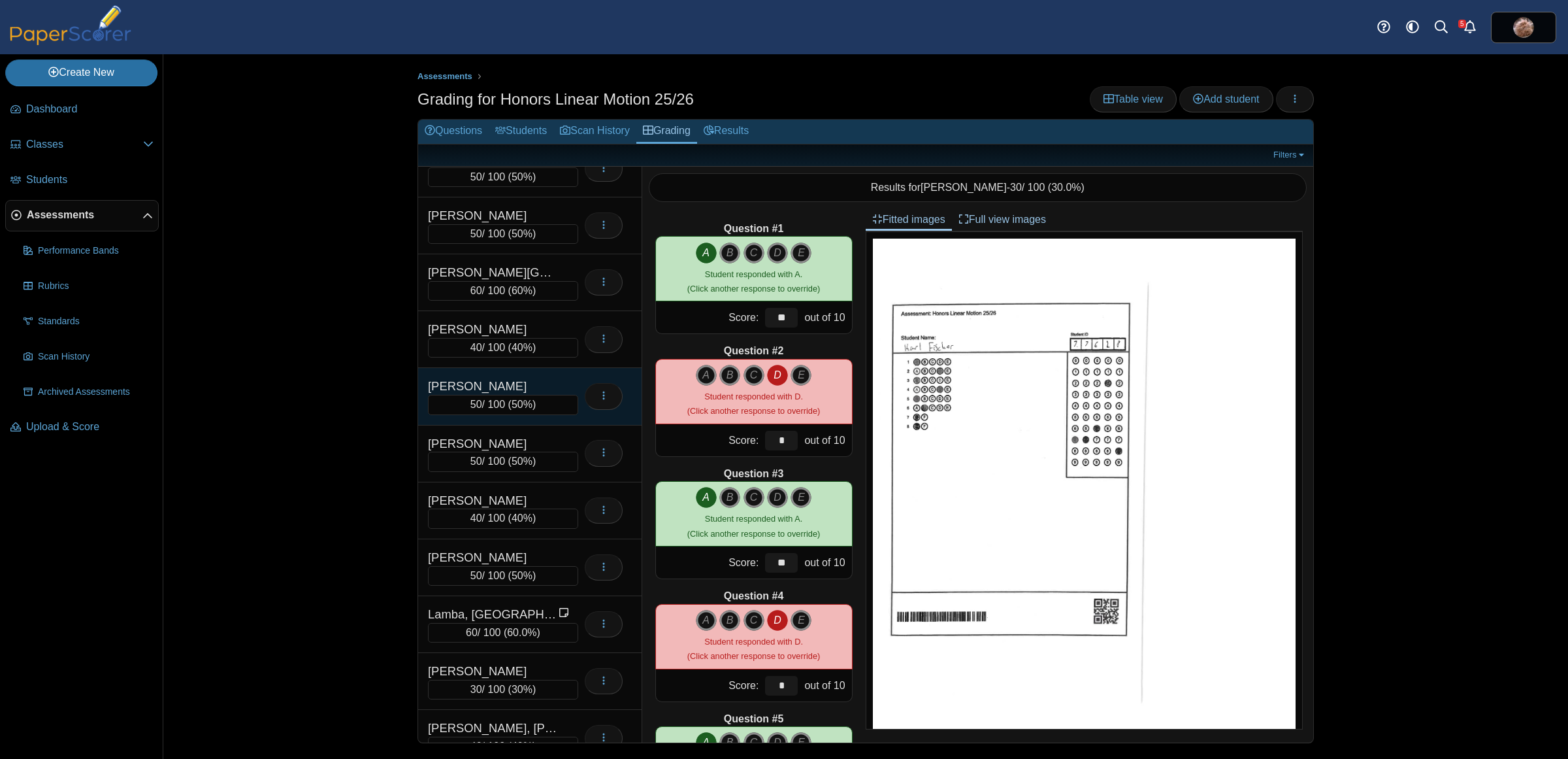
click at [534, 395] on div "[PERSON_NAME]" at bounding box center [493, 386] width 131 height 17
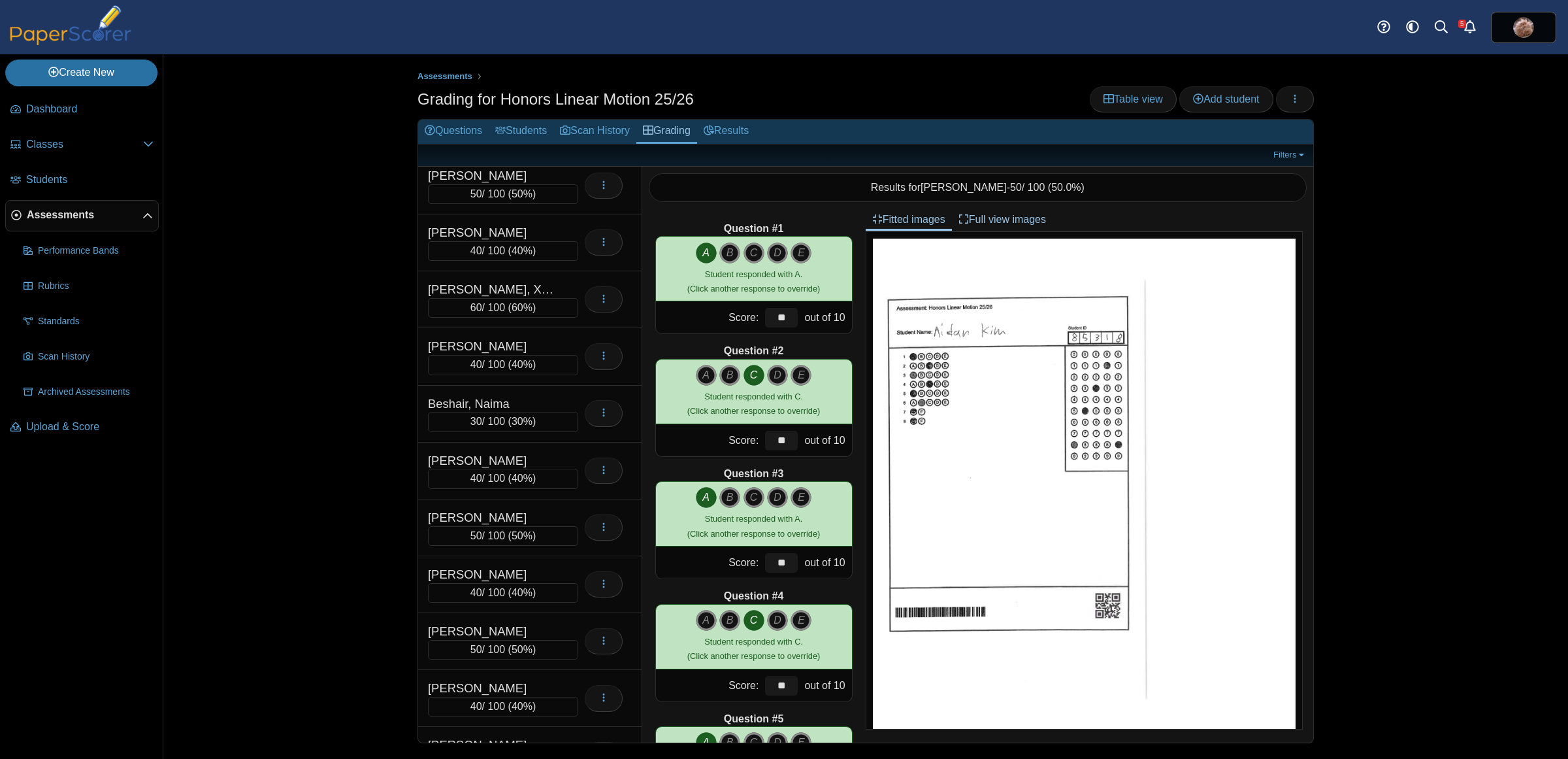
scroll to position [420, 0]
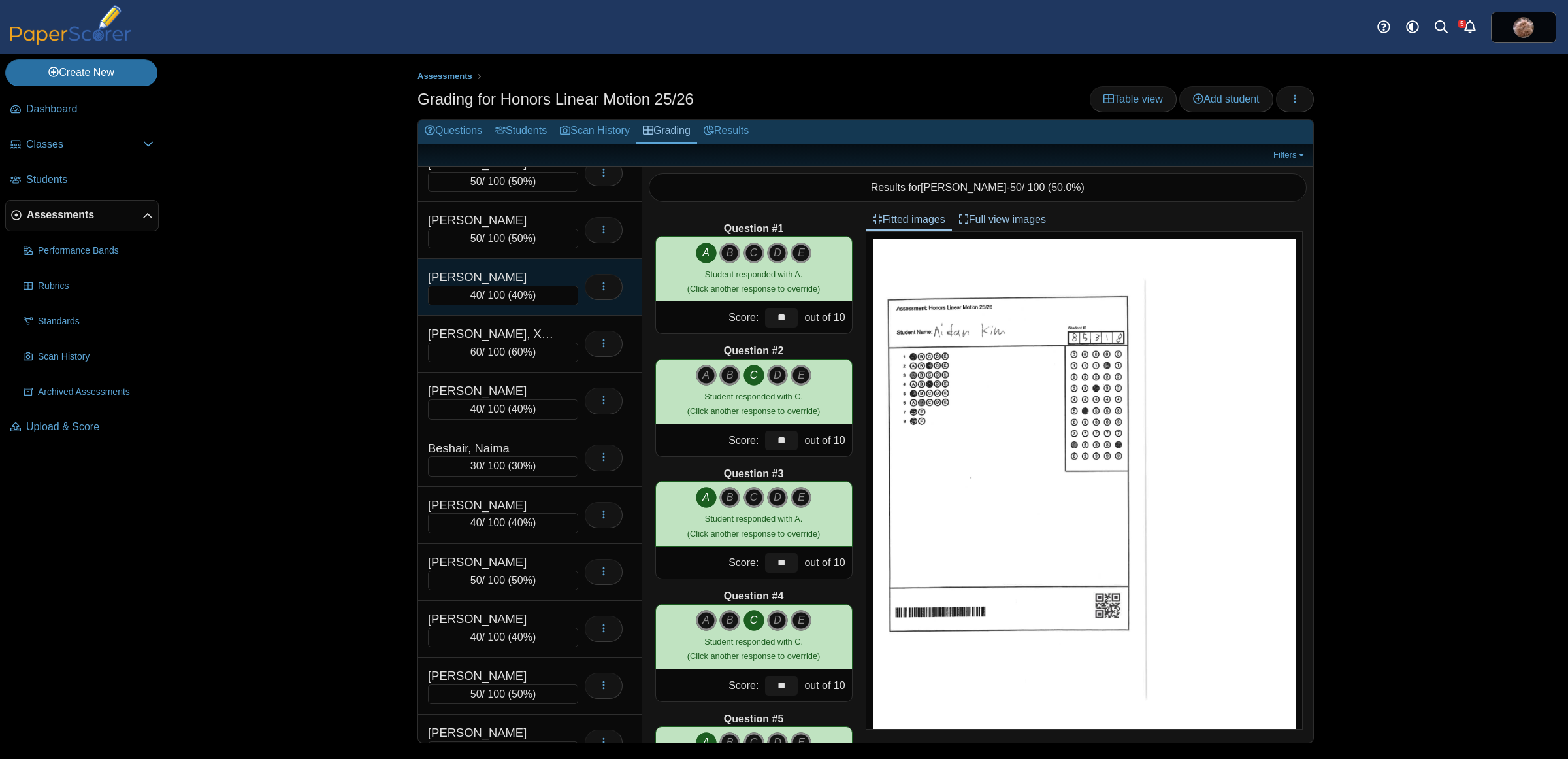
click at [537, 280] on div "[PERSON_NAME]" at bounding box center [493, 276] width 131 height 17
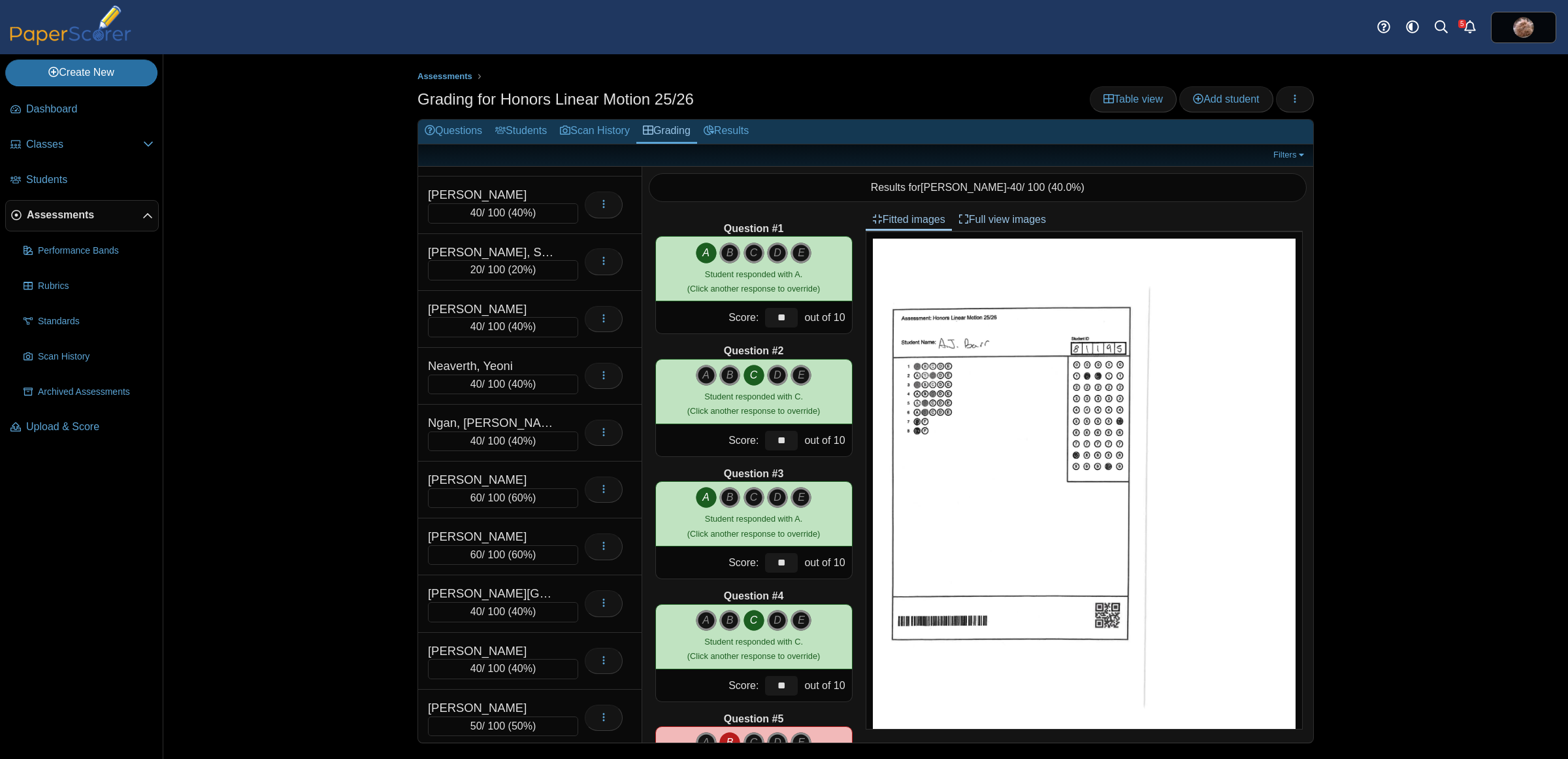
scroll to position [4273, 0]
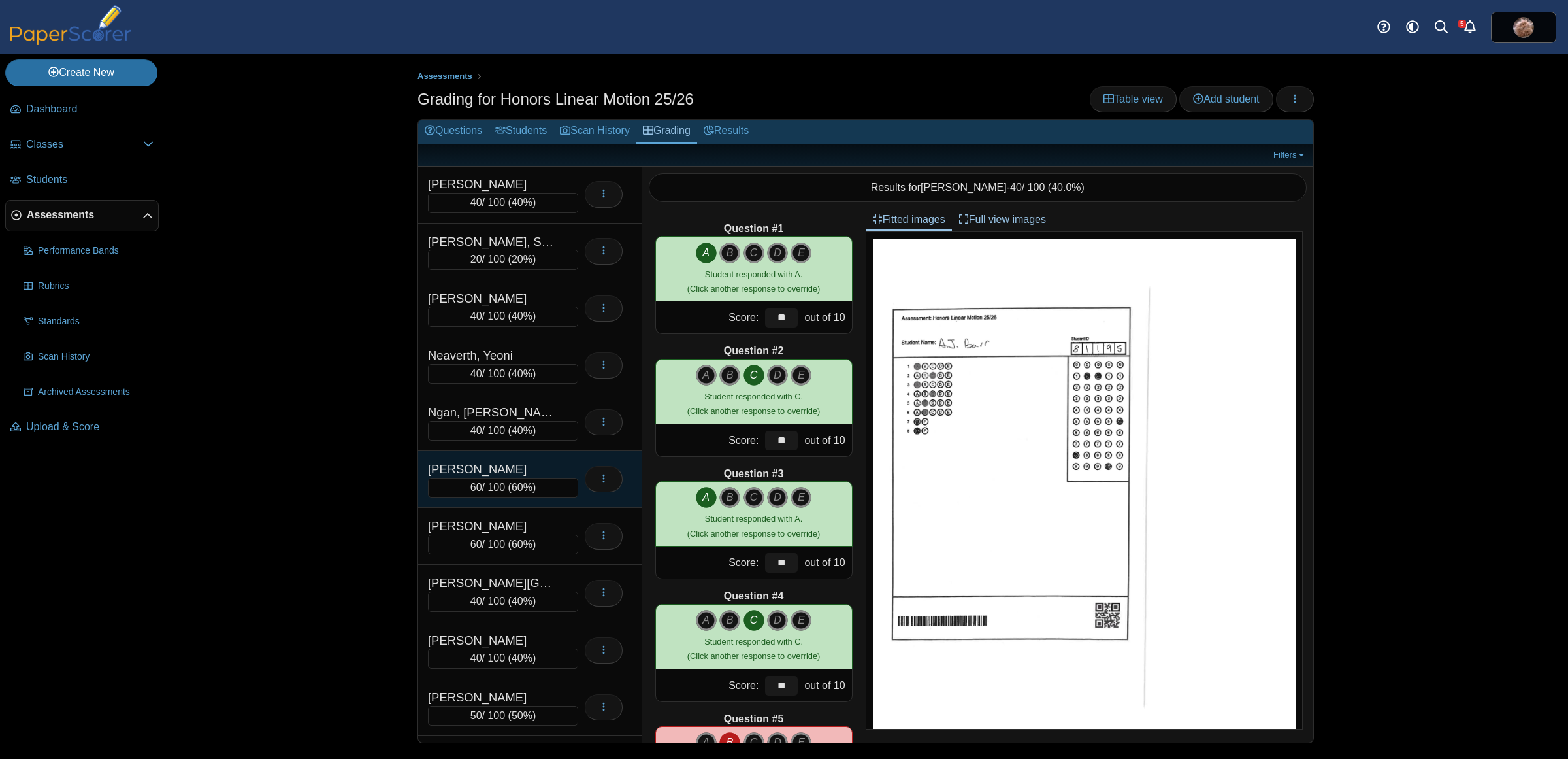
click at [519, 478] on div "[PERSON_NAME]" at bounding box center [493, 469] width 131 height 17
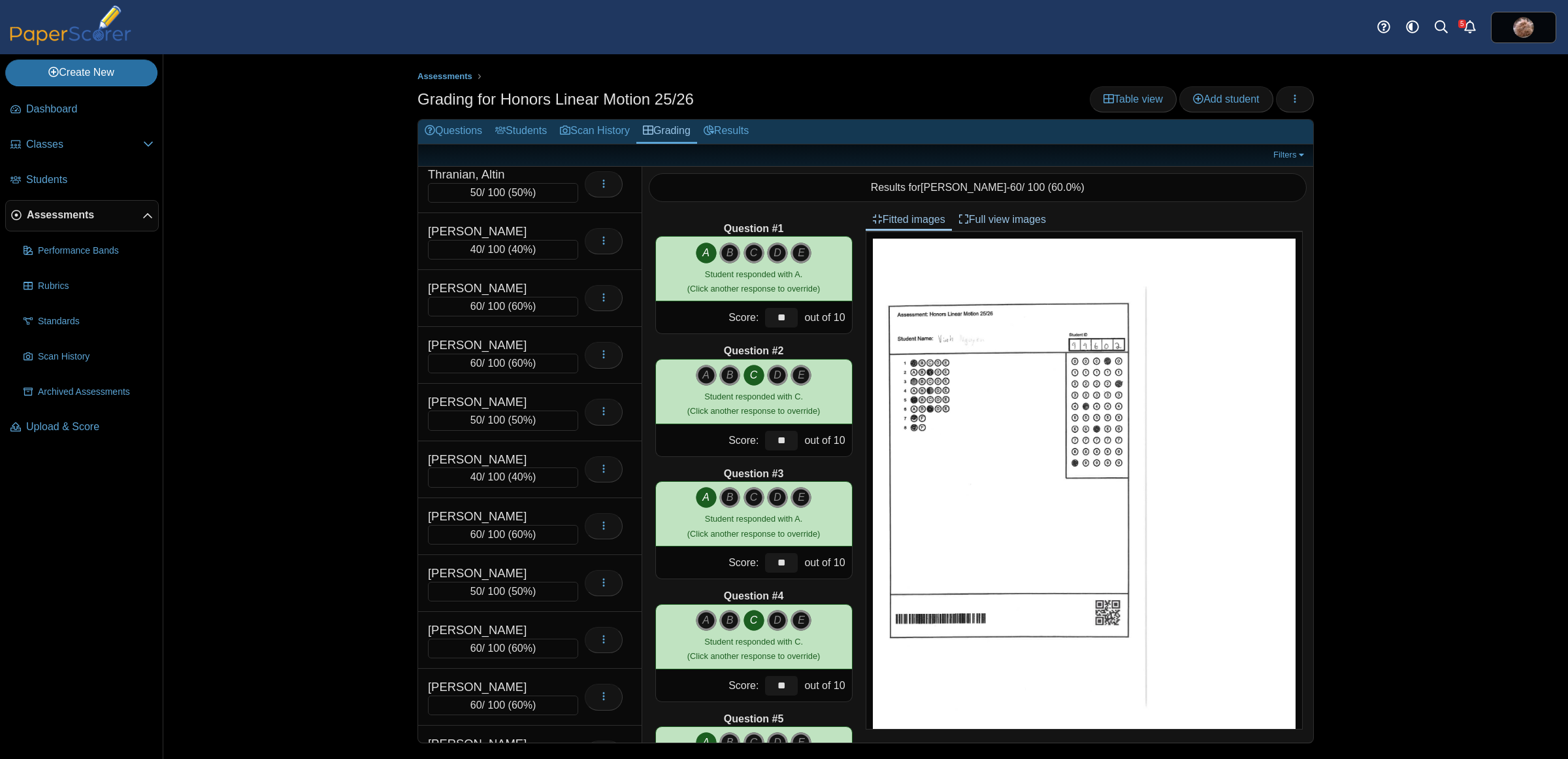
scroll to position [6210, 0]
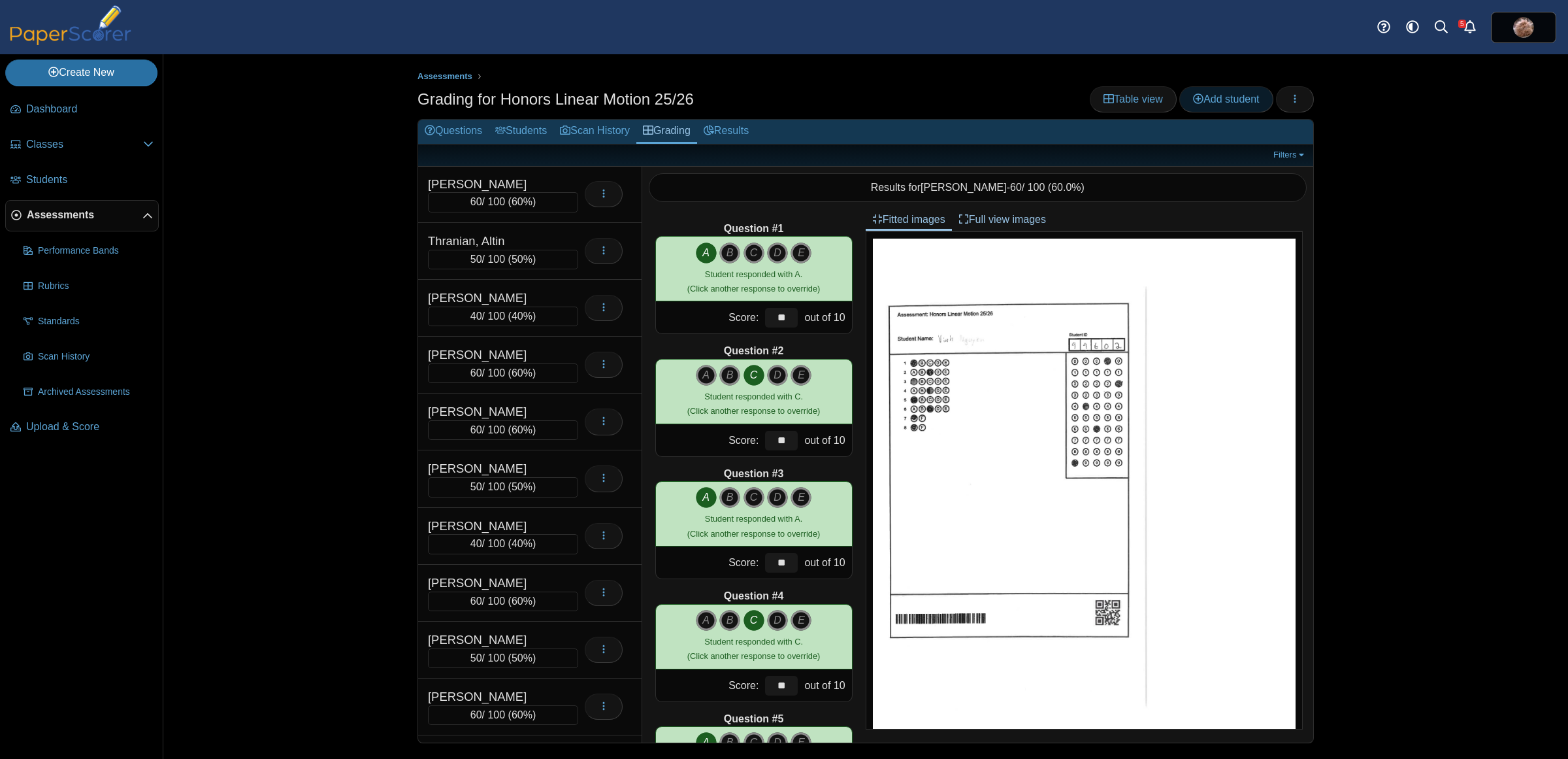
click at [1217, 93] on span "Add student" at bounding box center [1226, 98] width 66 height 11
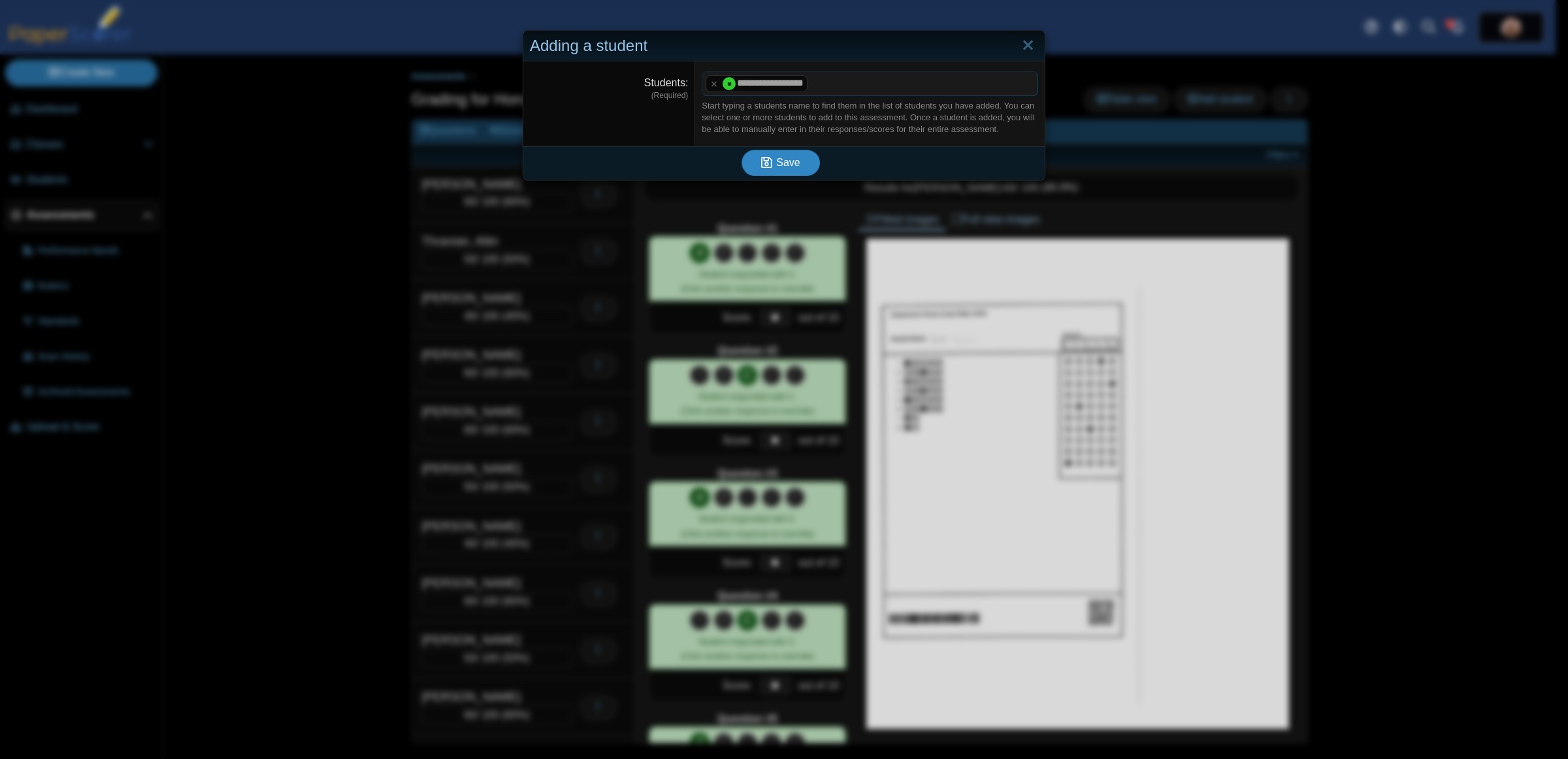
click at [778, 166] on span "Save" at bounding box center [788, 162] width 24 height 11
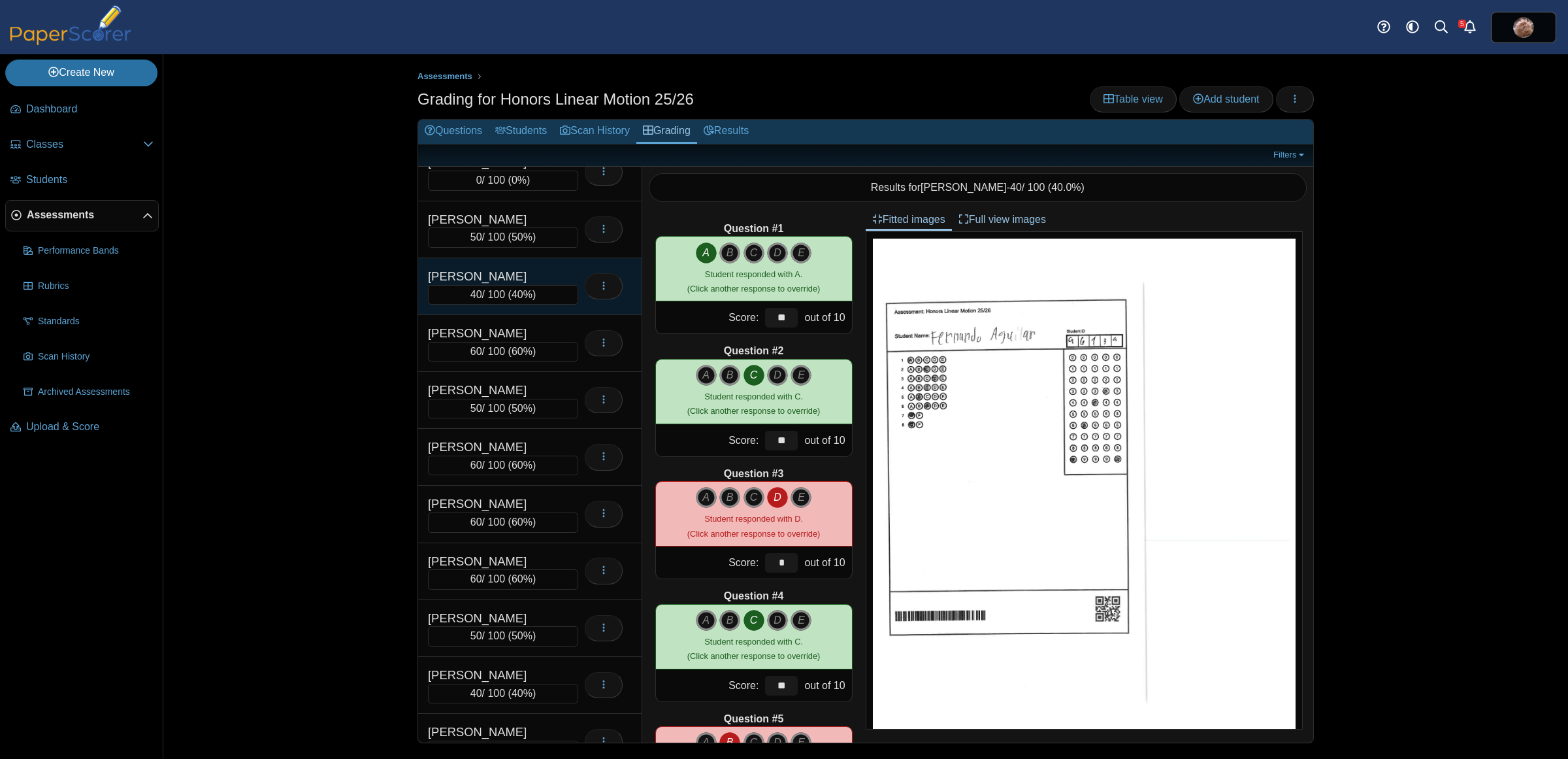
scroll to position [6317, 0]
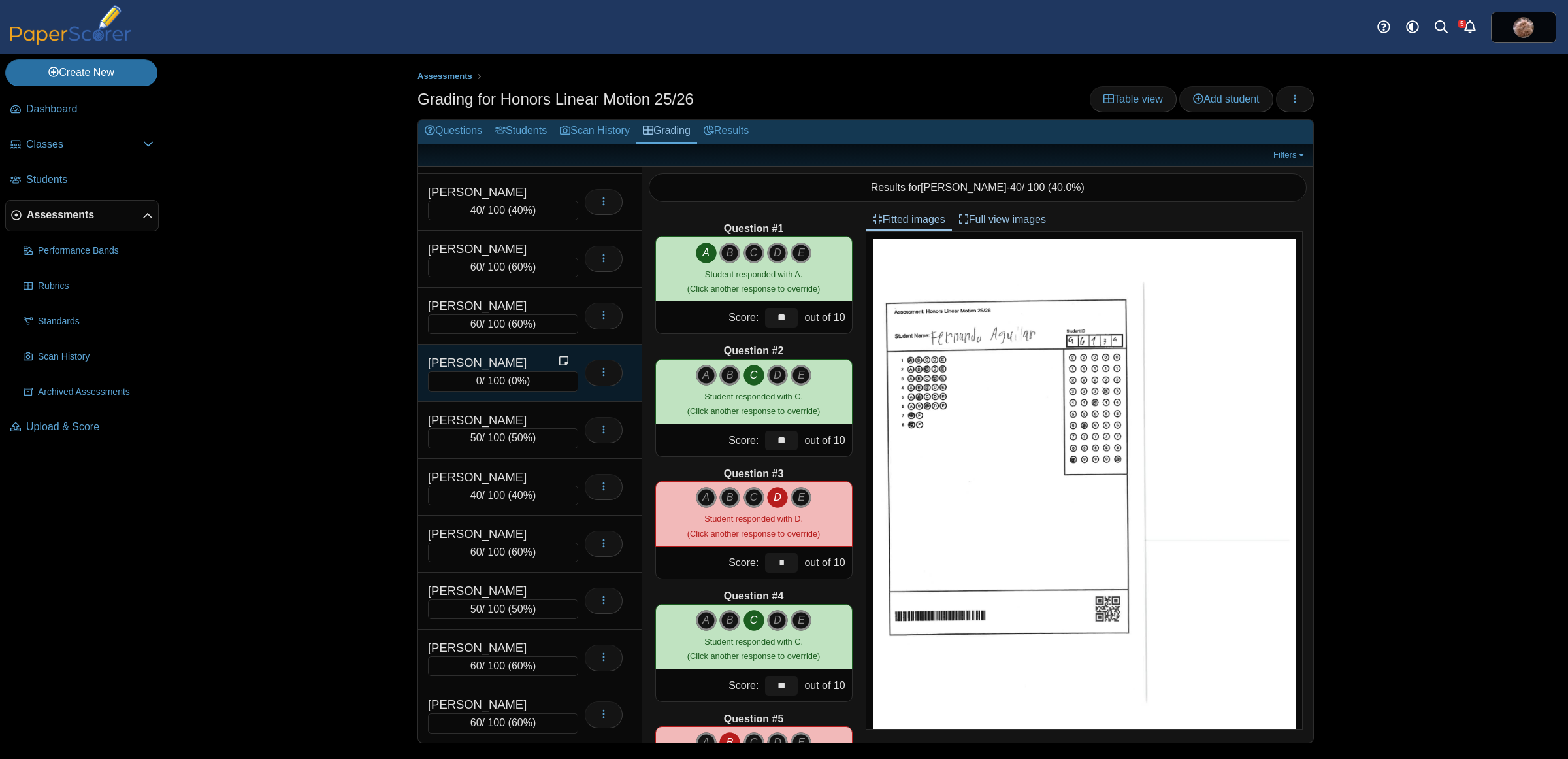
click at [515, 371] on div "[PERSON_NAME]" at bounding box center [493, 362] width 131 height 17
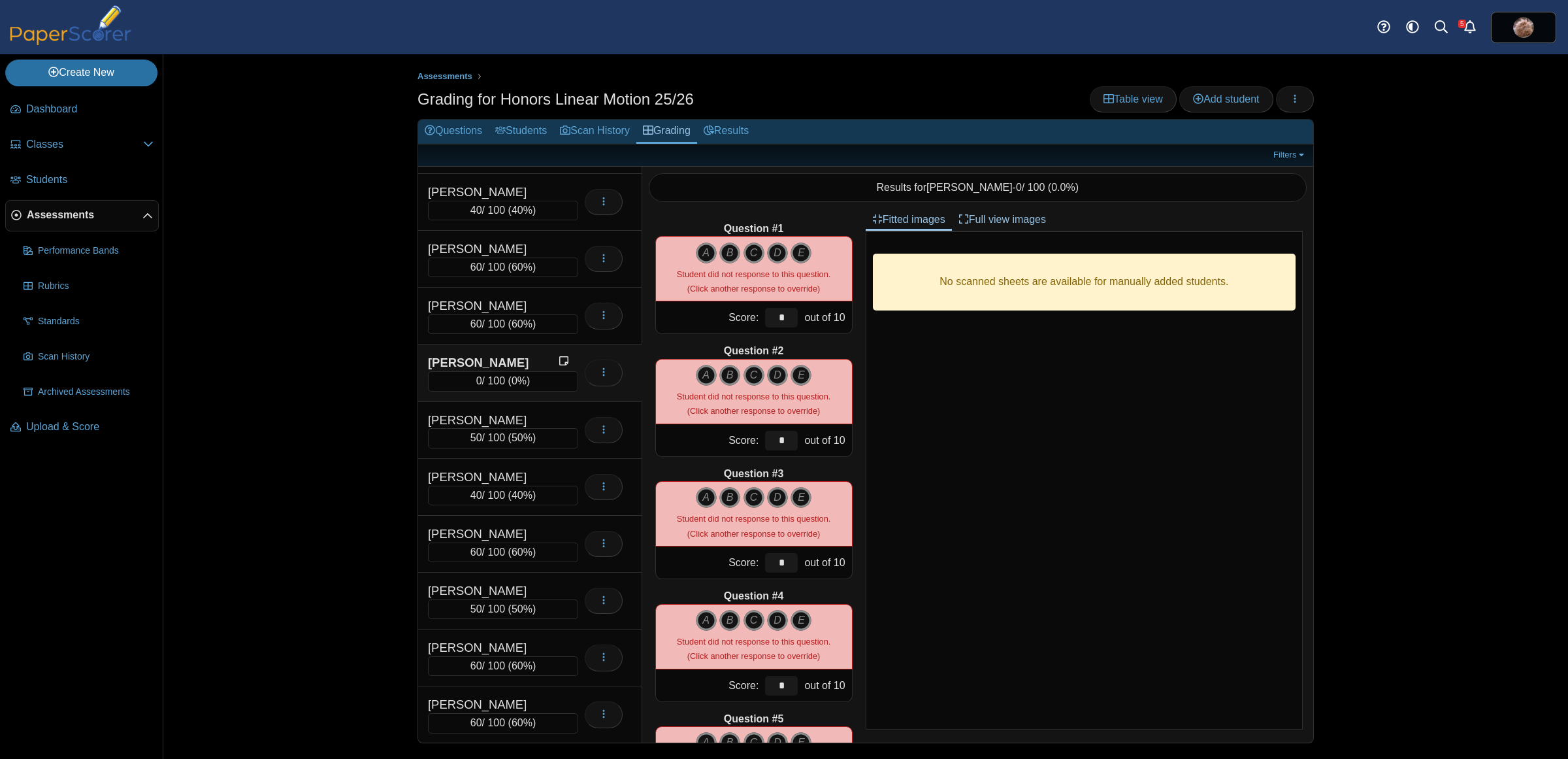
click at [700, 240] on div "A B C D" at bounding box center [754, 268] width 197 height 65
click at [699, 255] on icon "A" at bounding box center [706, 253] width 21 height 21
type input "**"
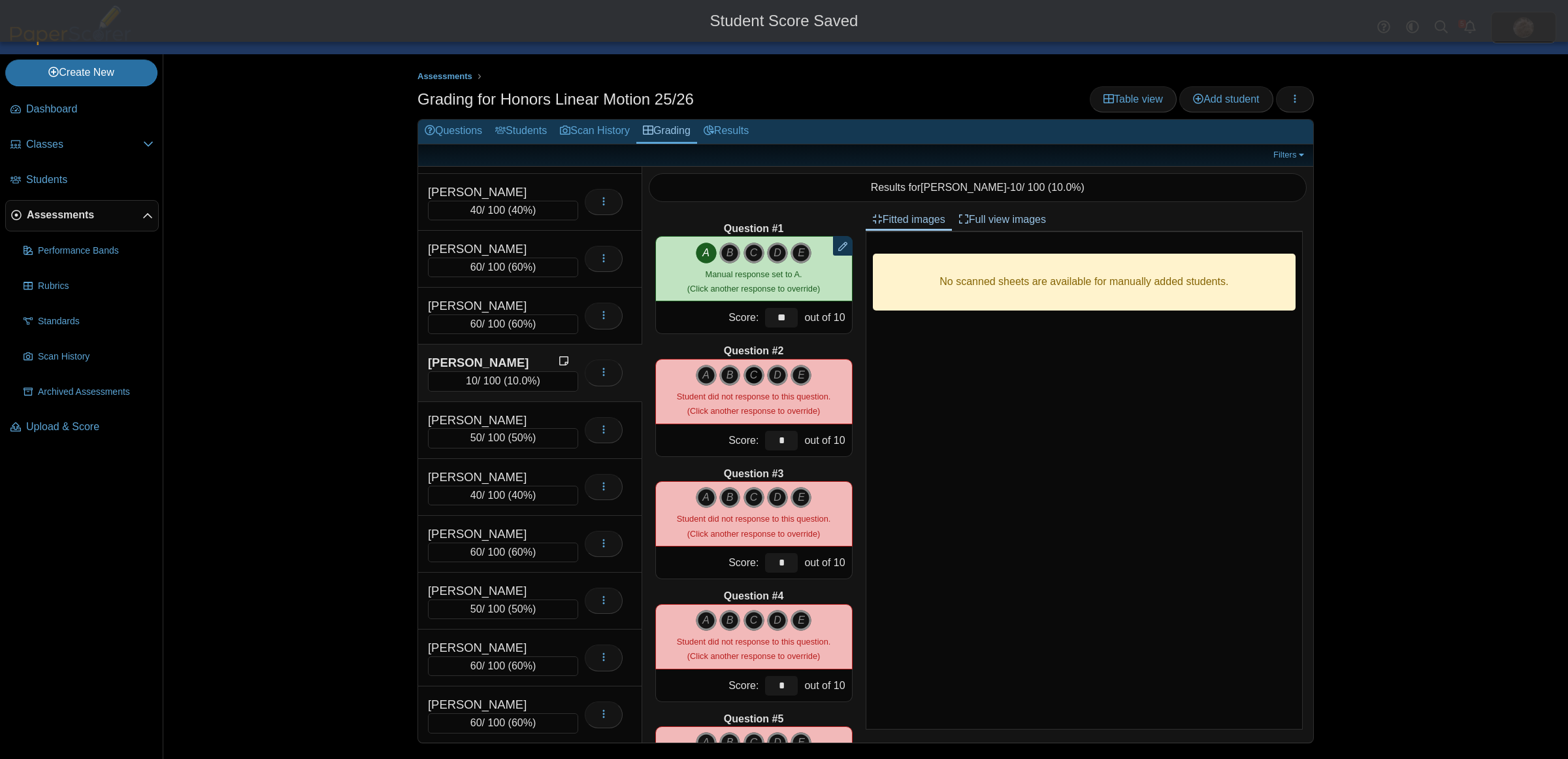
click at [747, 376] on icon "C" at bounding box center [754, 375] width 21 height 21
type input "**"
click at [767, 499] on icon "D" at bounding box center [777, 497] width 21 height 21
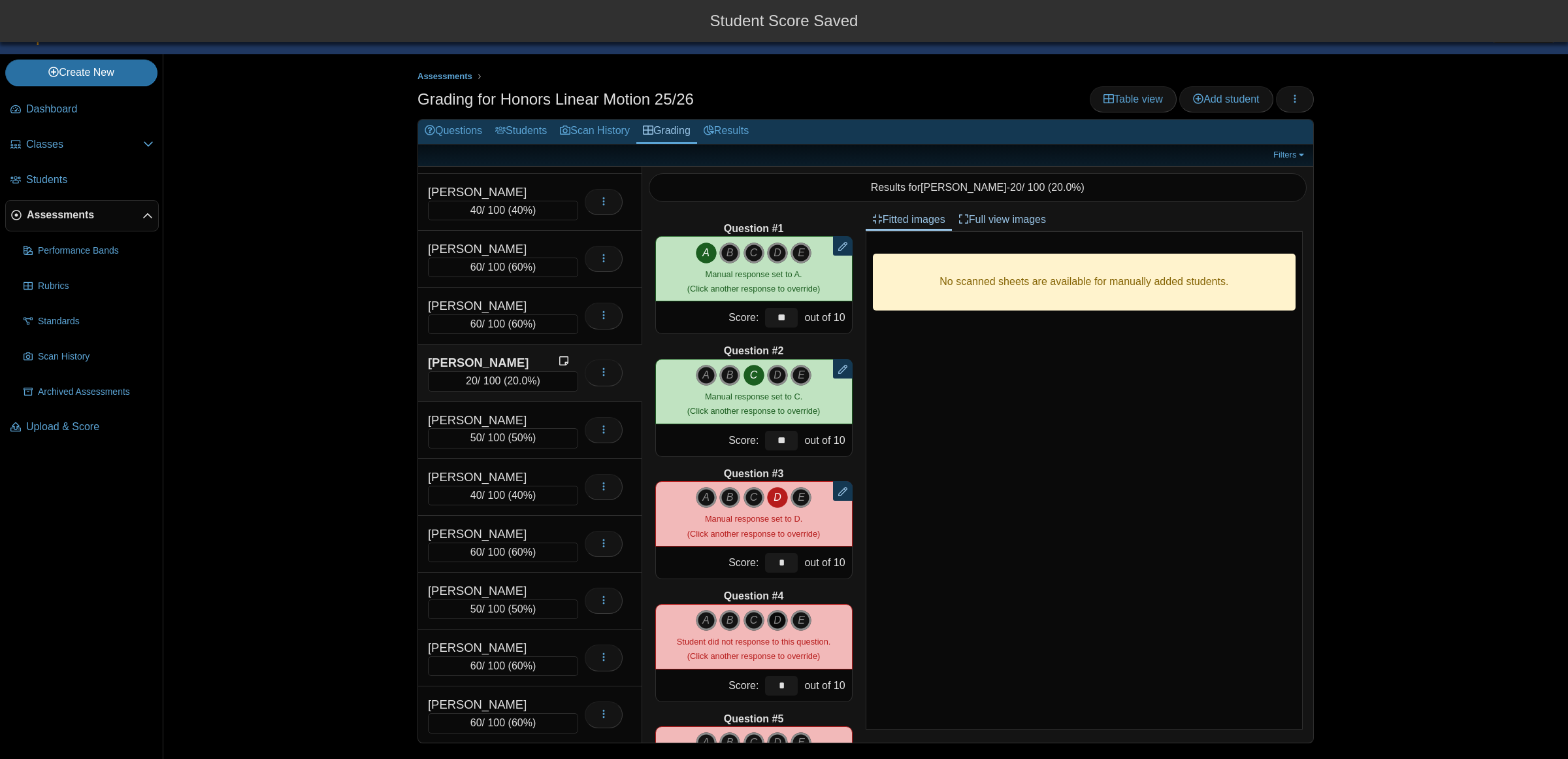
click at [778, 622] on icon "D" at bounding box center [777, 620] width 21 height 21
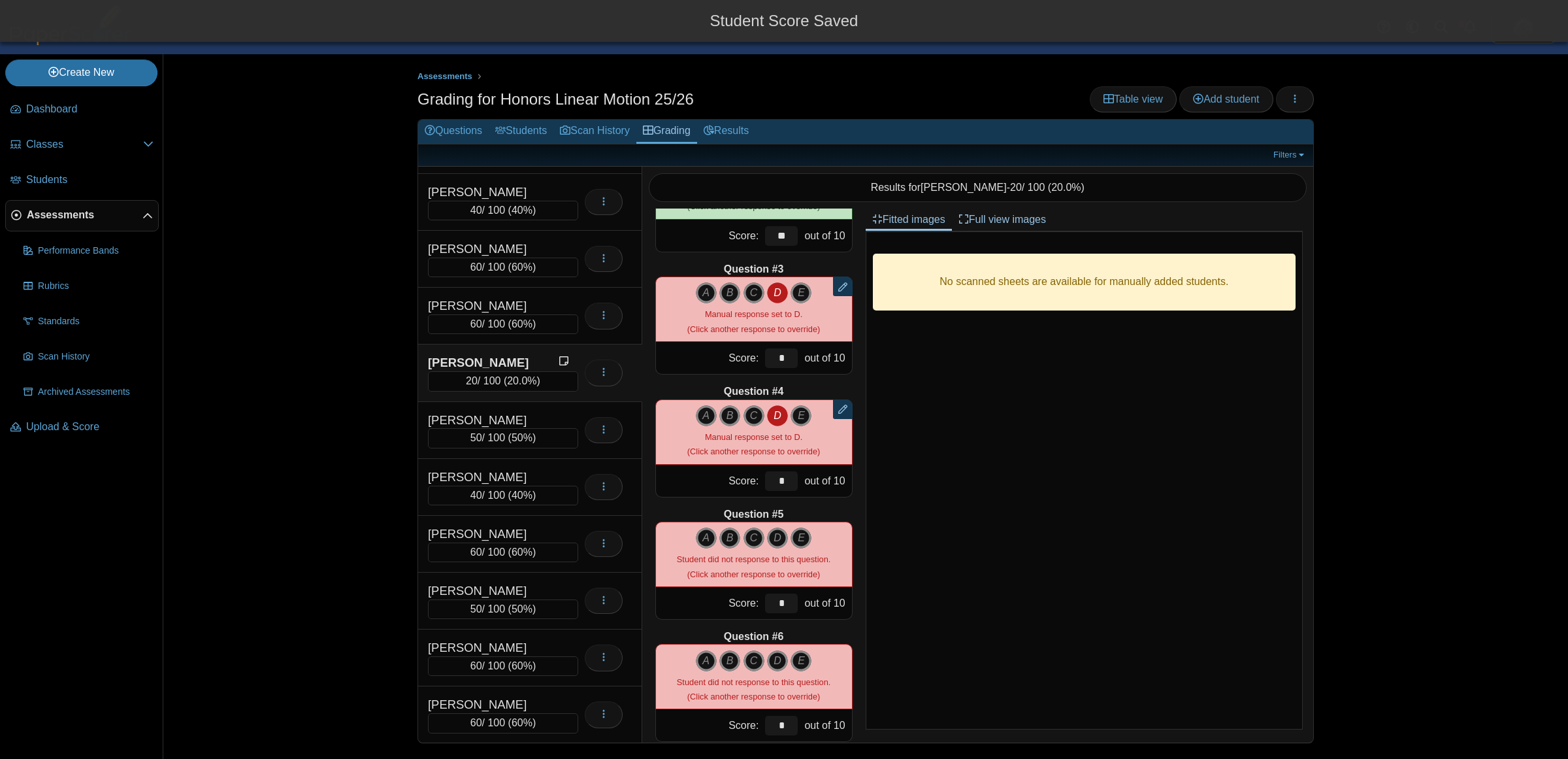
scroll to position [245, 0]
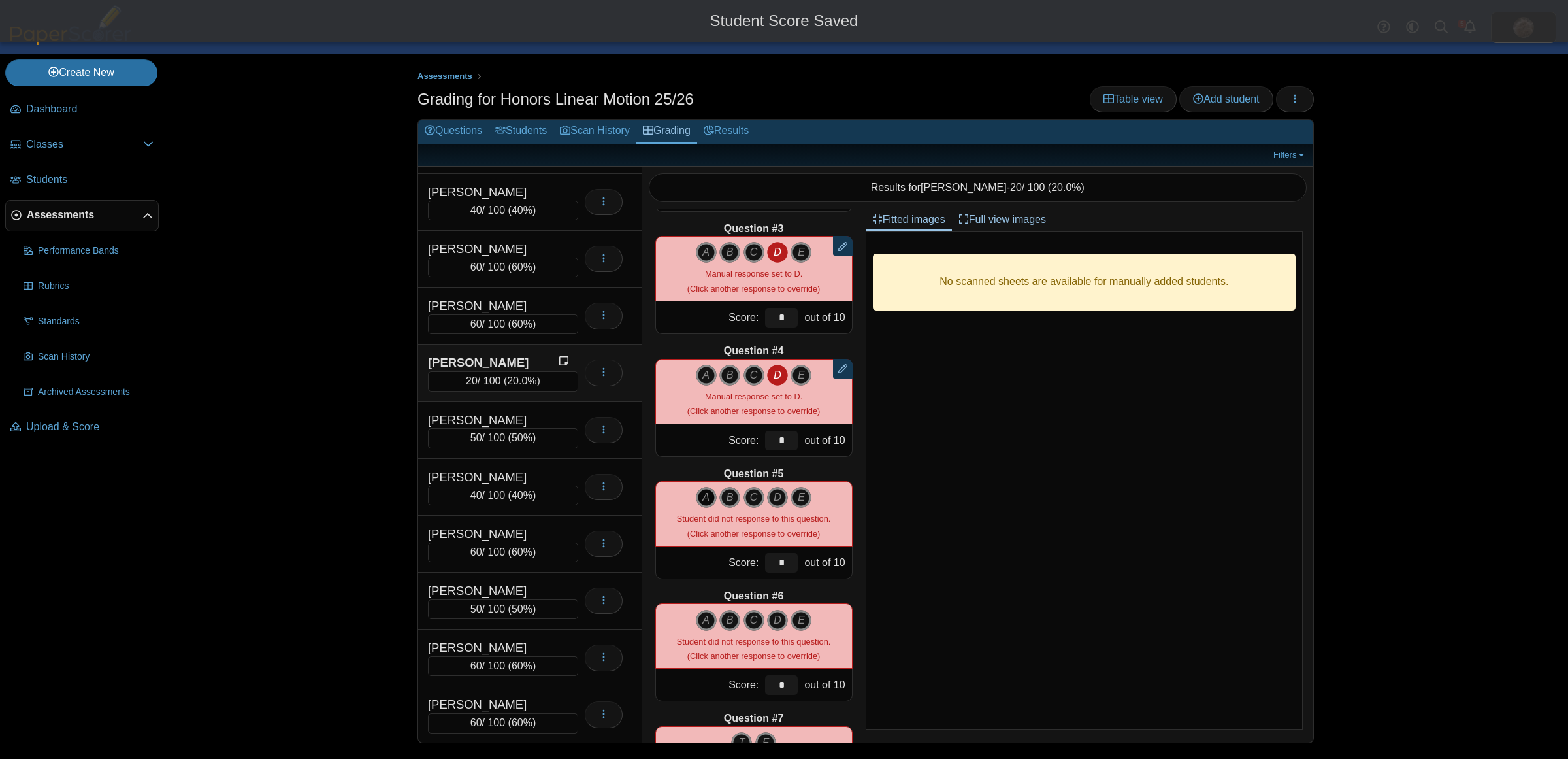
click at [696, 498] on icon "A" at bounding box center [706, 497] width 21 height 21
type input "**"
click at [730, 622] on icon "B" at bounding box center [730, 620] width 21 height 21
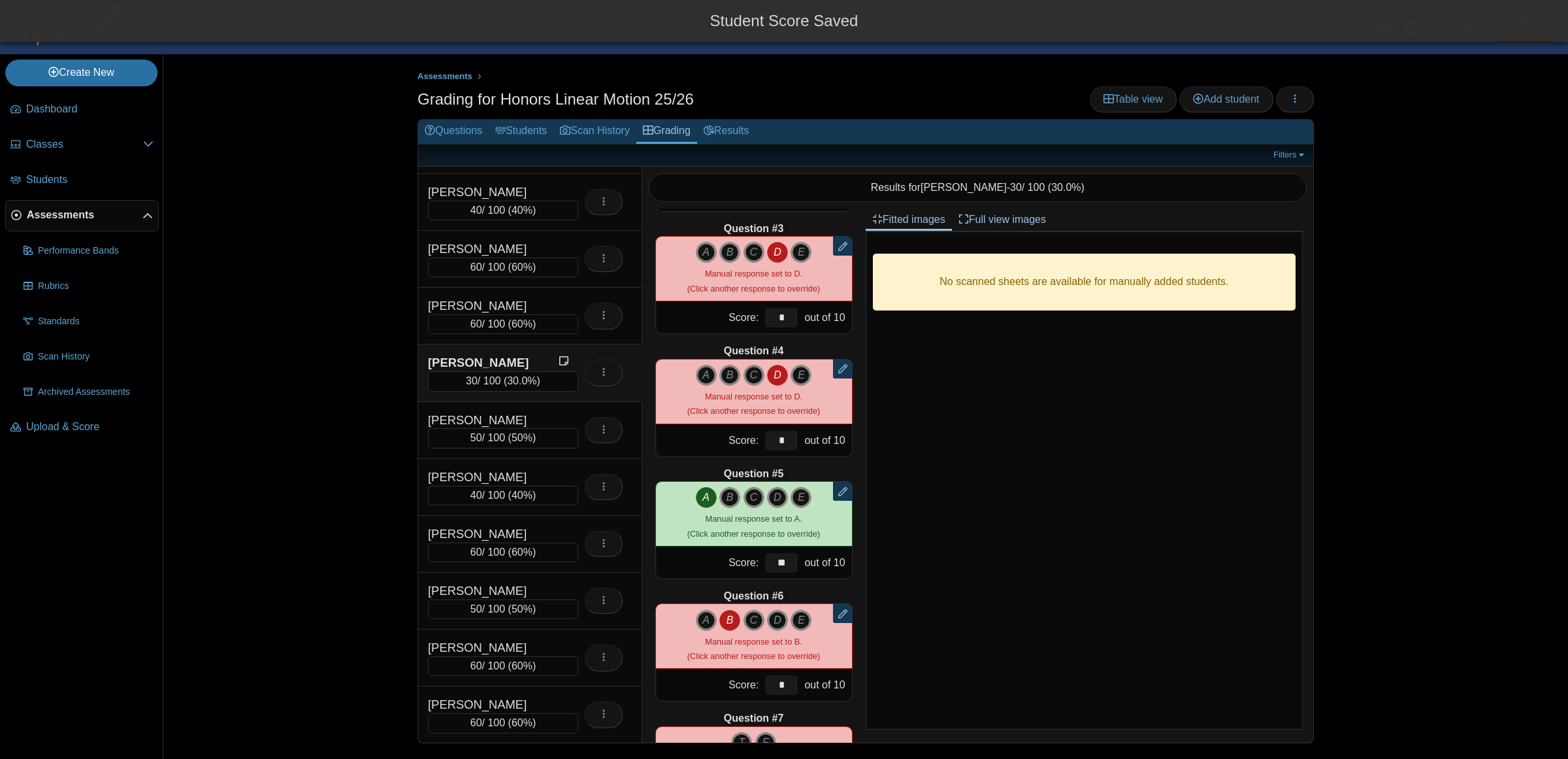
click at [1001, 536] on div "No scanned sheets are available for manually added students." at bounding box center [1084, 480] width 437 height 498
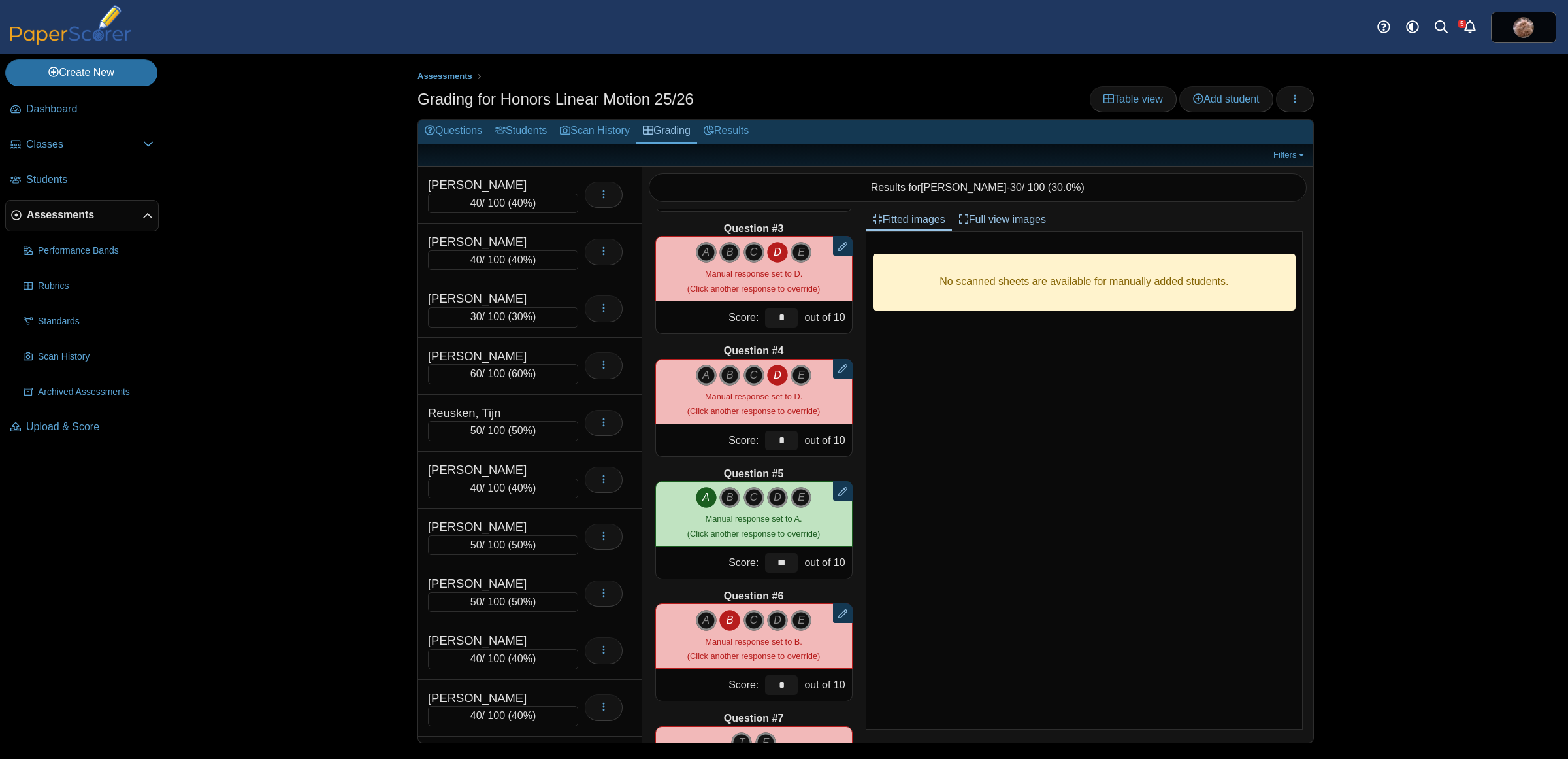
scroll to position [4877, 0]
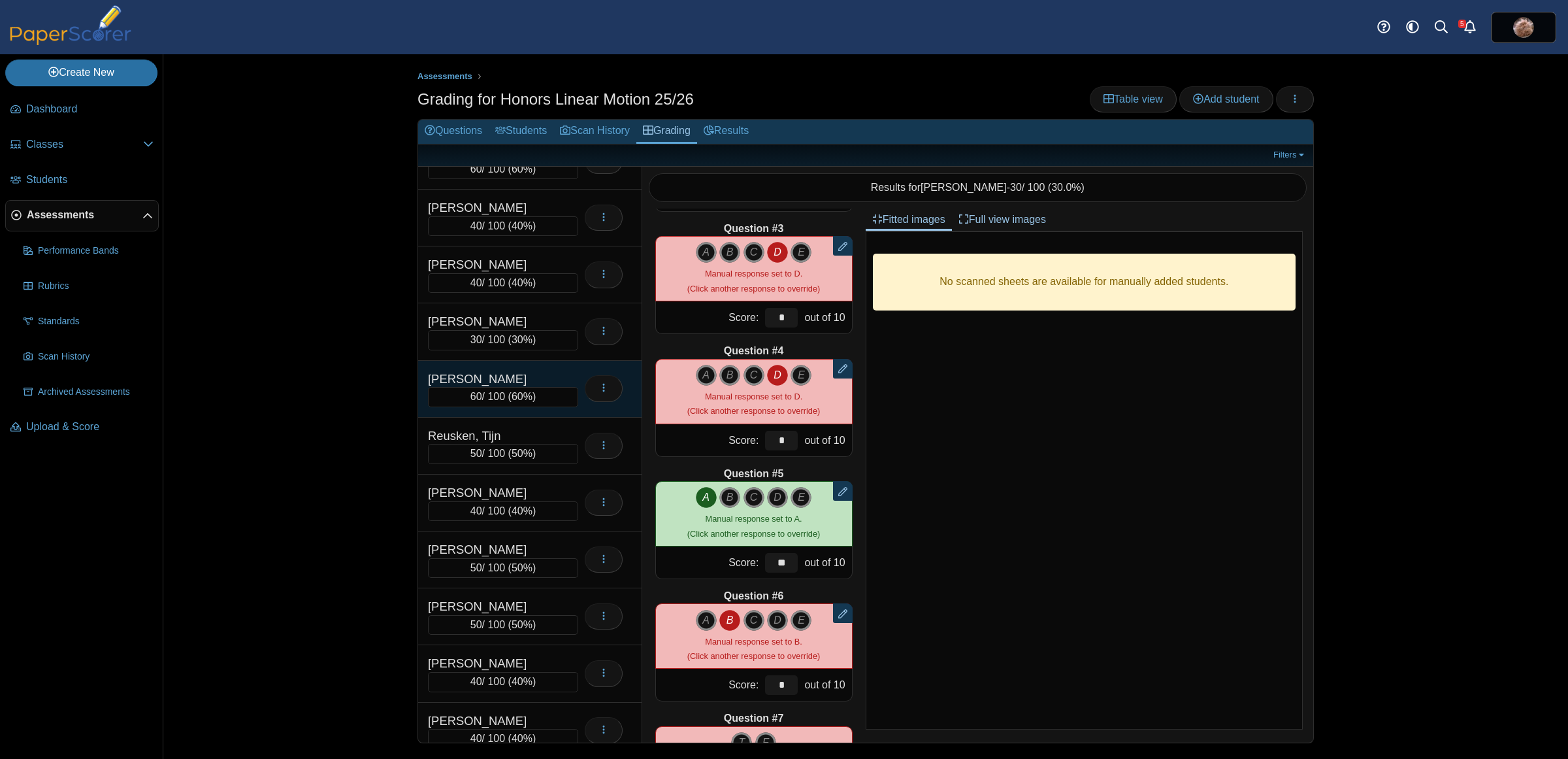
click at [484, 388] on div "[PERSON_NAME]" at bounding box center [493, 378] width 131 height 17
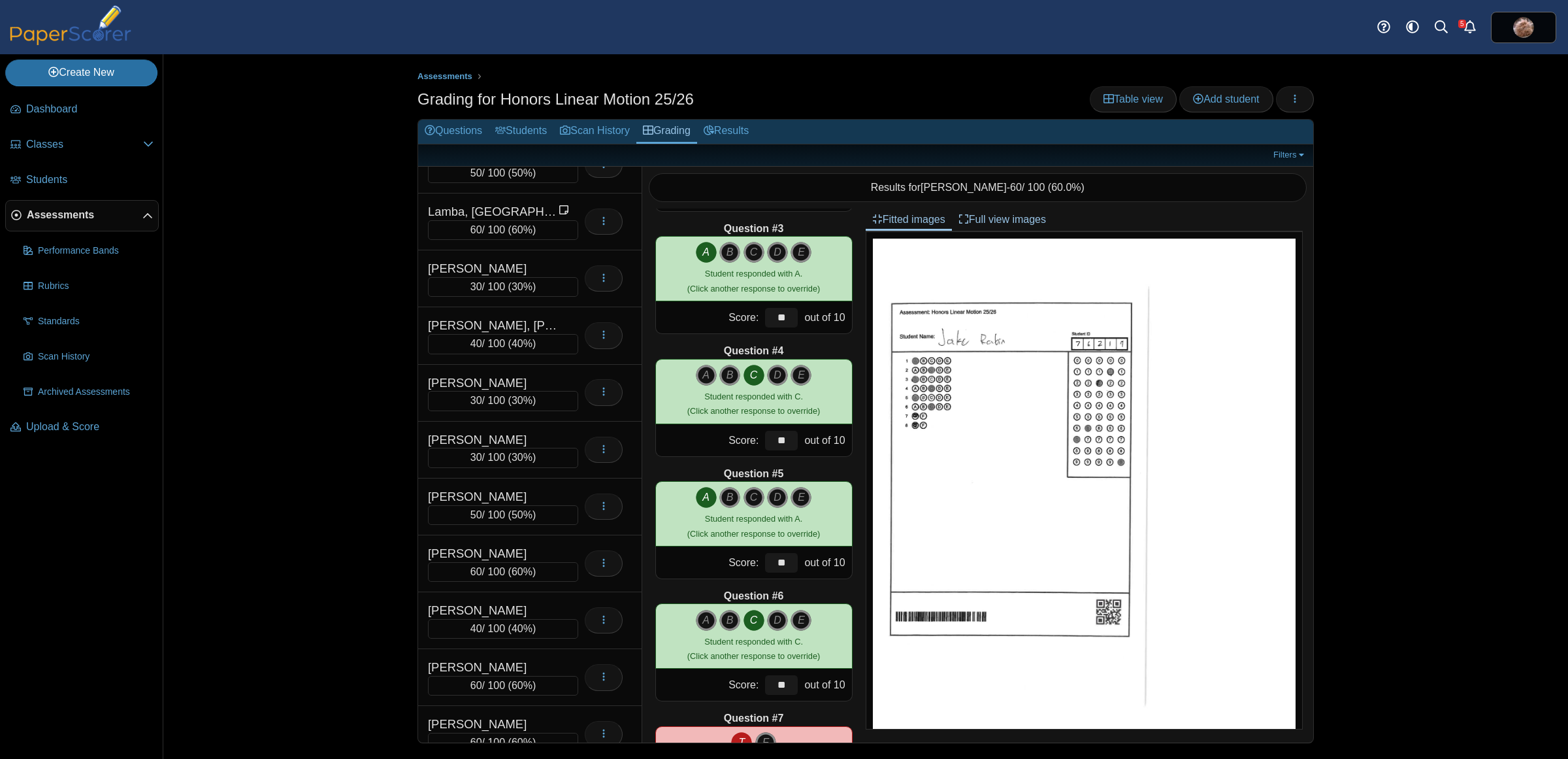
scroll to position [3425, 0]
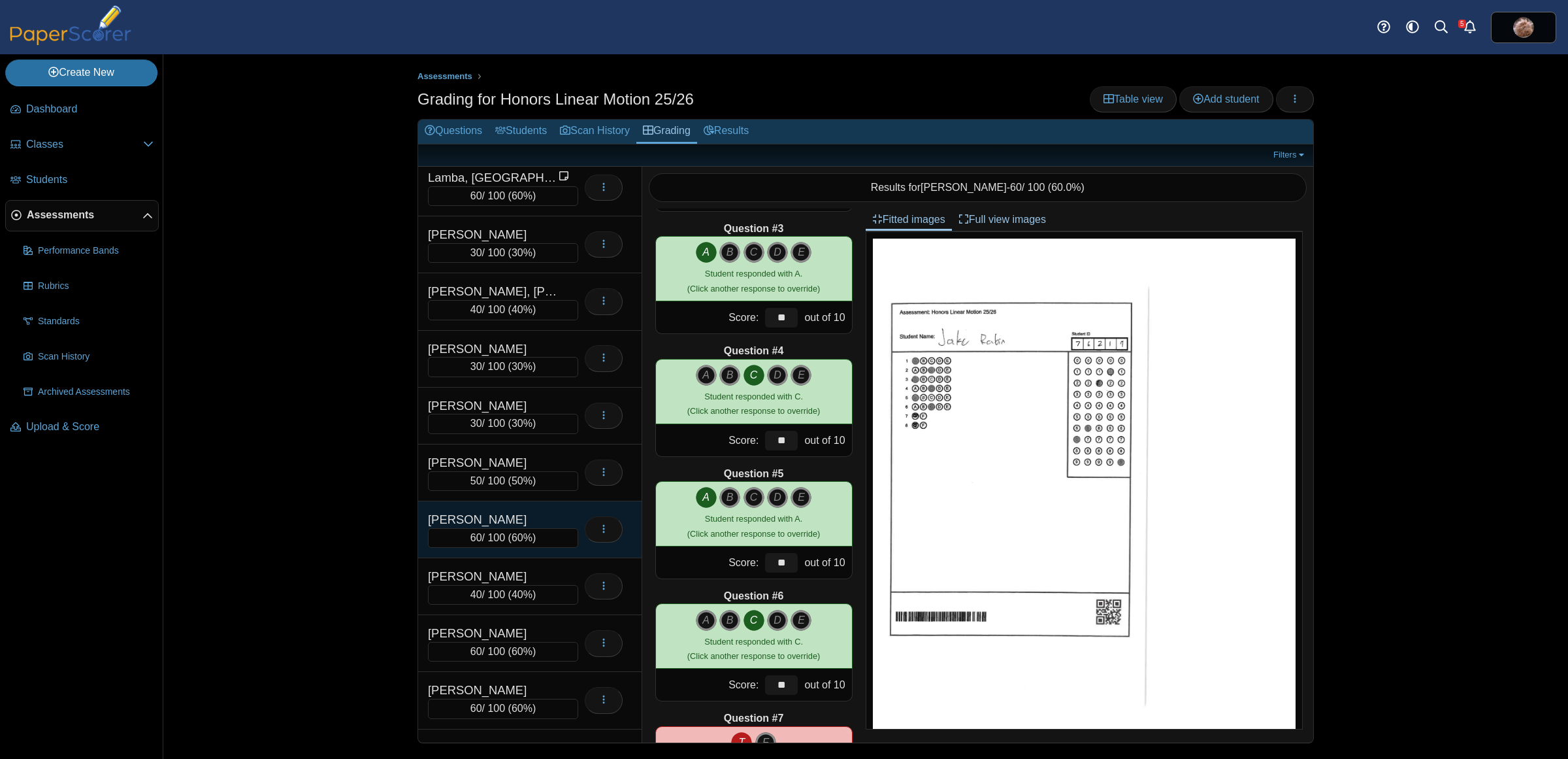
click at [507, 528] on div "[PERSON_NAME]" at bounding box center [493, 519] width 131 height 17
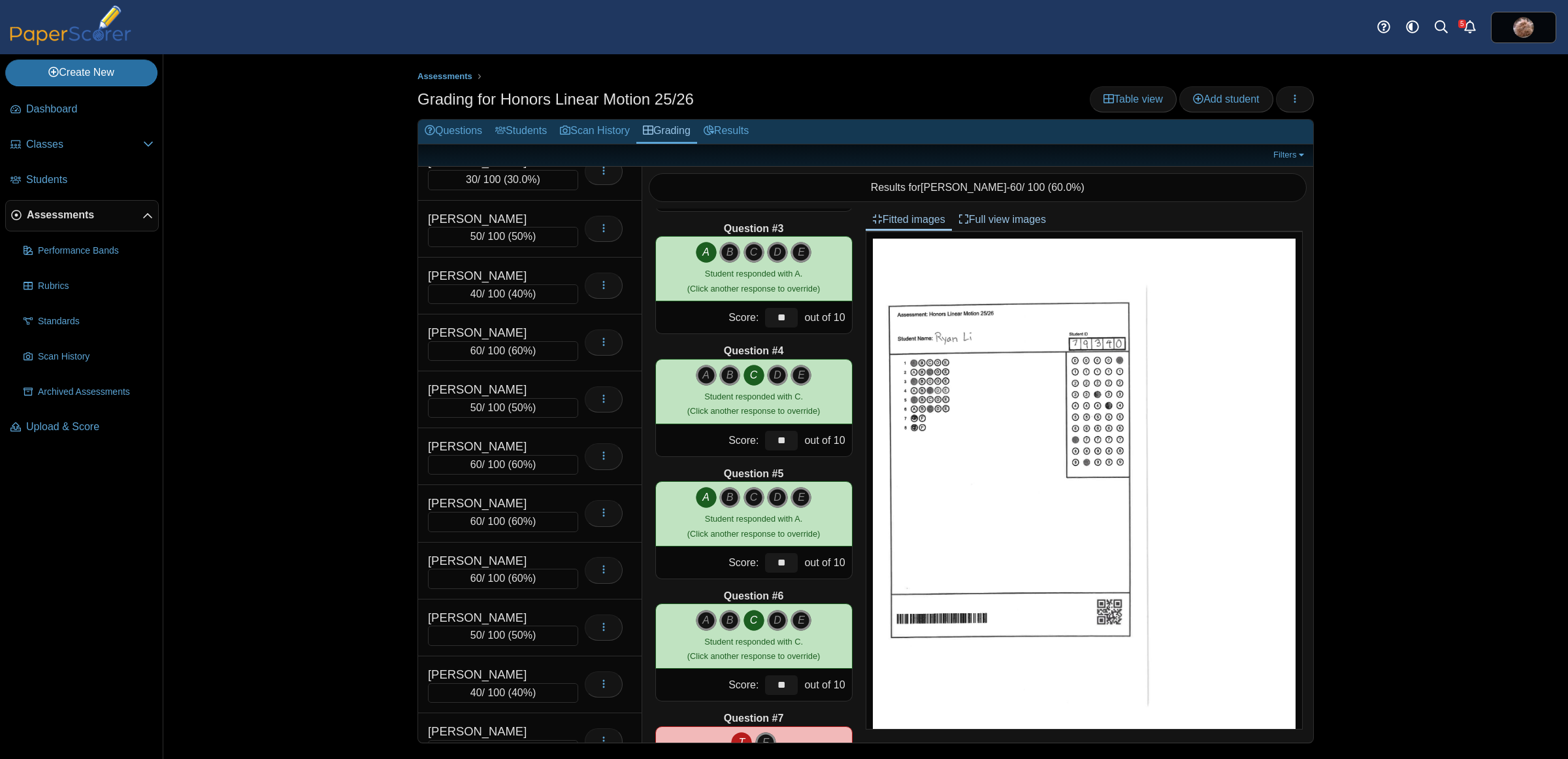
scroll to position [6484, 0]
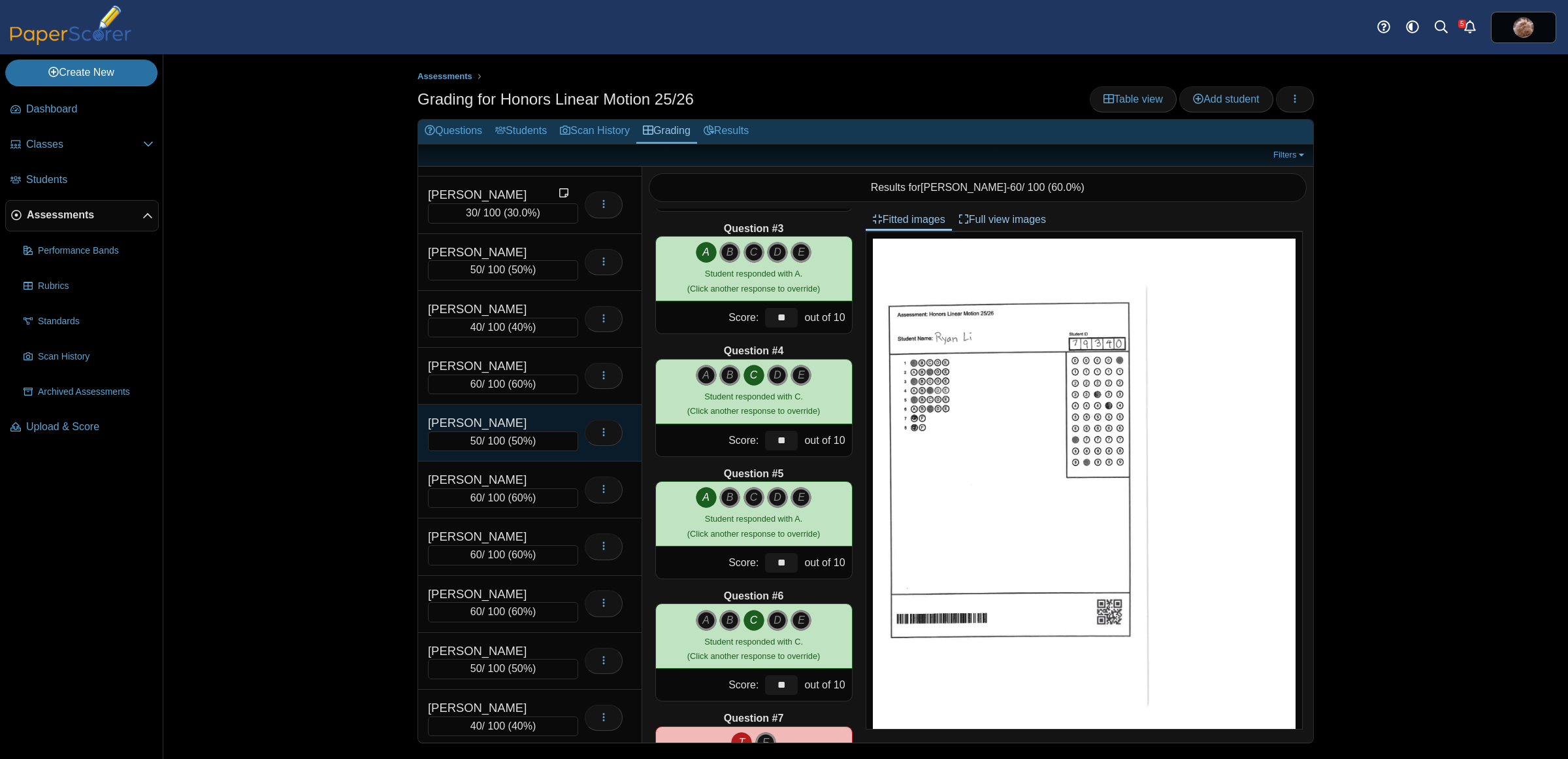
click at [490, 431] on div "[PERSON_NAME]" at bounding box center [493, 423] width 131 height 17
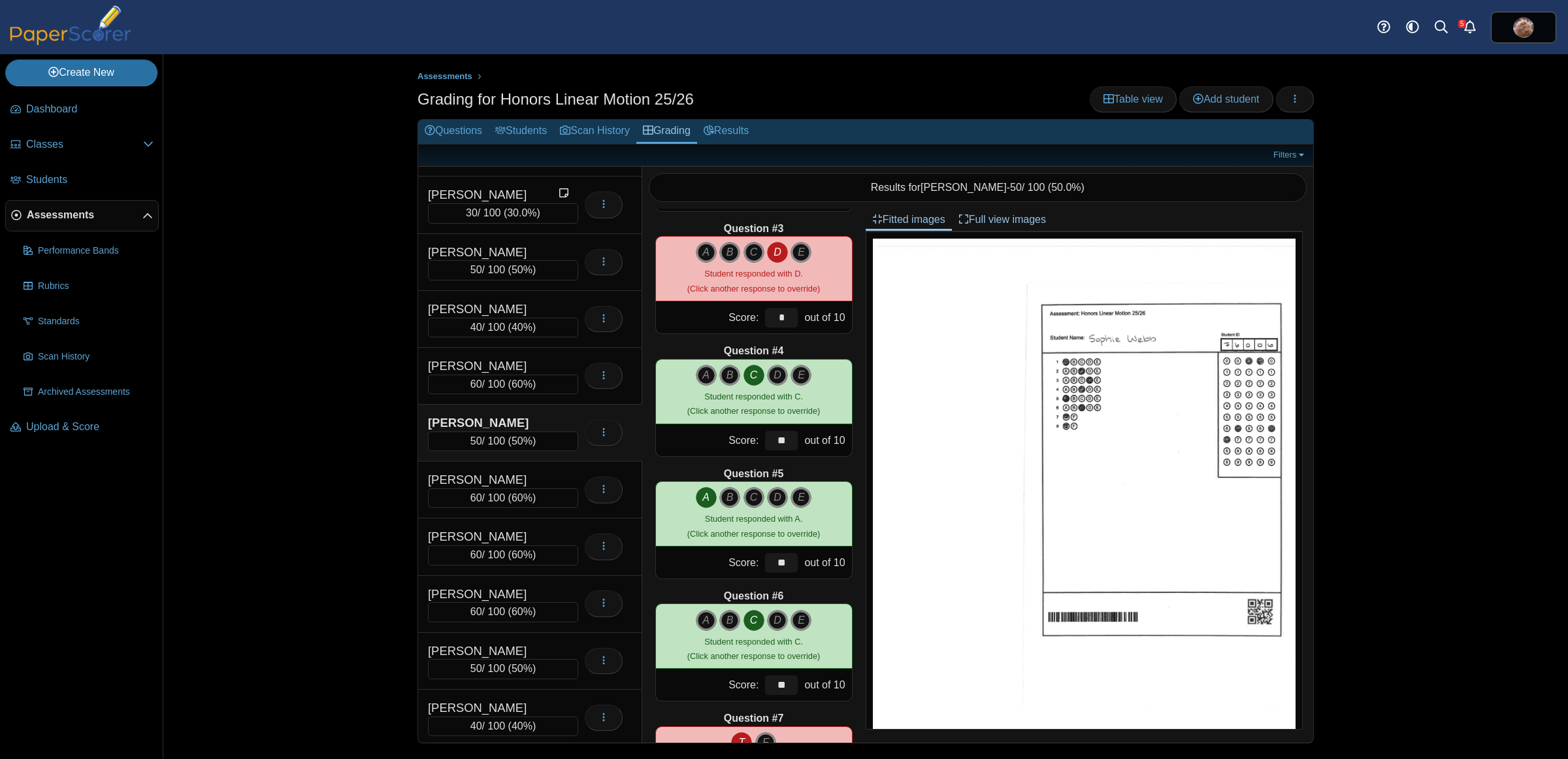
click at [286, 455] on div "Assessments Grading for Honors Linear Motion 25/26 Table view Add student Loadi…" at bounding box center [866, 407] width 1405 height 705
